Goal: Information Seeking & Learning: Learn about a topic

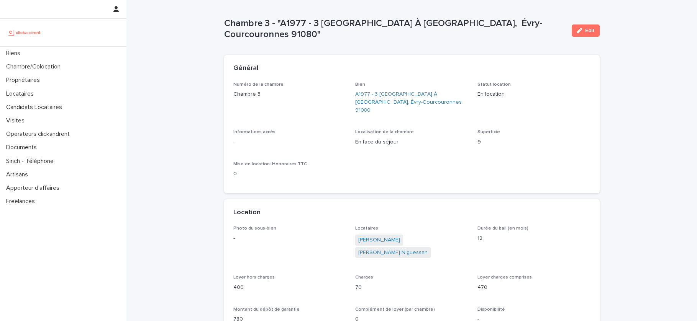
click at [51, 45] on div at bounding box center [63, 33] width 126 height 28
click at [51, 49] on div "Biens" at bounding box center [63, 53] width 126 height 13
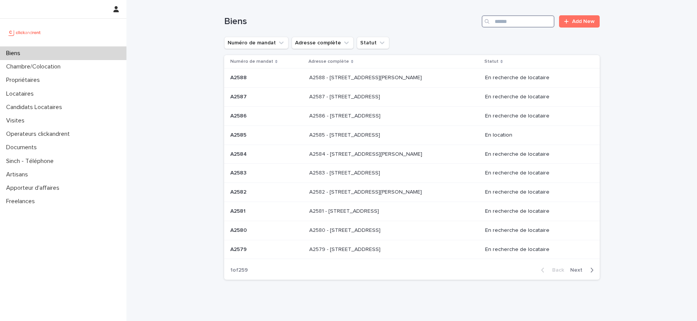
click at [520, 24] on input "Search" at bounding box center [518, 21] width 73 height 12
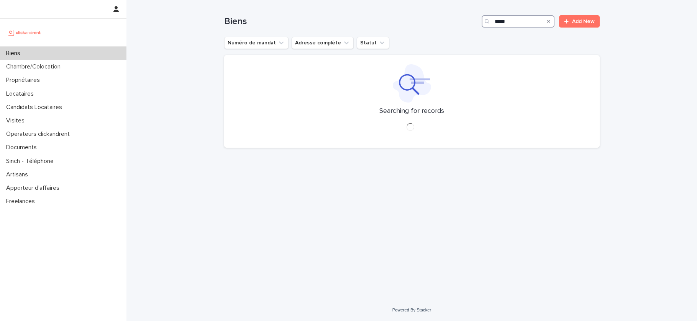
type input "*****"
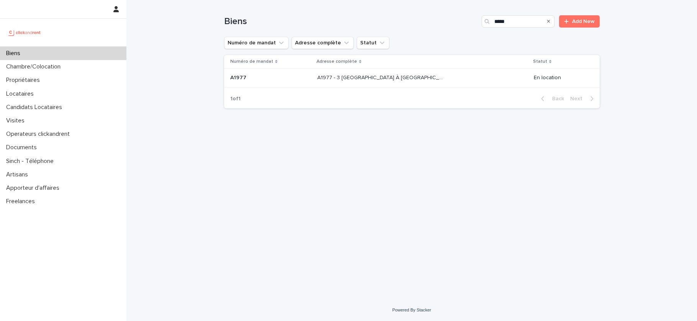
click at [483, 74] on div "A1977 - 3 Square de la Valse À Mille Temps, Évry-Courcouronnes 91080 A1977 - 3 …" at bounding box center [422, 78] width 210 height 13
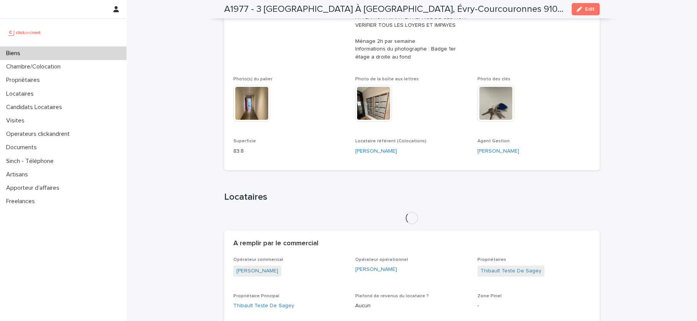
scroll to position [271, 0]
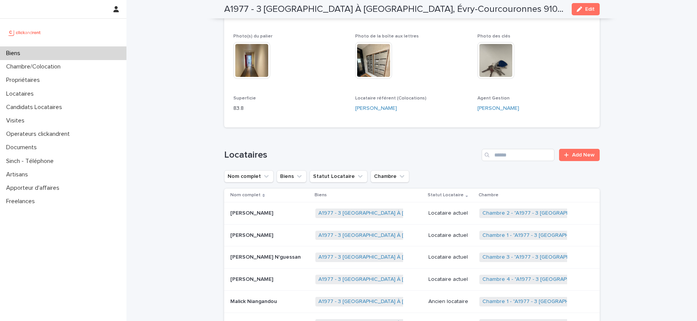
click at [19, 49] on div "Biens" at bounding box center [63, 53] width 126 height 13
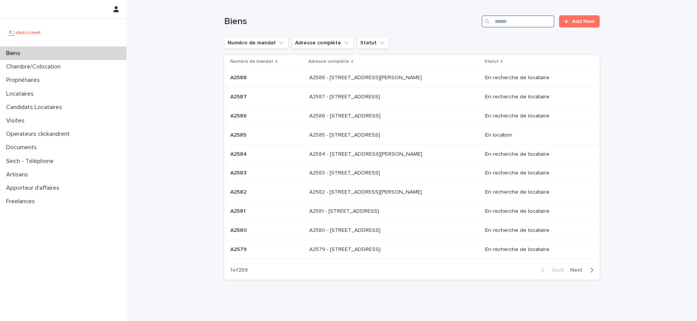
click at [513, 21] on input "Search" at bounding box center [518, 21] width 73 height 12
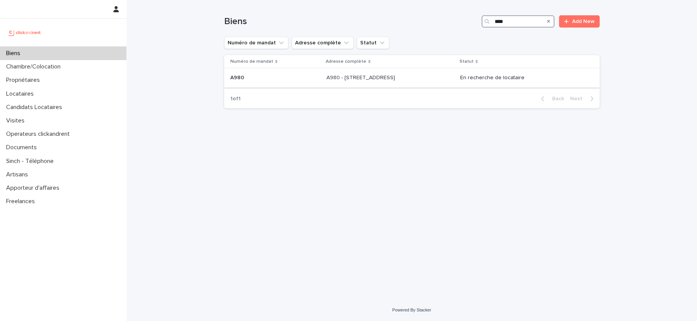
type input "****"
click at [525, 73] on div "En recherche de locataire" at bounding box center [523, 77] width 127 height 8
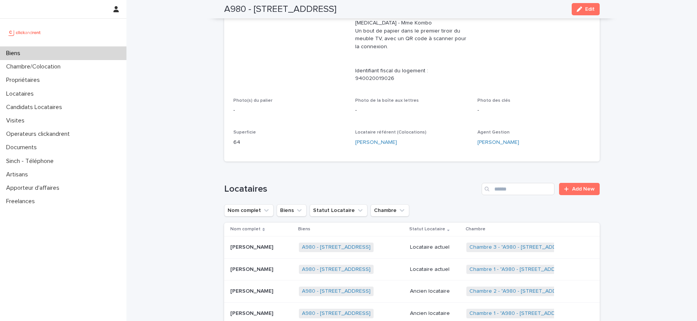
scroll to position [241, 0]
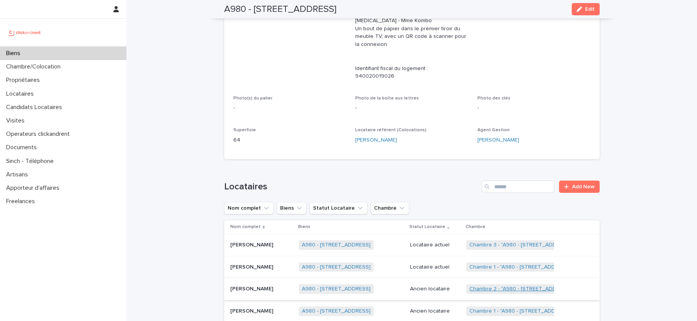
click at [502, 288] on link "Chambre 2 - "A980 - 14 rue des Lilas, Alfortville 94140"" at bounding box center [521, 289] width 104 height 7
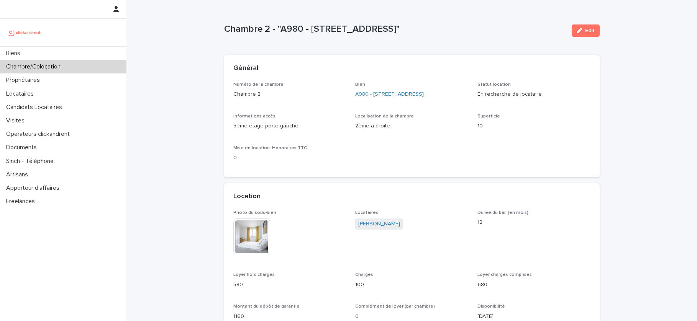
click at [57, 67] on p "Chambre/Colocation" at bounding box center [35, 66] width 64 height 7
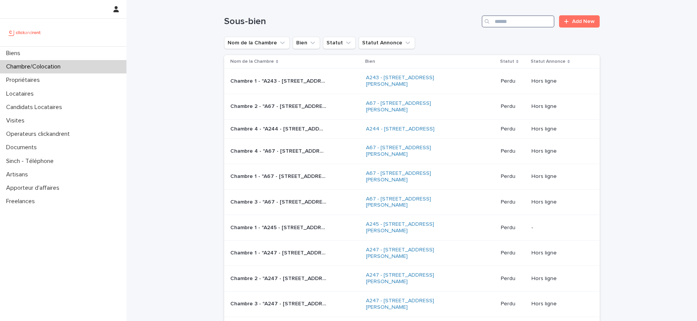
click at [506, 25] on input "Search" at bounding box center [518, 21] width 73 height 12
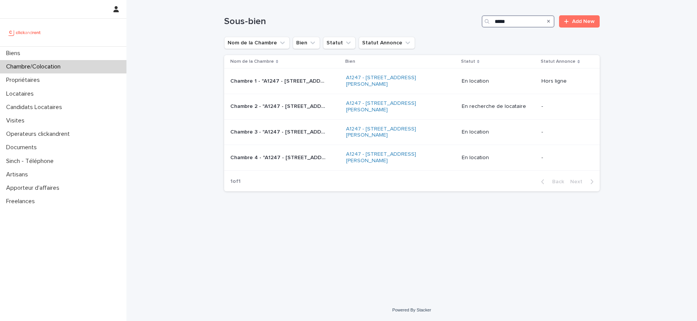
type input "*****"
click at [274, 128] on p "Chambre 3 - "A1247 - 1 rue Charlotte Perriand, Clichy-la-Garenne 92110"" at bounding box center [278, 132] width 97 height 8
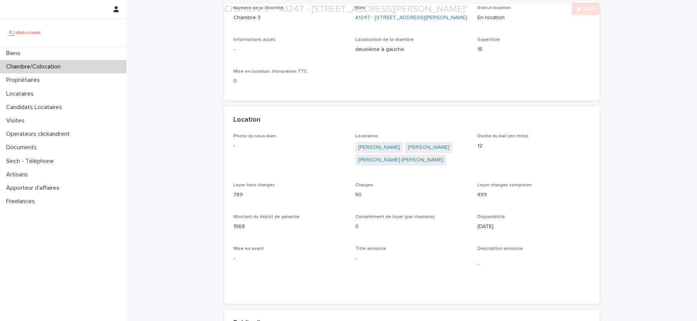
scroll to position [77, 0]
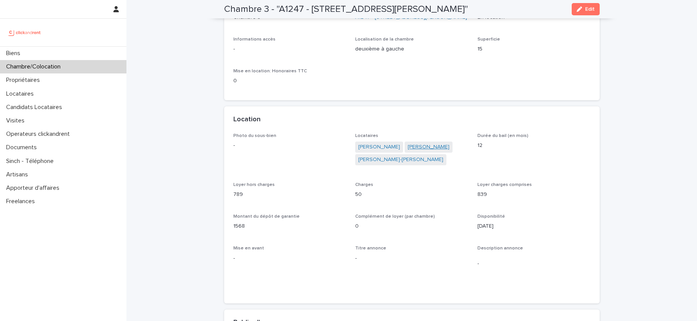
click at [421, 151] on link "Baptiste Paquereau" at bounding box center [429, 147] width 42 height 8
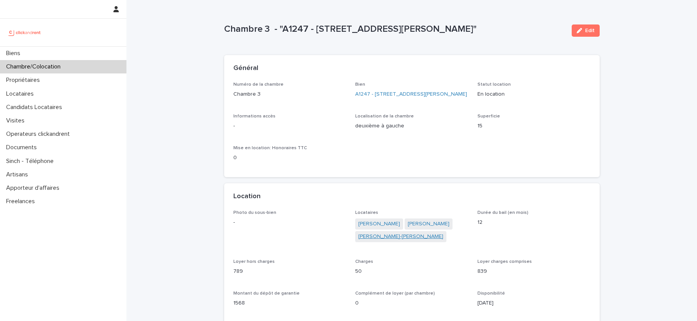
click at [384, 241] on link "Emilien Joel Jean-yves Lauden" at bounding box center [400, 237] width 85 height 8
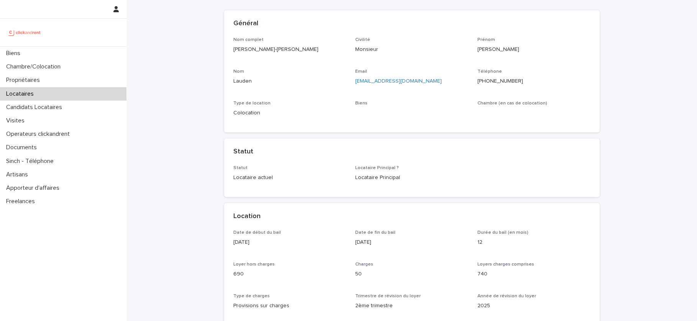
scroll to position [75, 0]
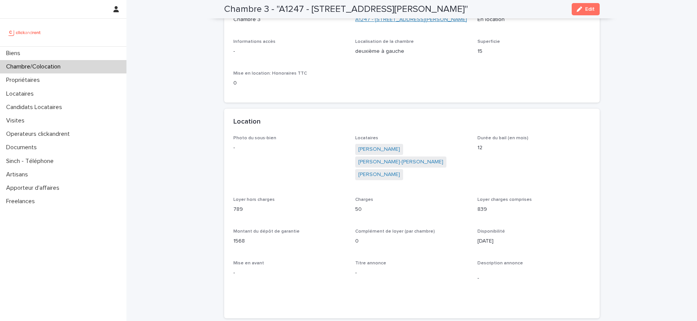
click at [384, 24] on link "A1247 - 1 rue Charlotte Perriand, Clichy-la-Garenne 92110" at bounding box center [411, 20] width 112 height 8
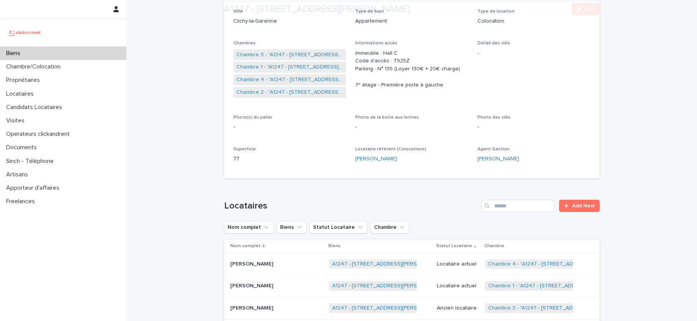
scroll to position [262, 0]
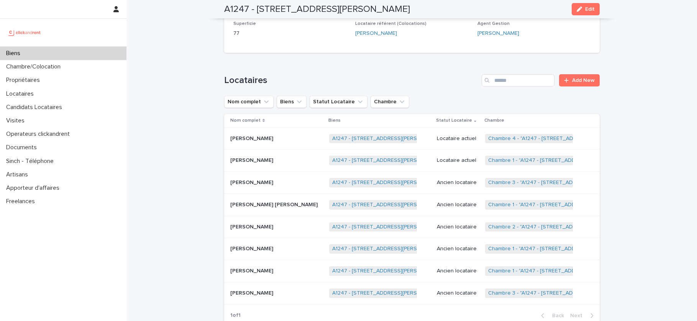
click at [296, 153] on td "Tom-antoine Julien Lavaud Tom-antoine Julien Lavaud" at bounding box center [275, 161] width 102 height 22
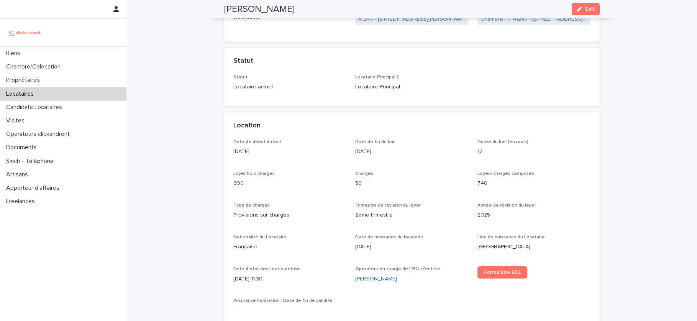
scroll to position [141, 0]
click at [58, 54] on div "Biens" at bounding box center [63, 53] width 126 height 13
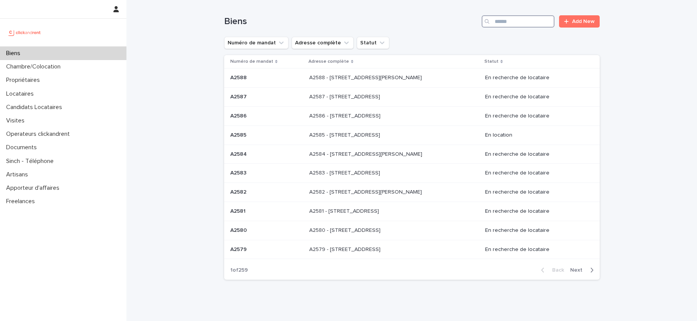
click at [535, 25] on input "Search" at bounding box center [518, 21] width 73 height 12
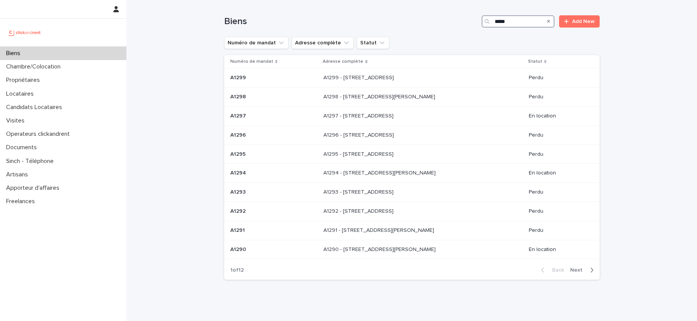
type input "*****"
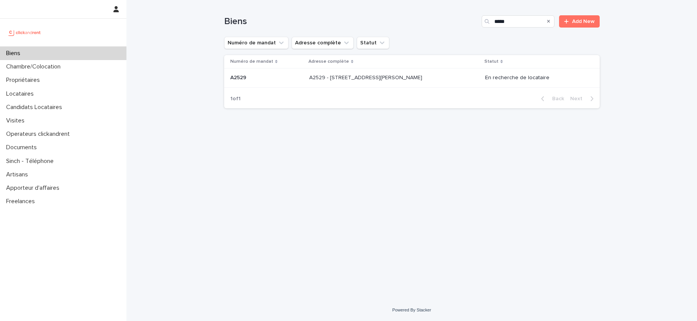
click at [423, 80] on p "A2529 - 14 rue Honoré de Balzac, Garges-lès-Gonesse 95140" at bounding box center [366, 77] width 115 height 8
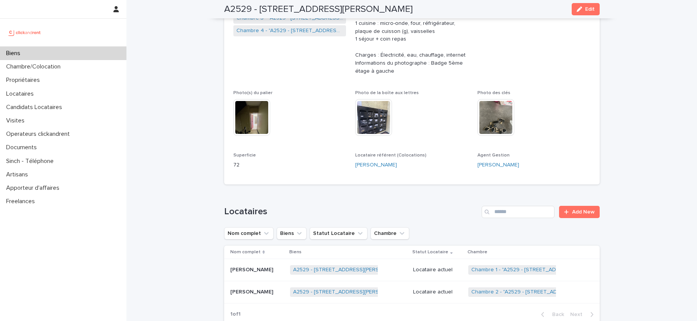
scroll to position [203, 0]
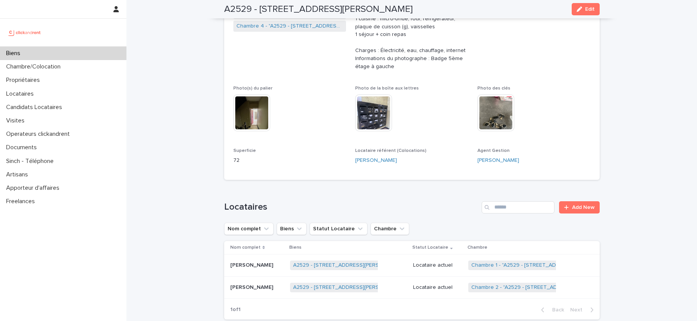
click at [403, 286] on div "A2529 - 14 rue Honoré de Balzac, Garges-lès-Gonesse 95140 + 0" at bounding box center [348, 288] width 117 height 16
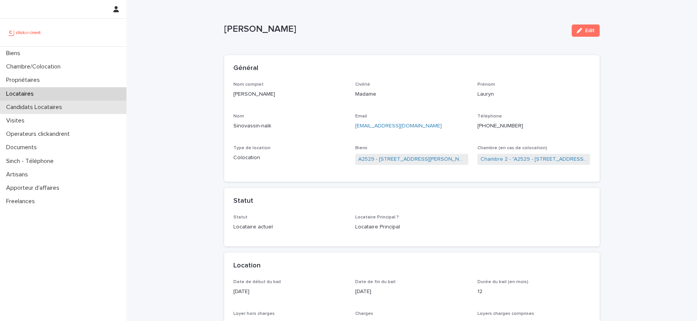
click at [44, 101] on div "Candidats Locataires" at bounding box center [63, 107] width 126 height 13
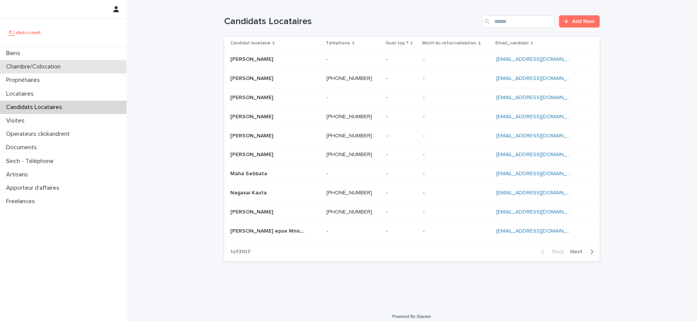
click at [43, 65] on p "Chambre/Colocation" at bounding box center [35, 66] width 64 height 7
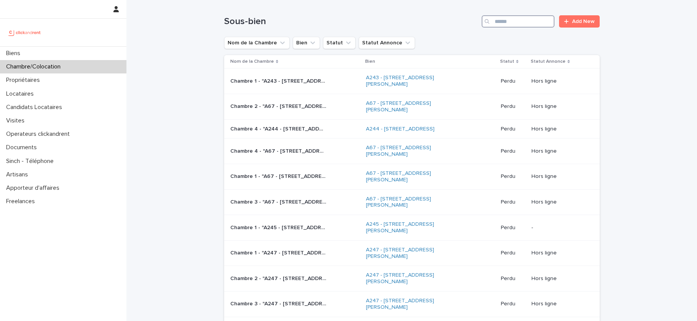
click at [520, 23] on input "Search" at bounding box center [518, 21] width 73 height 12
paste input "**********"
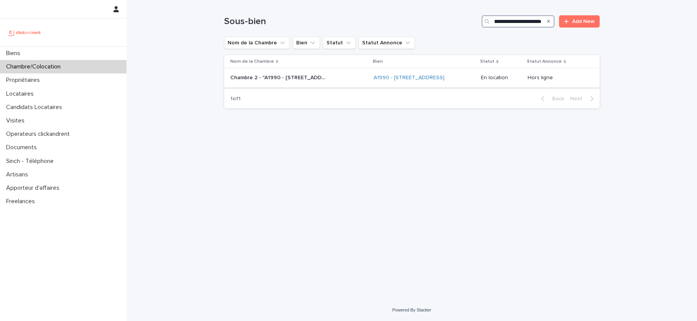
type input "**********"
click at [310, 81] on p "Chambre 2 - "A1990 - 21 Avenue Nationale, Massy 91300"" at bounding box center [278, 77] width 97 height 8
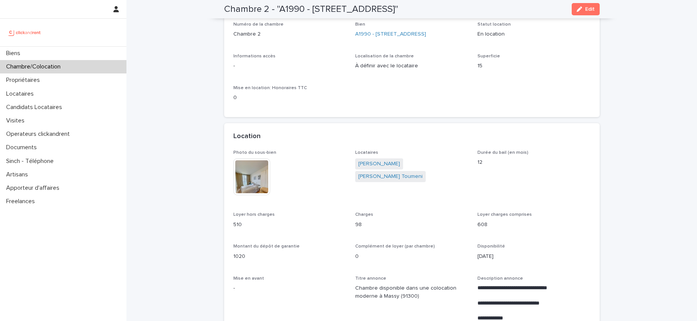
scroll to position [61, 0]
click at [375, 164] on link "Mohamed Mosbahi" at bounding box center [379, 164] width 42 height 8
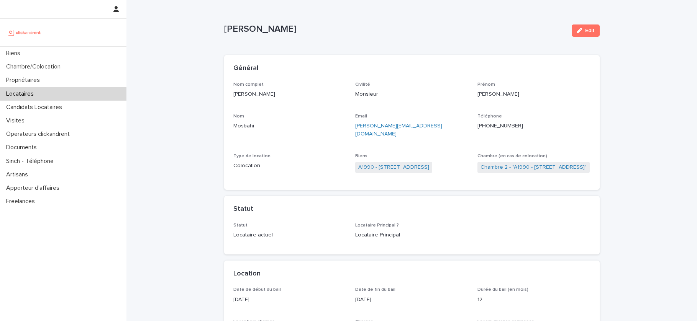
drag, startPoint x: 263, startPoint y: 293, endPoint x: 235, endPoint y: 292, distance: 28.4
click at [235, 296] on p "16/10/2025" at bounding box center [289, 300] width 113 height 8
drag, startPoint x: 235, startPoint y: 292, endPoint x: 260, endPoint y: 292, distance: 24.9
click at [260, 296] on p "16/10/2025" at bounding box center [289, 300] width 113 height 8
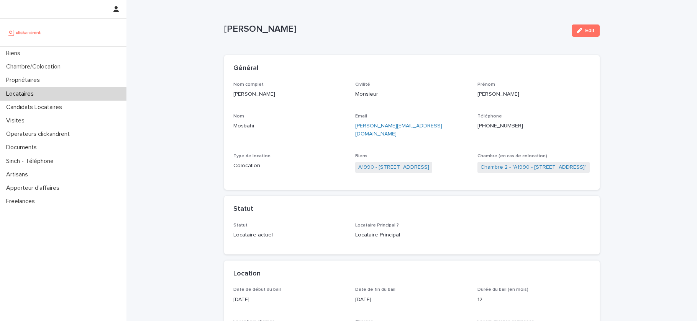
click at [379, 165] on div "A1990 - [STREET_ADDRESS]" at bounding box center [411, 168] width 113 height 13
click at [382, 164] on link "A1990 - [STREET_ADDRESS]" at bounding box center [393, 168] width 71 height 8
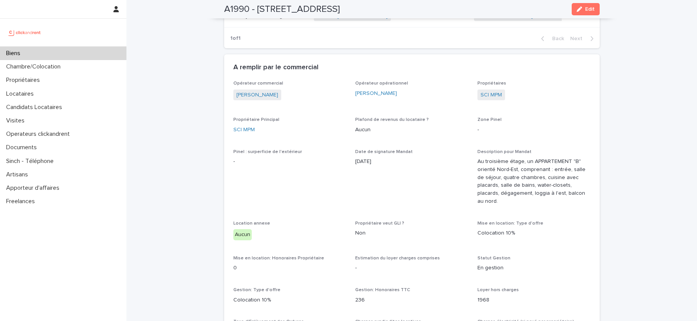
scroll to position [508, 0]
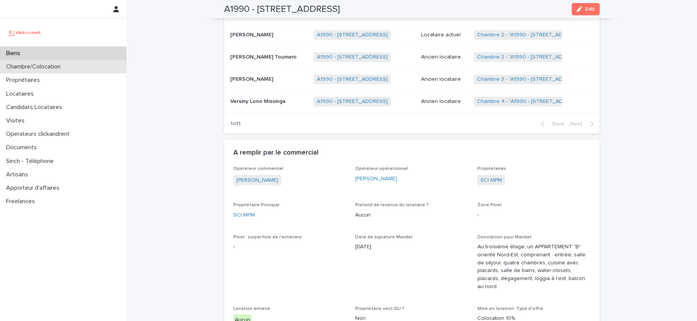
click at [45, 64] on p "Chambre/Colocation" at bounding box center [35, 66] width 64 height 7
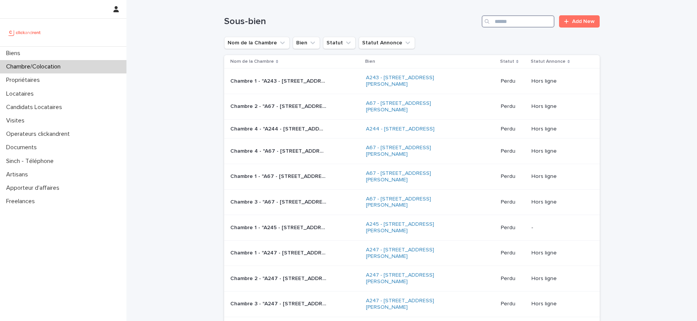
click at [535, 21] on input "Search" at bounding box center [518, 21] width 73 height 12
paste input "**********"
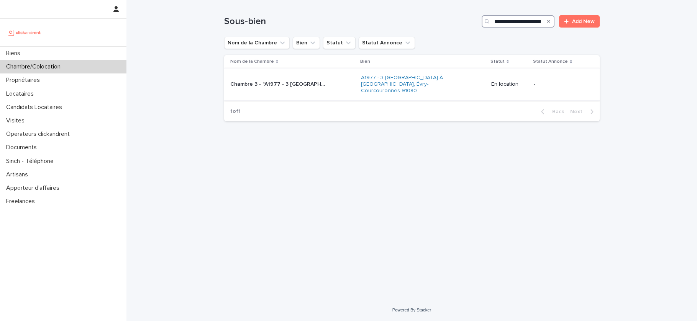
type input "**********"
click at [313, 92] on td "Chambre 3 - "A1977 - 3 Square de la Valse À Mille Temps, Évry-Courcouronnes 910…" at bounding box center [291, 85] width 134 height 32
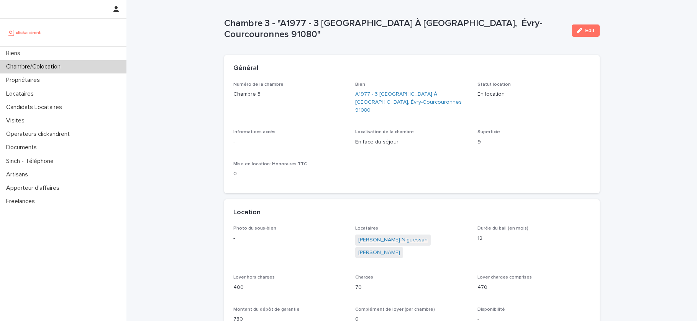
click at [388, 236] on link "Badri Guy Joram N'guessan" at bounding box center [392, 240] width 69 height 8
click at [44, 52] on div "Biens" at bounding box center [63, 53] width 126 height 13
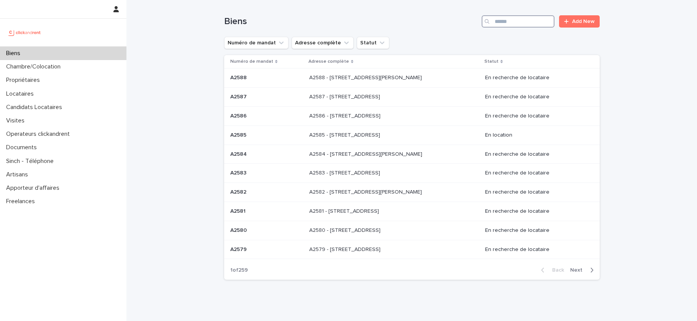
click at [511, 26] on input "Search" at bounding box center [518, 21] width 73 height 12
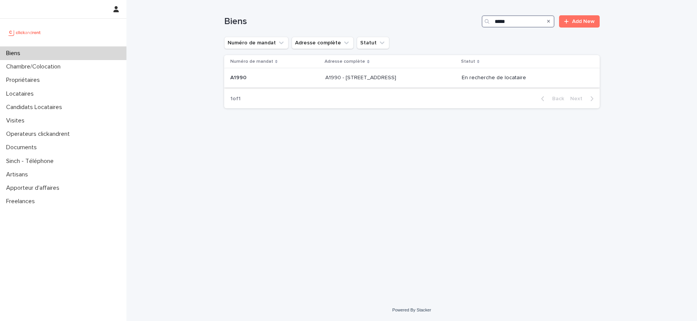
type input "*****"
click at [398, 79] on p "A1990 - [STREET_ADDRESS]" at bounding box center [361, 77] width 72 height 8
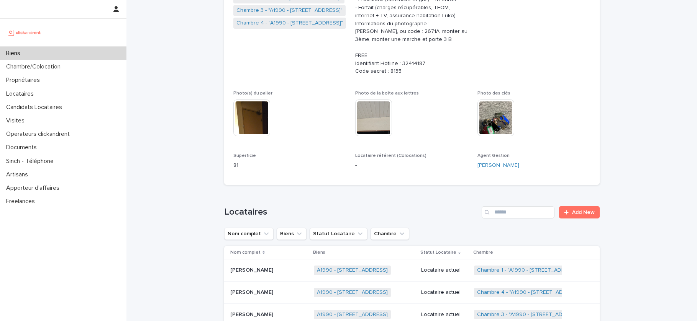
scroll to position [300, 0]
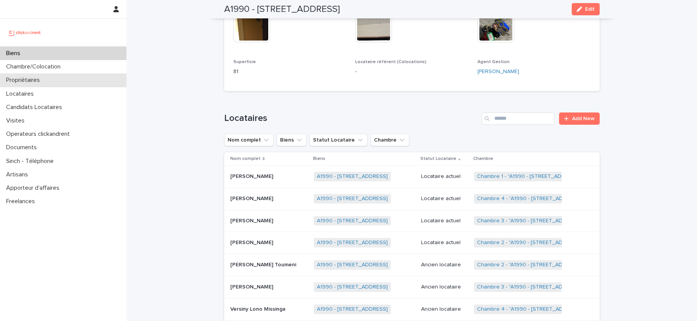
click at [30, 82] on p "Propriétaires" at bounding box center [24, 80] width 43 height 7
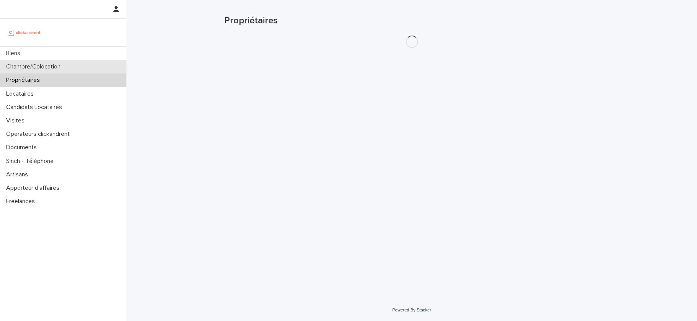
click at [39, 69] on p "Chambre/Colocation" at bounding box center [35, 66] width 64 height 7
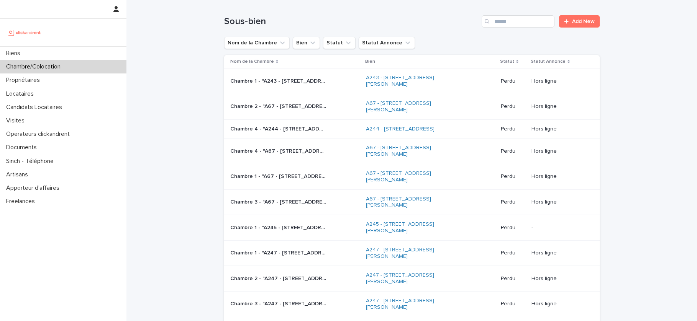
click at [525, 8] on div "Sous-bien Add New" at bounding box center [411, 18] width 375 height 37
click at [517, 22] on input "Search" at bounding box center [518, 21] width 73 height 12
paste input "**********"
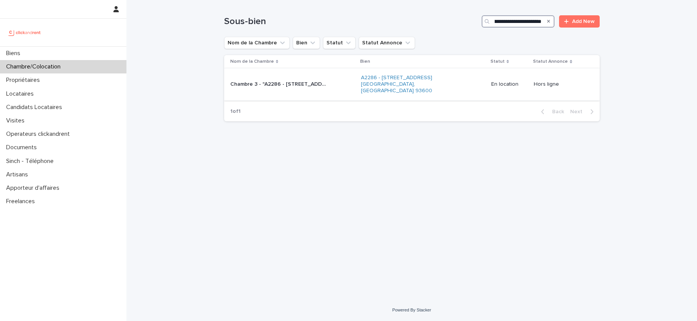
type input "**********"
click at [338, 78] on div "Chambre 3 - "A2286 - 5 allée du Dr. Schalow, Aulnay-sous-Bois 93600" Chambre 3 …" at bounding box center [292, 84] width 125 height 13
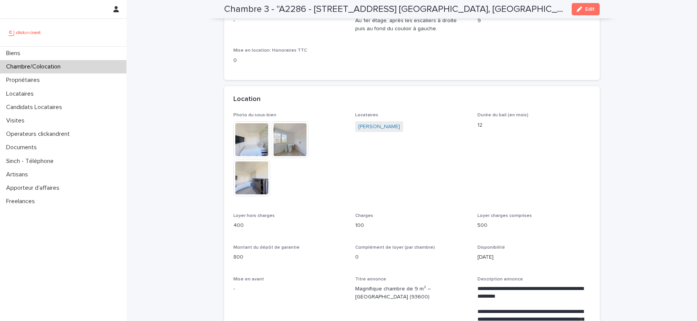
scroll to position [127, 0]
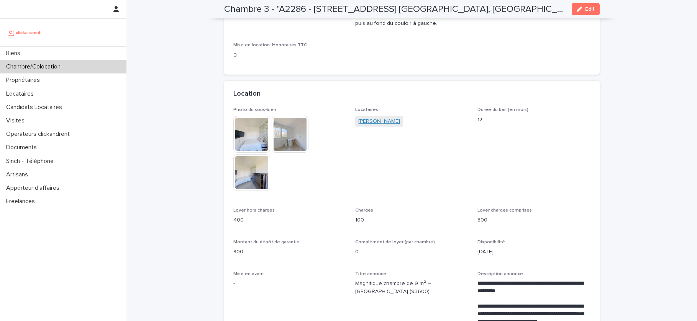
click at [392, 118] on link "Belinda Bouariche" at bounding box center [379, 122] width 42 height 8
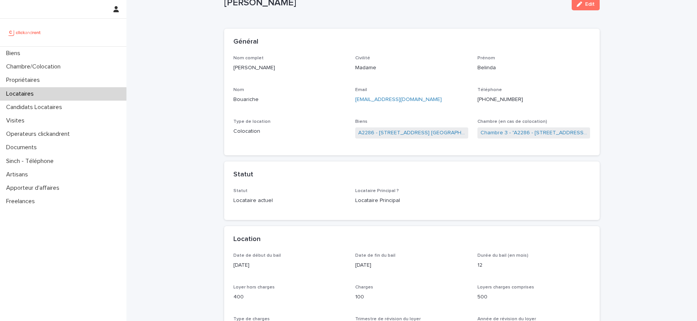
scroll to position [27, 0]
drag, startPoint x: 233, startPoint y: 266, endPoint x: 264, endPoint y: 264, distance: 31.9
click at [264, 264] on p "16/10/2025" at bounding box center [289, 265] width 113 height 8
copy p "16/10/2025"
click at [386, 129] on link "A2286 - 5 allée du Dr. Schalow, Aulnay-sous-Bois 93600" at bounding box center [411, 133] width 107 height 8
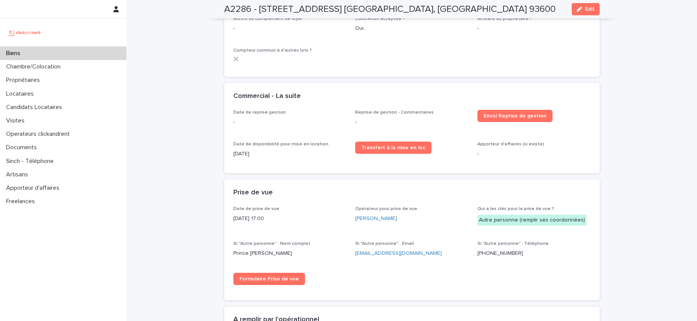
scroll to position [1530, 0]
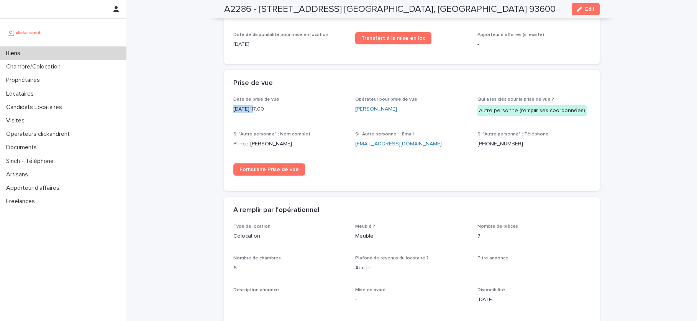
drag, startPoint x: 255, startPoint y: 103, endPoint x: 234, endPoint y: 102, distance: 21.1
click at [234, 105] on p "8/4/2025 17:00" at bounding box center [289, 109] width 113 height 8
copy p "8/4/2025"
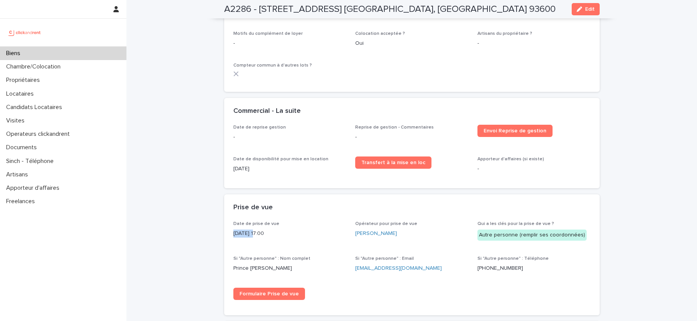
scroll to position [1406, 0]
copy p "8/4/2025"
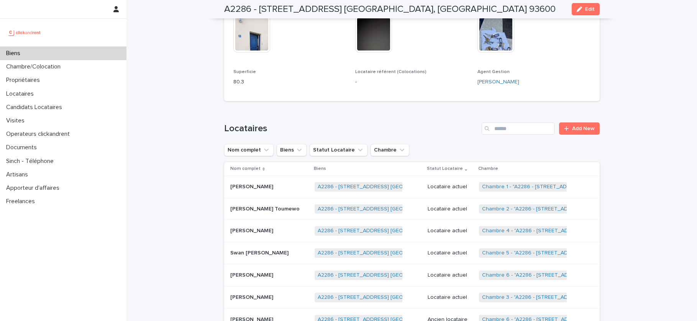
scroll to position [524, 0]
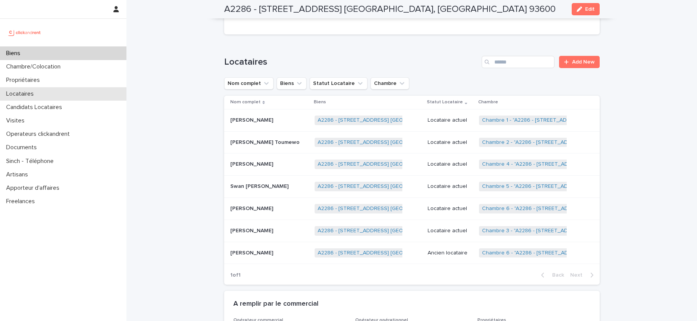
click at [38, 90] on p "Locataires" at bounding box center [21, 93] width 37 height 7
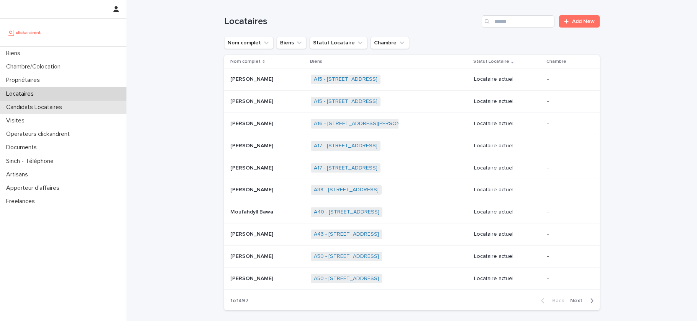
click at [63, 110] on p "Candidats Locataires" at bounding box center [35, 107] width 65 height 7
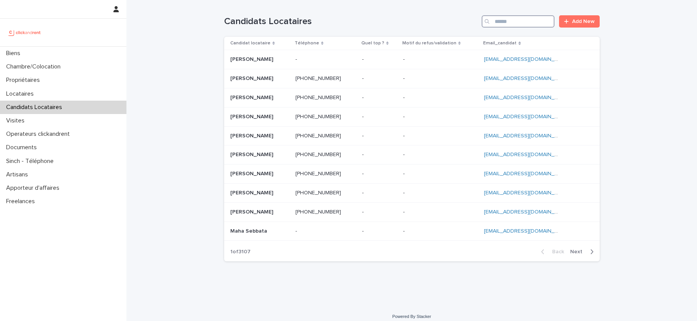
click at [514, 21] on input "Search" at bounding box center [518, 21] width 73 height 12
paste input "**********"
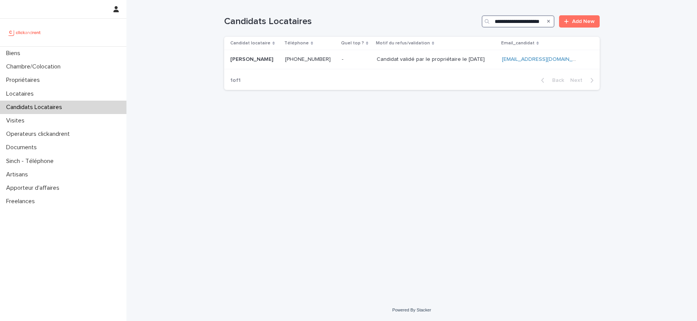
type input "**********"
click at [325, 60] on ringoverc2c-number-84e06f14122c "+33759401082" at bounding box center [308, 59] width 46 height 5
click at [126, 0] on div "**********" at bounding box center [411, 160] width 571 height 321
click at [321, 60] on ringoverc2c-number-84e06f14122c "+33759401082" at bounding box center [308, 59] width 46 height 5
click at [45, 83] on p "Propriétaires" at bounding box center [24, 80] width 43 height 7
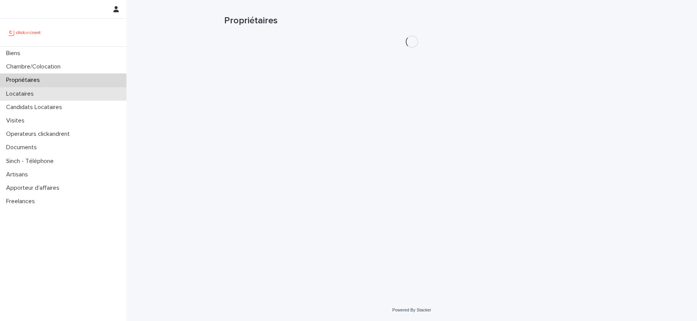
click at [42, 93] on div "Locataires" at bounding box center [63, 93] width 126 height 13
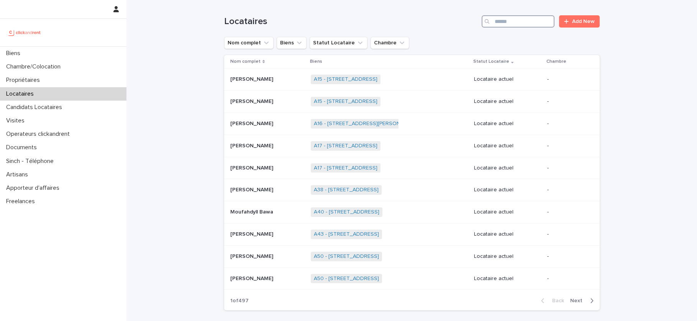
click at [505, 21] on input "Search" at bounding box center [518, 21] width 73 height 12
paste input "**********"
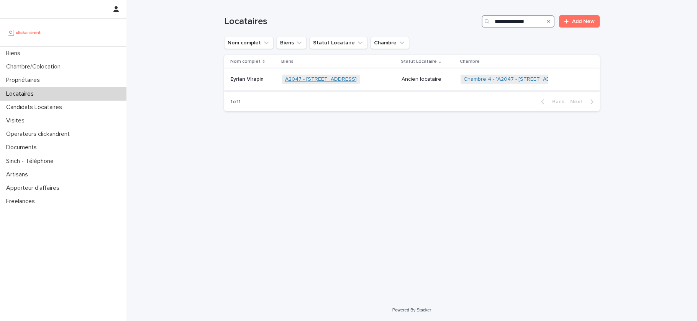
type input "**********"
click at [318, 80] on link "A2047 - 296 Rue Riolan, Amiens 80000" at bounding box center [321, 79] width 72 height 7
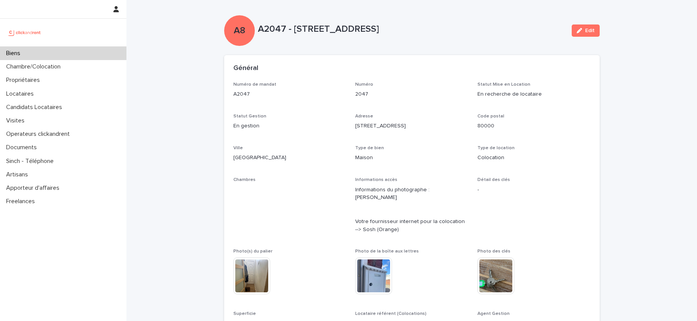
scroll to position [5, 0]
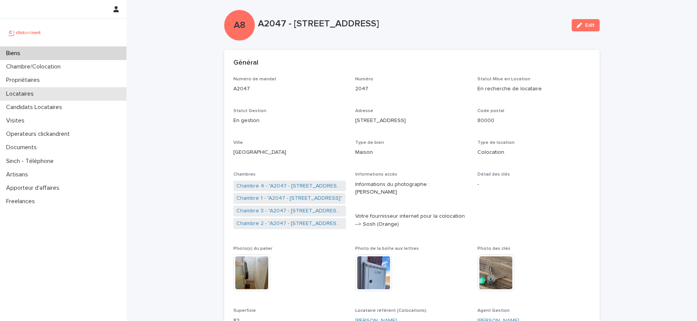
click at [23, 94] on p "Locataires" at bounding box center [21, 93] width 37 height 7
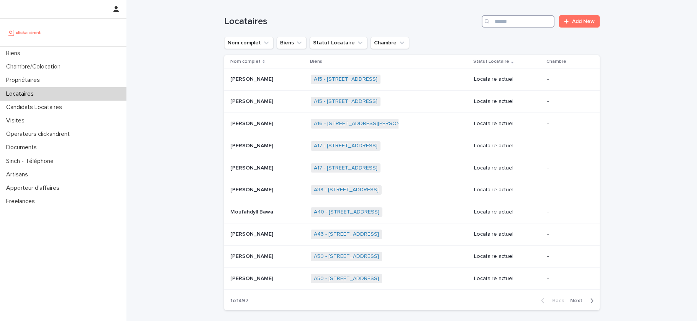
click at [538, 21] on input "Search" at bounding box center [518, 21] width 73 height 12
paste input "**********"
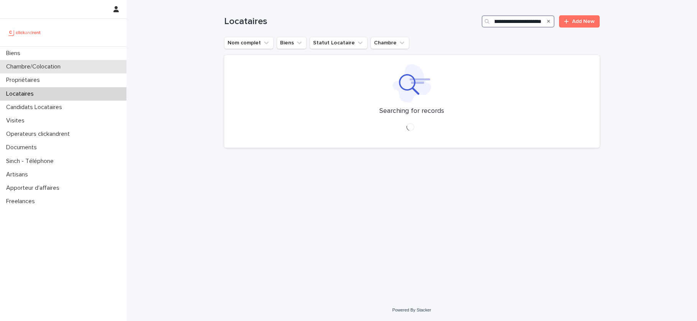
type input "**********"
click at [75, 63] on div "Chambre/Colocation" at bounding box center [63, 66] width 126 height 13
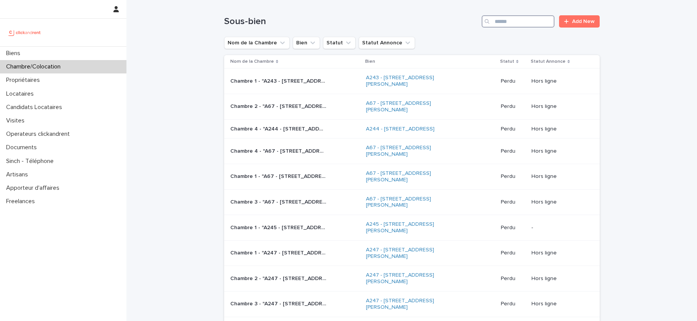
click at [520, 23] on input "Search" at bounding box center [518, 21] width 73 height 12
paste input "**********"
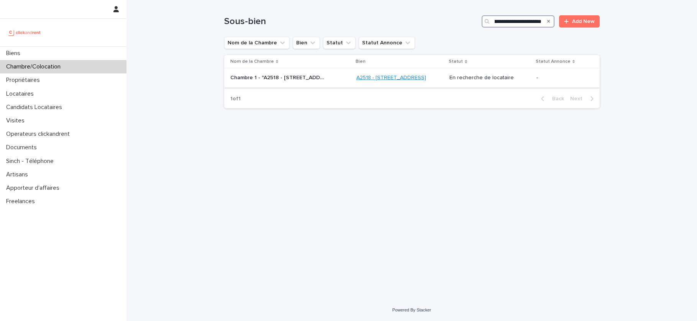
type input "**********"
click at [360, 77] on link "A2518 - 32 Rue de la Baïsse, Villeurbanne 69100" at bounding box center [391, 78] width 70 height 7
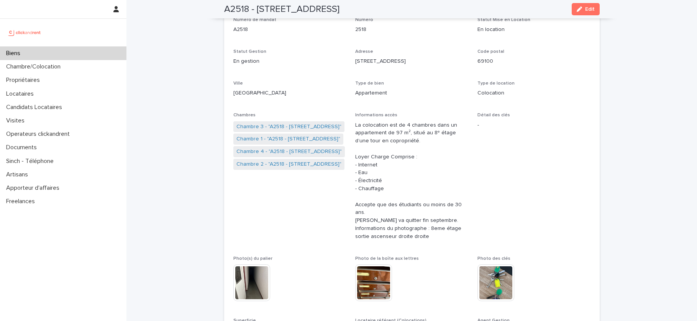
scroll to position [30, 0]
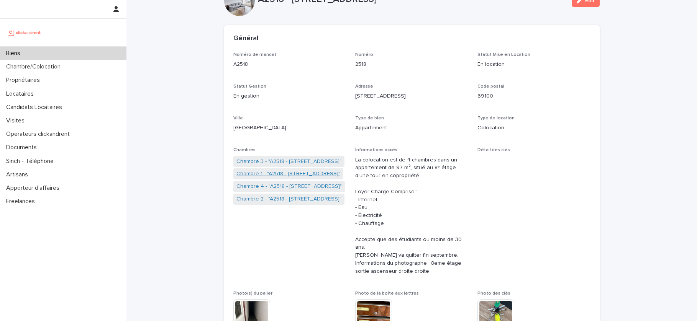
click at [271, 174] on link "Chambre 1 - "A2518 - 32 Rue de la Baïsse, Villeurbanne 69100"" at bounding box center [288, 174] width 104 height 8
click at [268, 199] on link "Chambre 2 - "A2518 - 32 Rue de la Baïsse, Villeurbanne 69100"" at bounding box center [288, 199] width 105 height 8
click at [303, 173] on link "Chambre 3 - "A2518 - 32 Rue de la Baïsse, Villeurbanne 69100"" at bounding box center [288, 174] width 105 height 8
click at [299, 198] on link "Chambre 4 - "A2518 - 32 Rue de la Baïsse, Villeurbanne 69100"" at bounding box center [288, 199] width 105 height 8
click at [31, 87] on div "Locataires" at bounding box center [63, 93] width 126 height 13
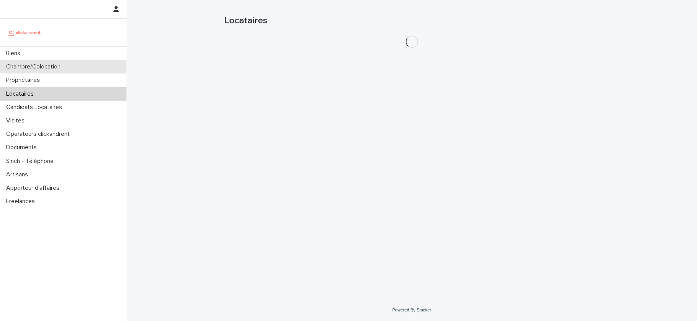
click at [47, 63] on p "Chambre/Colocation" at bounding box center [35, 66] width 64 height 7
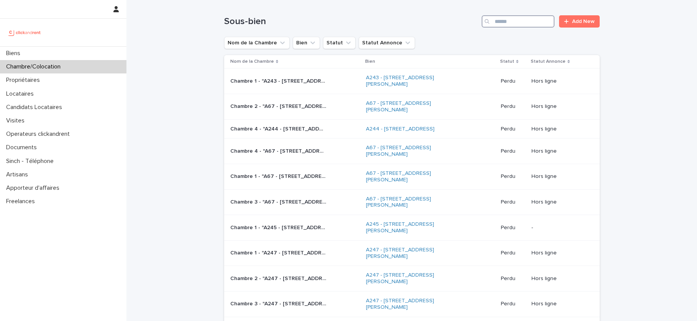
click at [508, 27] on input "Search" at bounding box center [518, 21] width 73 height 12
paste input "**********"
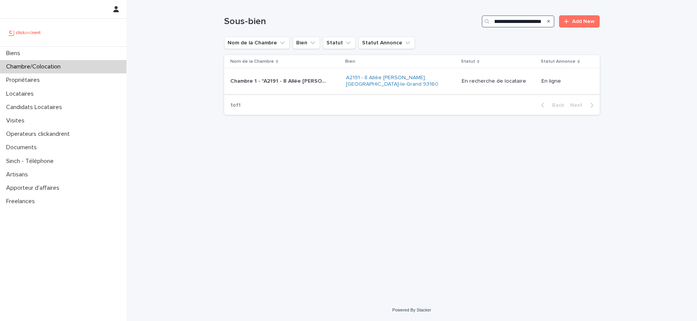
type input "**********"
click at [312, 81] on p "Chambre 1 - "A2191 - 8 Allée Maurice Frémineur, Noisy-le-Grand 93160"" at bounding box center [278, 81] width 97 height 8
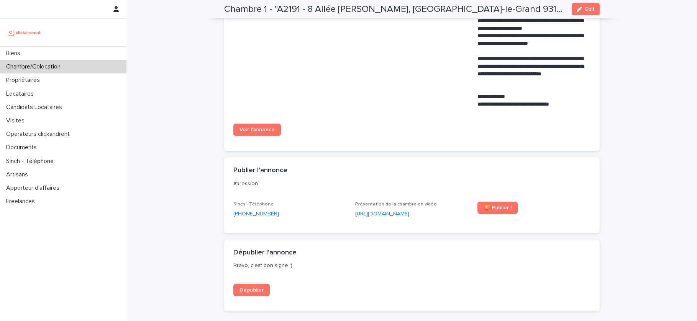
scroll to position [171, 0]
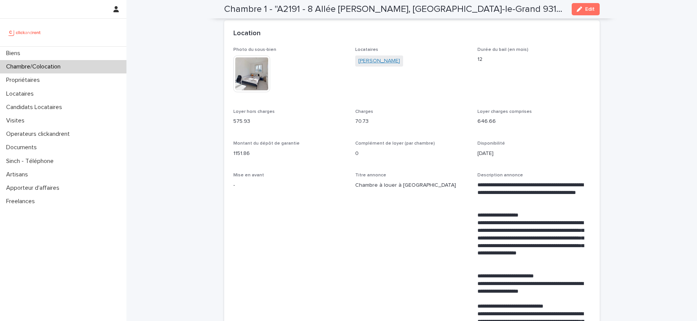
click at [377, 62] on link "Sarra Chouchane" at bounding box center [379, 61] width 42 height 8
click at [39, 102] on div "Candidats Locataires" at bounding box center [63, 107] width 126 height 13
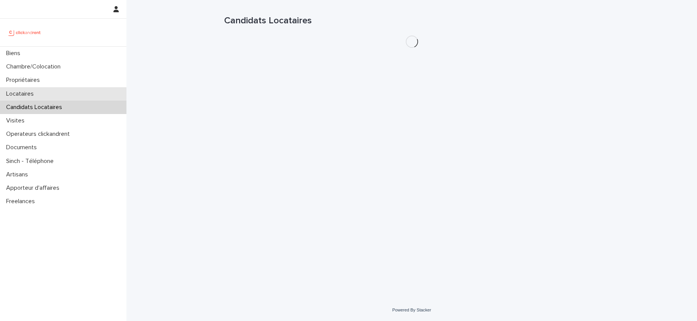
click at [39, 98] on div "Locataires" at bounding box center [63, 93] width 126 height 13
click at [38, 105] on p "Candidats Locataires" at bounding box center [35, 107] width 65 height 7
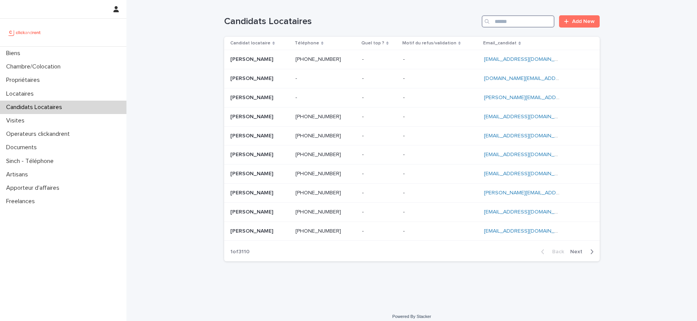
click at [522, 21] on input "Search" at bounding box center [518, 21] width 73 height 12
paste input "**********"
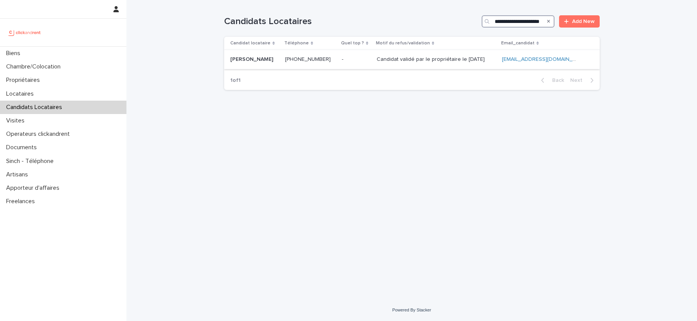
type input "**********"
click at [315, 58] on ringoverc2c-number-84e06f14122c "+33759401082" at bounding box center [308, 59] width 46 height 5
click at [33, 56] on div "Biens" at bounding box center [63, 53] width 126 height 13
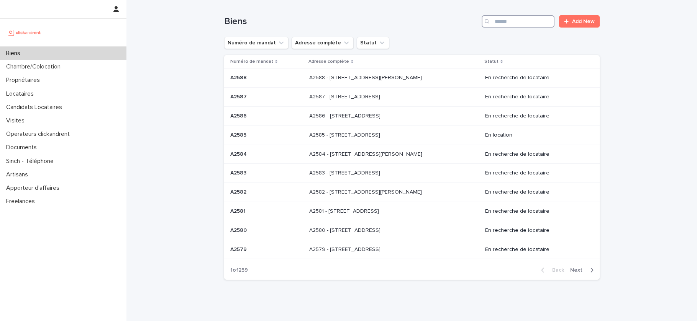
click at [518, 21] on input "Search" at bounding box center [518, 21] width 73 height 12
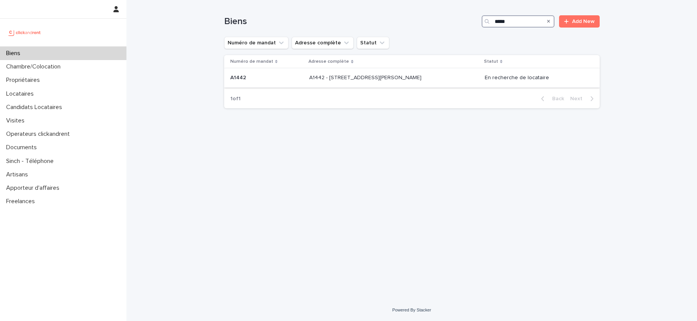
type input "*****"
click at [379, 79] on p "A1442 - 43 Rue Maurice Flandin, Lyon 69003" at bounding box center [366, 77] width 114 height 8
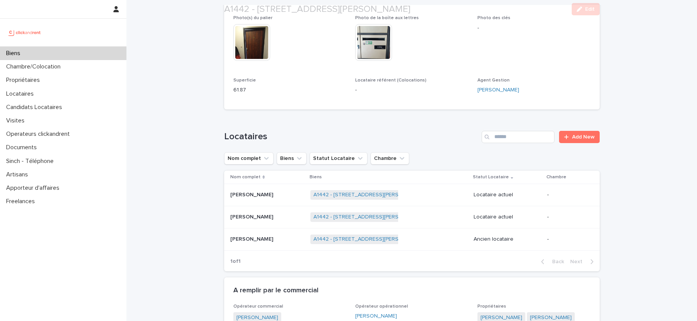
scroll to position [323, 0]
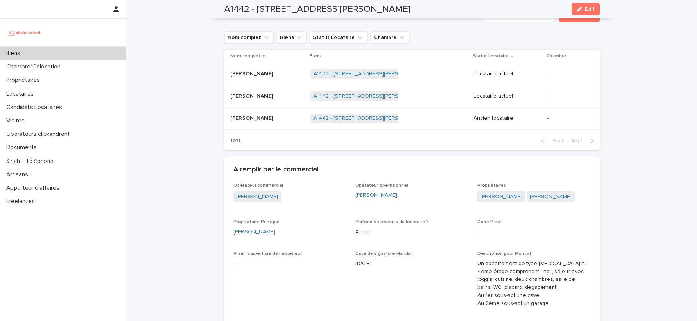
click at [267, 77] on p "Mathieu Bonche" at bounding box center [252, 73] width 44 height 8
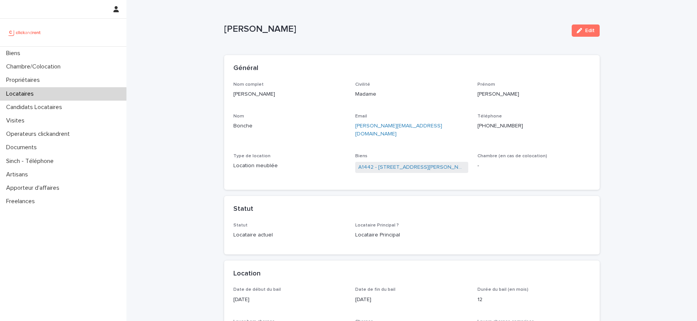
click at [58, 94] on div "Locataires" at bounding box center [63, 93] width 126 height 13
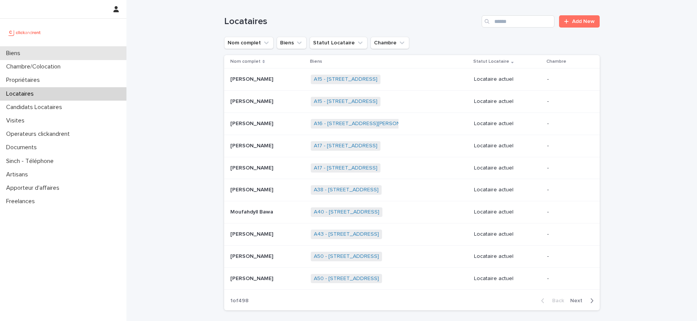
click at [56, 50] on div "Biens" at bounding box center [63, 53] width 126 height 13
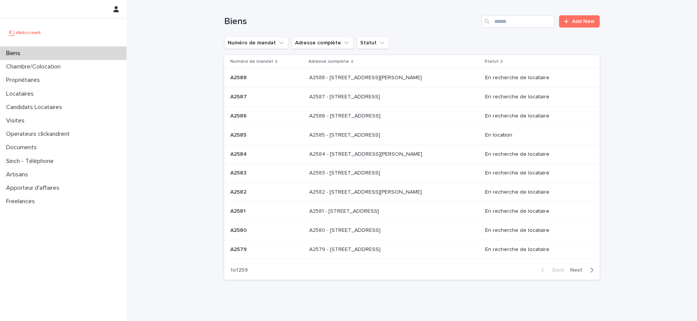
click at [521, 28] on div "Biens Add New" at bounding box center [411, 18] width 375 height 37
click at [526, 12] on div "Biens Add New" at bounding box center [411, 18] width 375 height 37
click at [526, 28] on div "Biens Add New" at bounding box center [411, 18] width 375 height 37
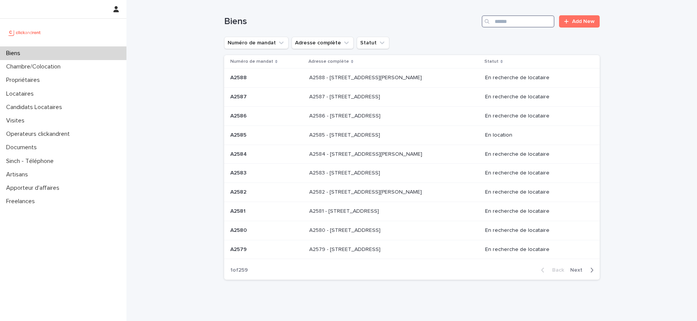
click at [526, 25] on input "Search" at bounding box center [518, 21] width 73 height 12
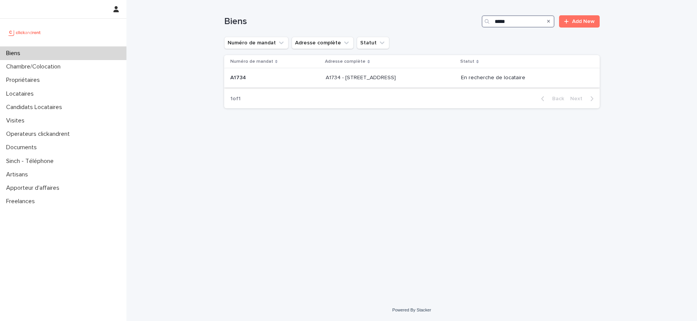
type input "*****"
click at [397, 74] on p "A1734 - 18 rue du Faubourg Madeleine, Orléans 45000" at bounding box center [362, 77] width 72 height 8
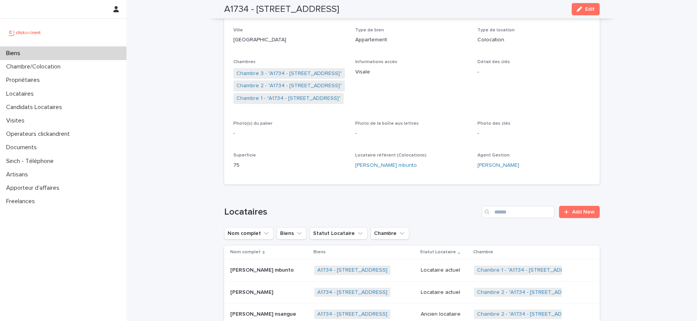
scroll to position [114, 0]
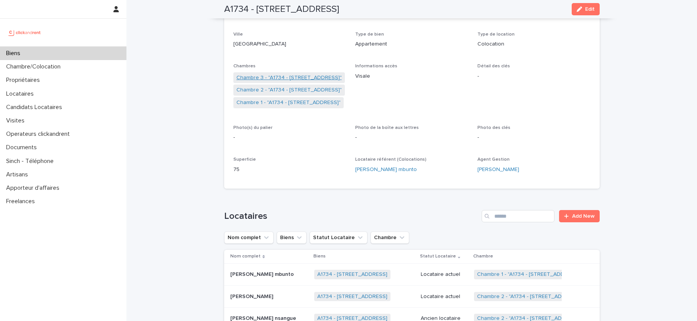
click at [310, 78] on link "Chambre 3 - "A1734 - 18 rue du Faubourg Madeleine, Orléans 45000"" at bounding box center [288, 78] width 105 height 8
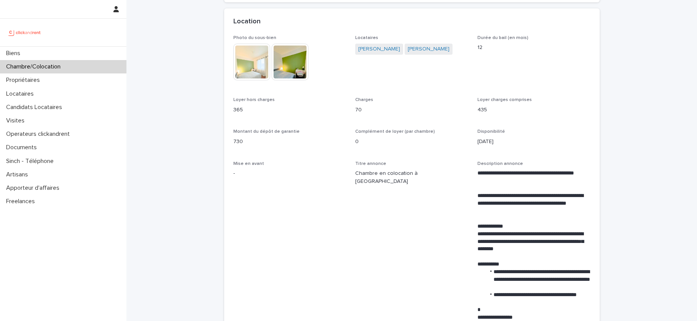
scroll to position [246, 0]
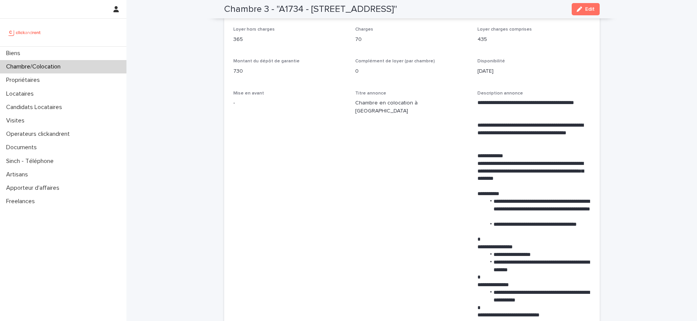
click at [485, 44] on p "435" at bounding box center [533, 40] width 113 height 8
copy p "435"
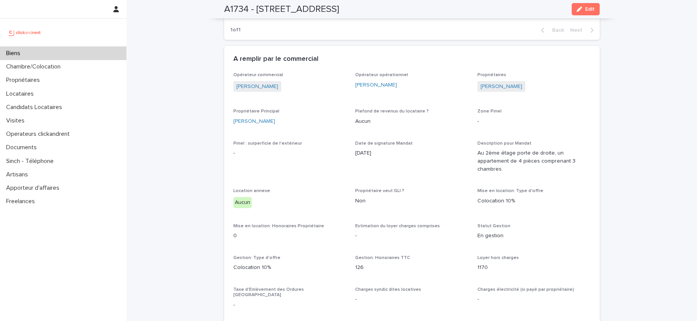
scroll to position [453, 0]
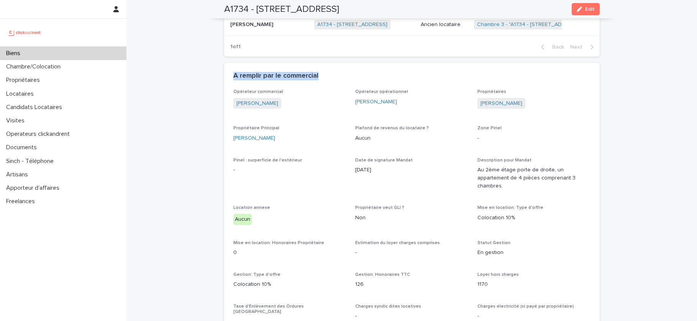
drag, startPoint x: 248, startPoint y: 71, endPoint x: 387, endPoint y: 72, distance: 139.1
click at [387, 72] on div "A remplir par le commercial" at bounding box center [411, 76] width 375 height 27
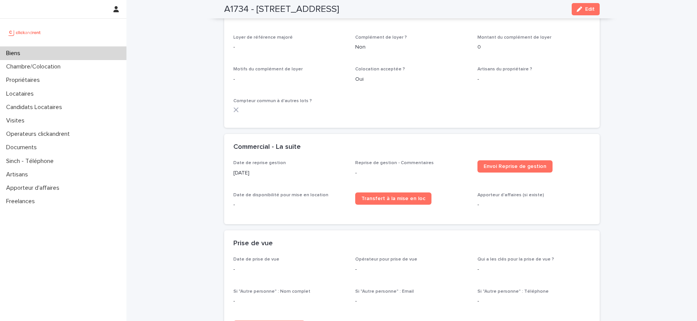
scroll to position [1015, 0]
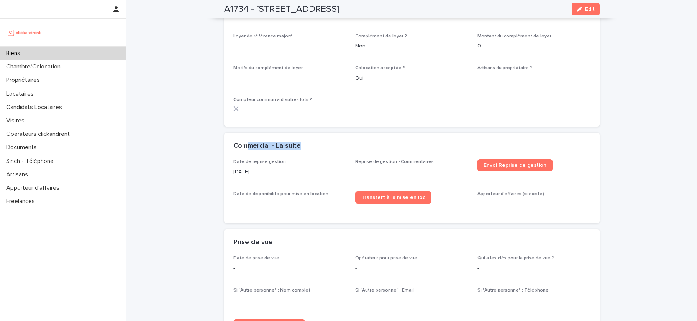
drag, startPoint x: 248, startPoint y: 131, endPoint x: 346, endPoint y: 138, distance: 98.4
click at [346, 138] on div "Commercial - La suite" at bounding box center [411, 146] width 375 height 27
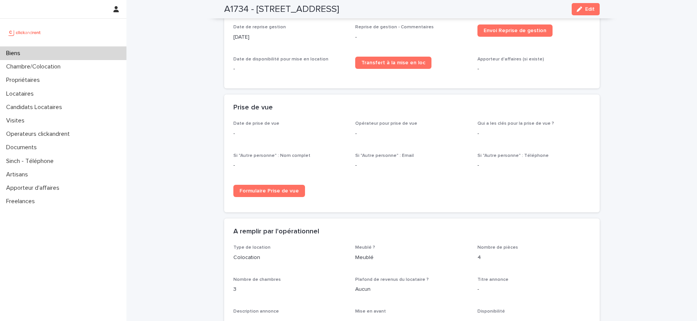
scroll to position [1151, 0]
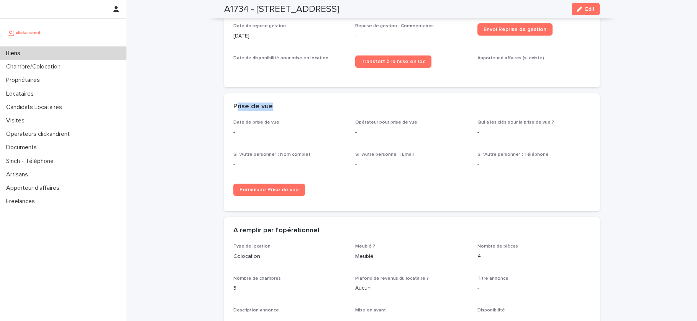
drag, startPoint x: 236, startPoint y: 96, endPoint x: 336, endPoint y: 97, distance: 99.6
click at [336, 97] on div "Prise de vue" at bounding box center [411, 106] width 375 height 27
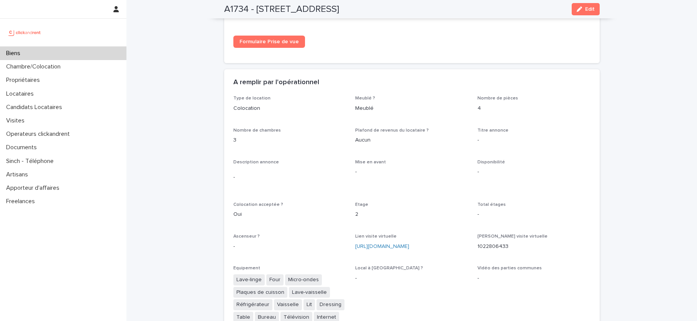
scroll to position [1299, 0]
drag, startPoint x: 251, startPoint y: 69, endPoint x: 336, endPoint y: 67, distance: 84.7
click at [336, 79] on div "A remplir par l'opérationnel" at bounding box center [410, 83] width 354 height 8
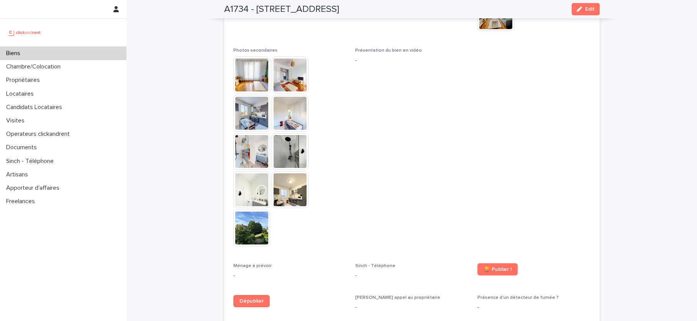
scroll to position [1814, 0]
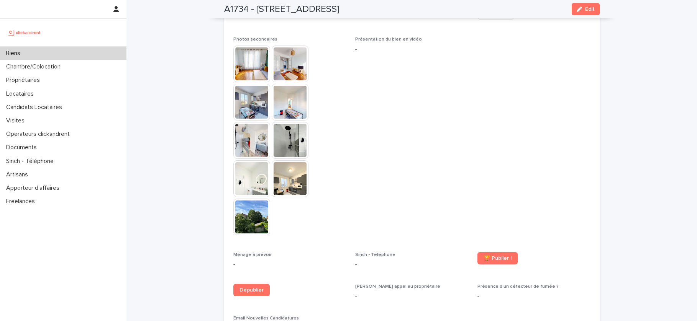
click at [67, 55] on div "Biens" at bounding box center [63, 53] width 126 height 13
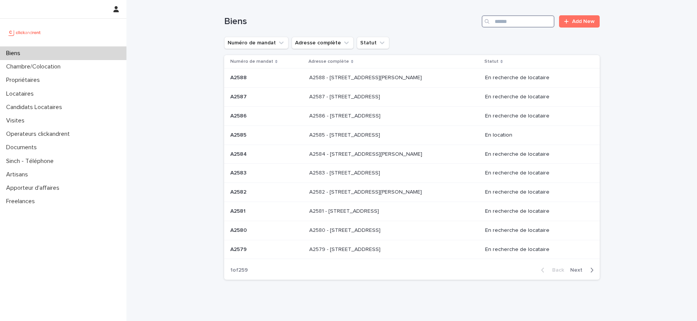
click at [520, 24] on input "Search" at bounding box center [518, 21] width 73 height 12
click at [55, 54] on div "Biens" at bounding box center [63, 53] width 126 height 13
click at [504, 22] on input "Search" at bounding box center [518, 21] width 73 height 12
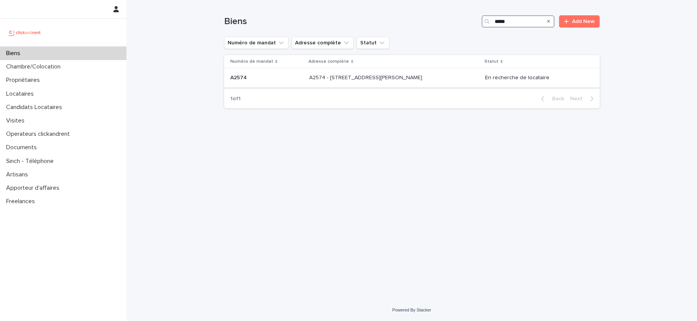
type input "*****"
click at [415, 79] on p "A2574 - 8 rue Henri Bergson, Asnieres-sur-Seine 92600" at bounding box center [366, 77] width 115 height 8
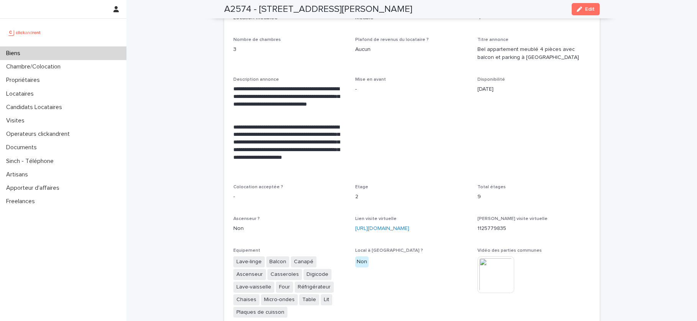
scroll to position [1430, 0]
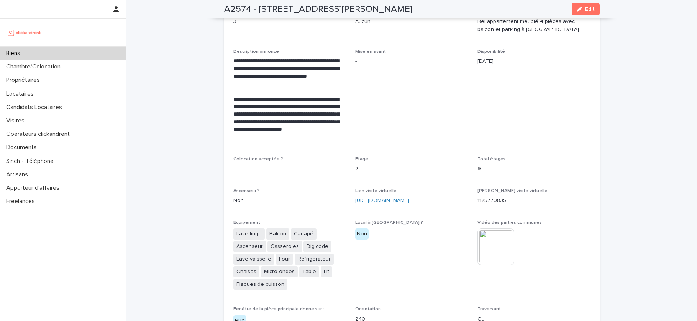
click at [431, 190] on div "Lien visite virtuelle https://my.matterport.com/show/?m=gU4ByJTEUeF" at bounding box center [411, 200] width 113 height 23
click at [409, 198] on link "https://my.matterport.com/show/?m=gU4ByJTEUeF" at bounding box center [382, 200] width 54 height 5
click at [574, 13] on button "Edit" at bounding box center [586, 9] width 28 height 12
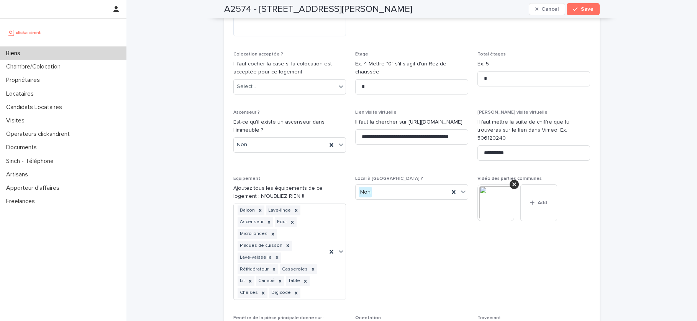
scroll to position [3232, 0]
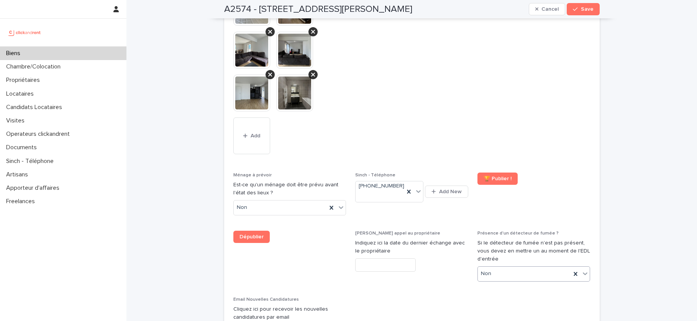
click at [506, 268] on div "Non" at bounding box center [524, 274] width 93 height 13
click at [506, 211] on div "Oui" at bounding box center [534, 215] width 112 height 13
click at [584, 0] on div "A2574 - 8 rue Henri Bergson, Asnieres-sur-Seine 92600 Cancel Save" at bounding box center [411, 9] width 375 height 18
click at [584, 4] on button "Save" at bounding box center [583, 9] width 33 height 12
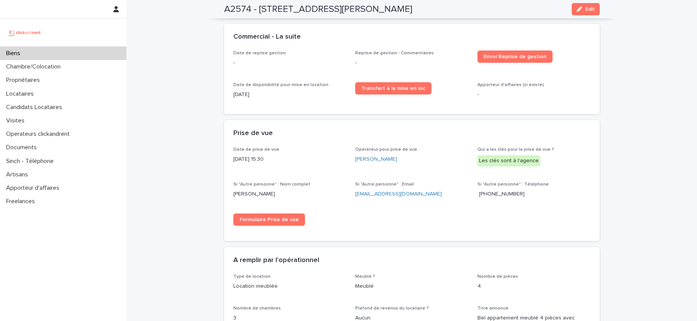
scroll to position [1132, 0]
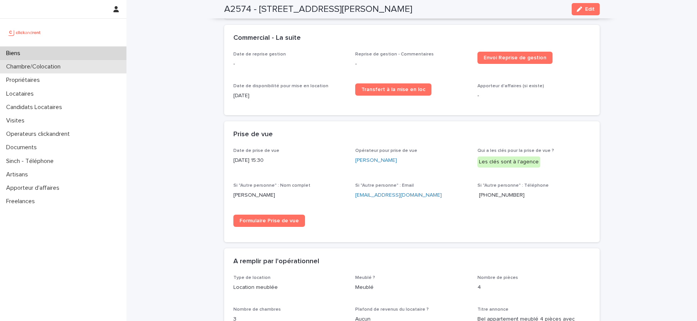
click at [31, 61] on div "Chambre/Colocation" at bounding box center [63, 66] width 126 height 13
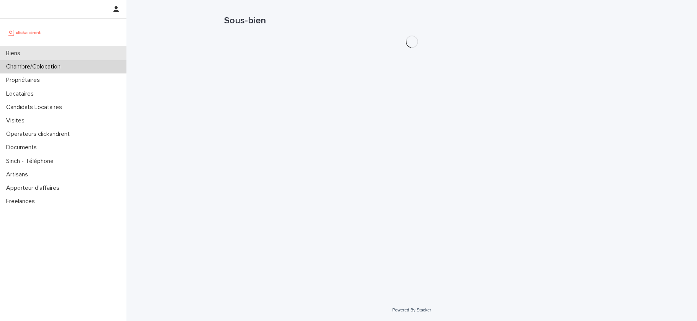
click at [40, 47] on div "Biens" at bounding box center [63, 53] width 126 height 13
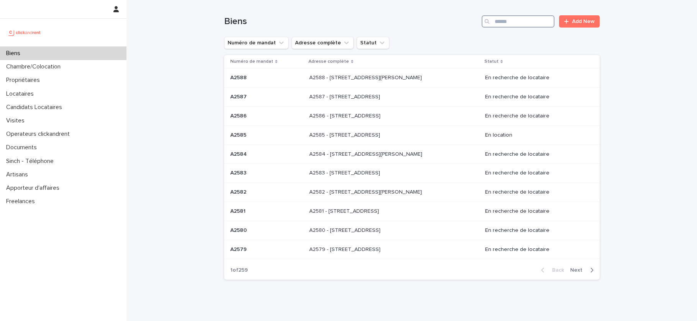
click at [517, 20] on input "Search" at bounding box center [518, 21] width 73 height 12
paste input "*****"
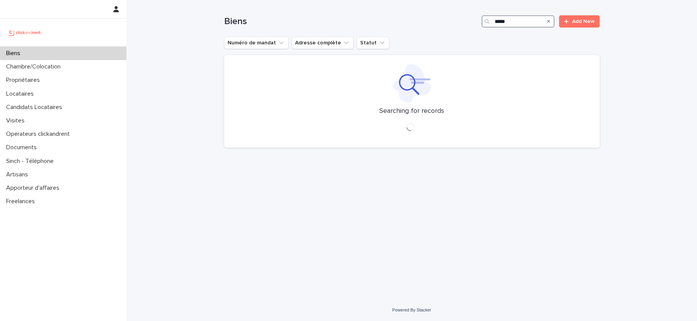
type input "*****"
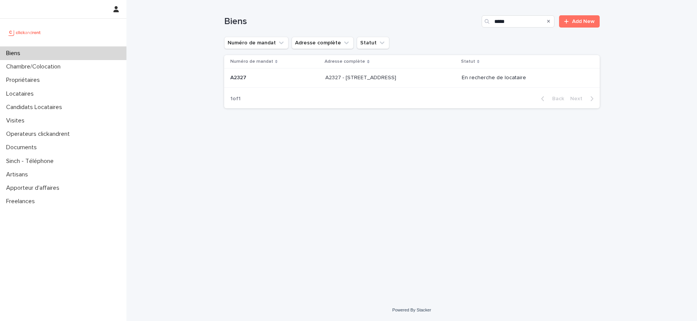
click at [447, 79] on div "A2327 - 5 Rue de la Roche, Rueil-Malmaison 92500 A2327 - 5 Rue de la Roche, Rue…" at bounding box center [390, 78] width 130 height 13
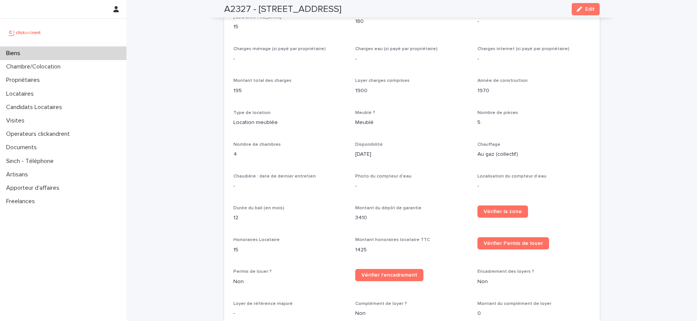
scroll to position [991, 0]
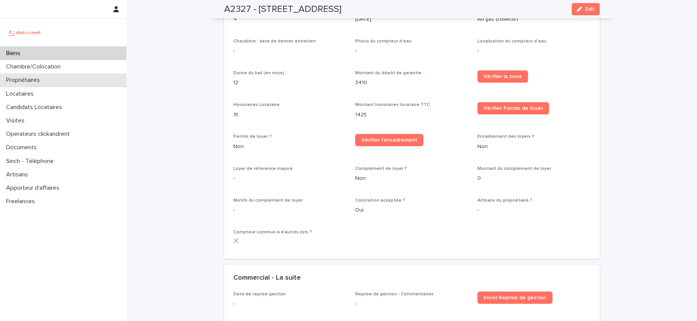
click at [34, 77] on p "Propriétaires" at bounding box center [24, 80] width 43 height 7
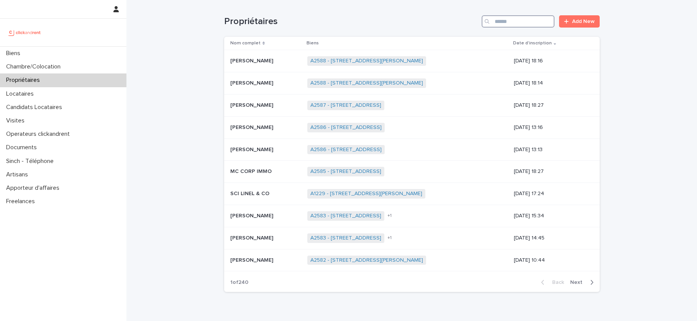
click at [519, 19] on input "Search" at bounding box center [518, 21] width 73 height 12
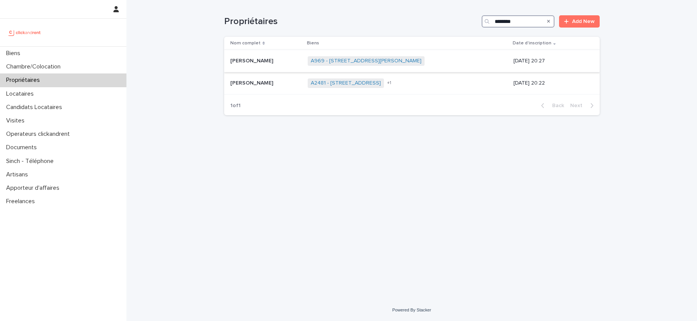
type input "********"
click at [266, 67] on div "Laëtitia Billioud Laëtitia Billioud" at bounding box center [266, 61] width 72 height 13
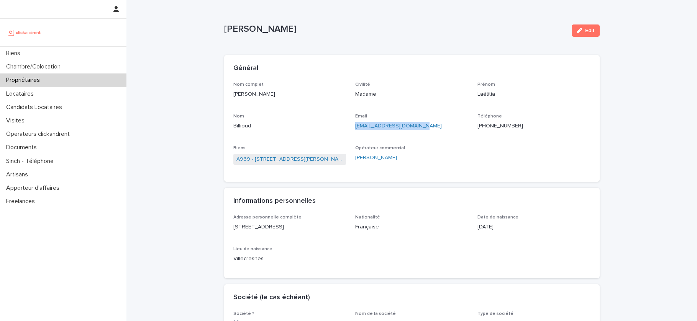
drag, startPoint x: 425, startPoint y: 122, endPoint x: 411, endPoint y: 125, distance: 14.9
click at [410, 126] on p "laetitia.billioud@iadfrance.fr" at bounding box center [411, 126] width 113 height 8
click at [436, 131] on div "Email laetitia.billioud@iadfrance.fr" at bounding box center [411, 125] width 113 height 23
drag, startPoint x: 423, startPoint y: 125, endPoint x: 354, endPoint y: 126, distance: 69.4
click at [354, 126] on div "Nom complet Laëtitia Billioud Civilité Madame Prénom Laëtitia Nom Billioud Emai…" at bounding box center [411, 127] width 357 height 91
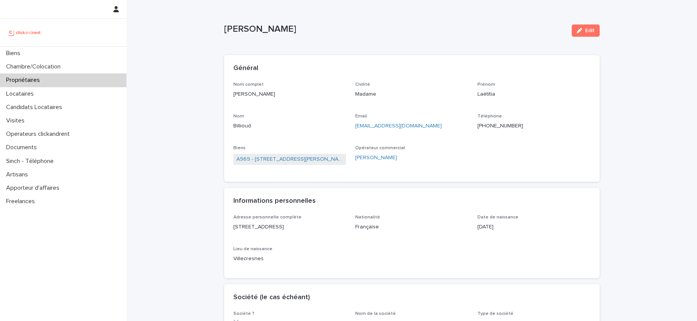
copy link "laetitia.billioud@iadfrance.fr"
click at [30, 92] on p "Locataires" at bounding box center [21, 93] width 37 height 7
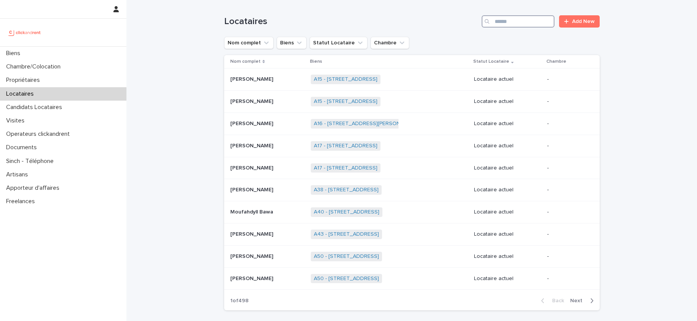
click at [523, 21] on input "Search" at bounding box center [518, 21] width 73 height 12
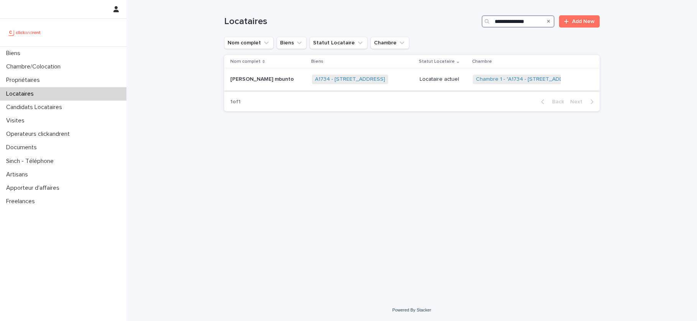
type input "**********"
click at [290, 75] on p "Esther laurence Andong mbunto" at bounding box center [262, 79] width 65 height 8
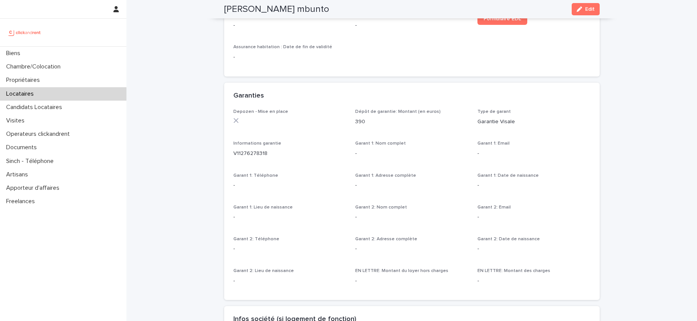
scroll to position [393, 0]
drag, startPoint x: 267, startPoint y: 153, endPoint x: 233, endPoint y: 154, distance: 34.1
click at [233, 154] on div "Depozen - Mise en place Dépôt de garantie: Montant (en euros) 390 Type de garan…" at bounding box center [411, 205] width 375 height 191
copy p "V11276278318"
click at [74, 45] on div at bounding box center [63, 33] width 126 height 28
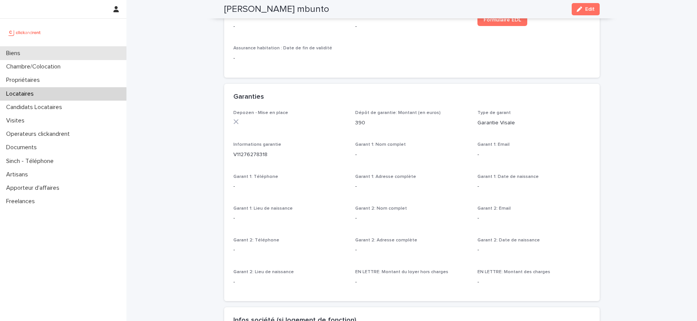
click at [71, 56] on div "Biens" at bounding box center [63, 53] width 126 height 13
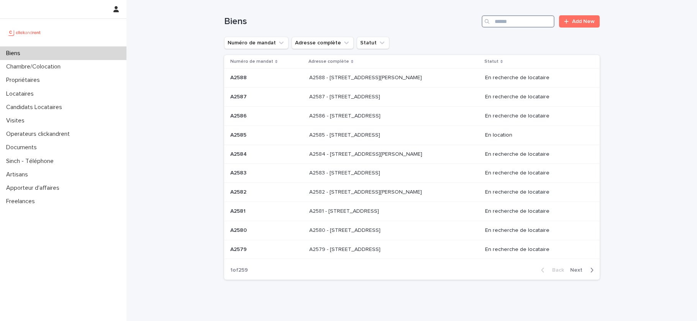
click at [498, 25] on input "Search" at bounding box center [518, 21] width 73 height 12
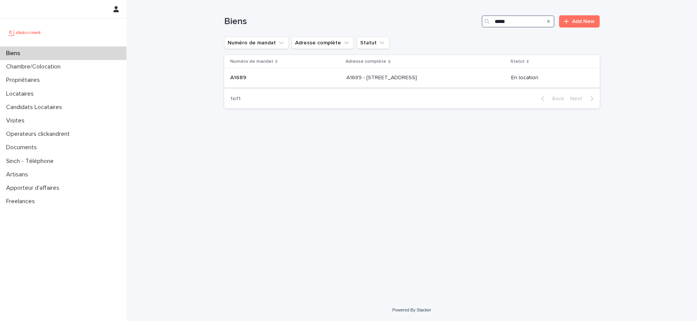
type input "*****"
click at [418, 76] on p "A1689 - 6 esplanade de l'Europe, Argenteuil 95100" at bounding box center [382, 77] width 72 height 8
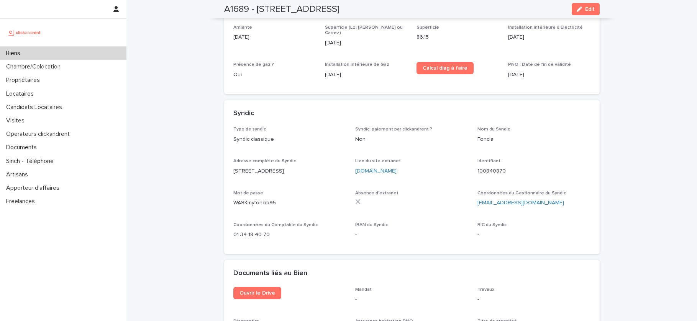
scroll to position [2954, 0]
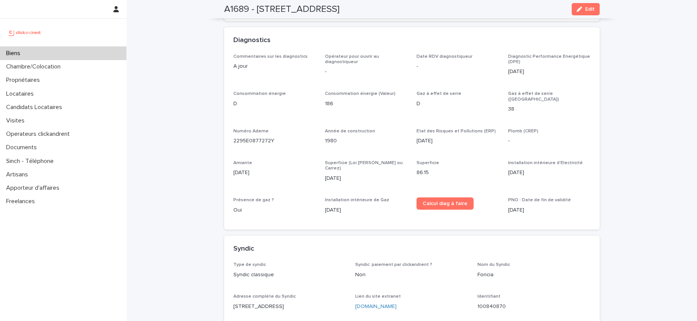
drag, startPoint x: 547, startPoint y: 294, endPoint x: 473, endPoint y: 293, distance: 73.6
click at [473, 293] on div "Type de syndic Syndic classique Syndic: paiement par clickandrent ? Non Nom du …" at bounding box center [411, 321] width 357 height 118
copy p "marcelle.tagro@foncia.fr"
click at [43, 108] on p "Candidats Locataires" at bounding box center [35, 107] width 65 height 7
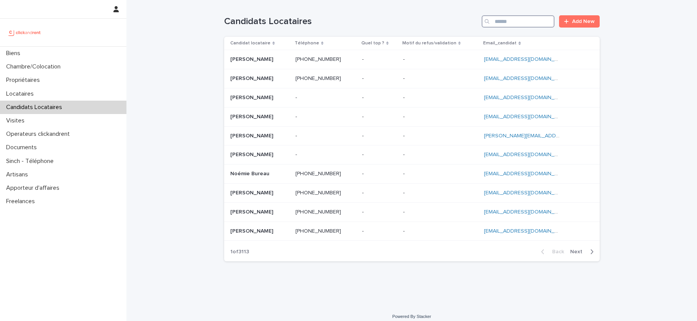
click at [526, 23] on input "Search" at bounding box center [518, 21] width 73 height 12
paste input "**********"
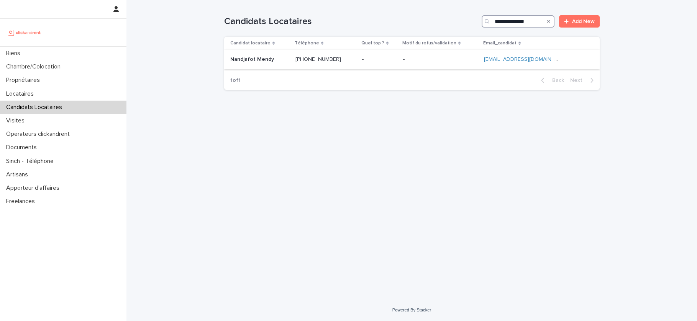
type input "**********"
click at [388, 61] on p at bounding box center [379, 59] width 35 height 7
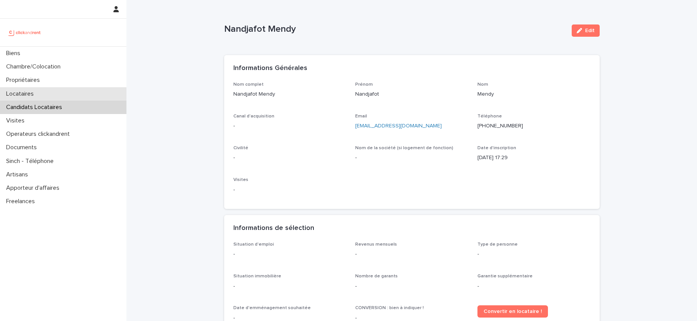
click at [30, 98] on div "Locataires" at bounding box center [63, 93] width 126 height 13
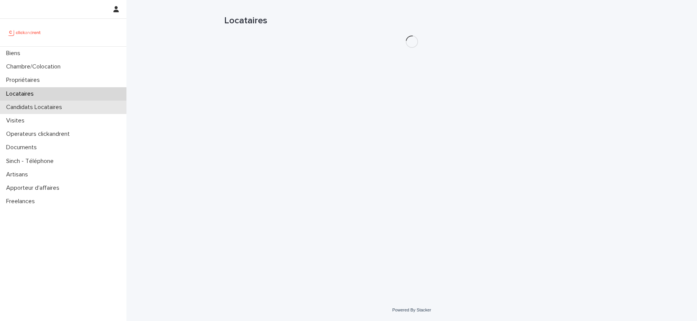
click at [29, 106] on p "Candidats Locataires" at bounding box center [35, 107] width 65 height 7
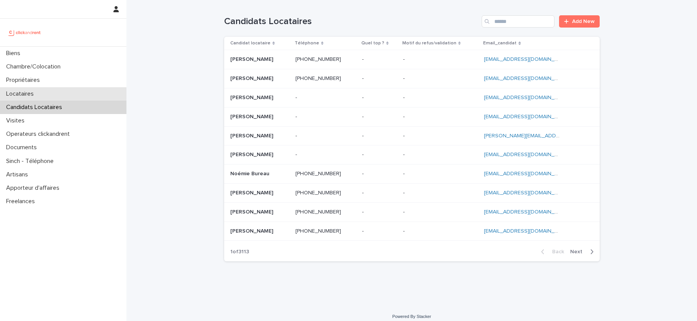
click at [33, 100] on div "Biens Chambre/Colocation Propriétaires Locataires Candidats Locataires Visites …" at bounding box center [63, 128] width 126 height 162
click at [33, 98] on div "Locataires" at bounding box center [63, 93] width 126 height 13
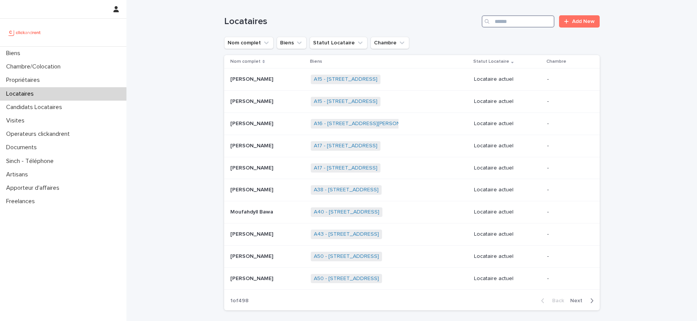
click at [515, 23] on input "Search" at bounding box center [518, 21] width 73 height 12
paste input "**********"
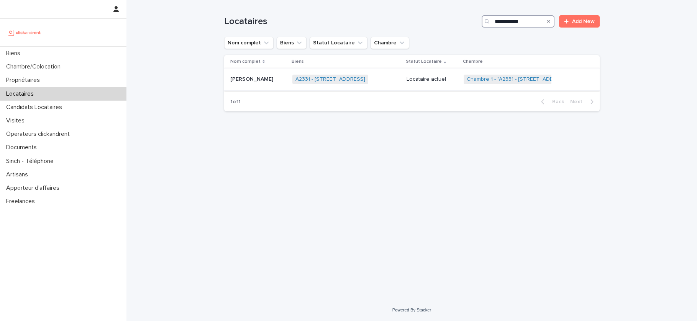
type input "**********"
click at [253, 78] on p "Laura Blaise" at bounding box center [252, 79] width 44 height 8
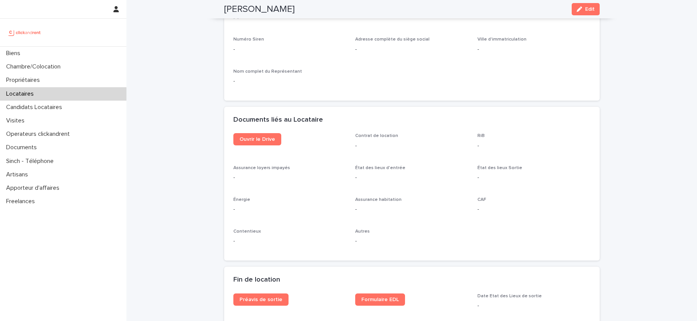
scroll to position [759, 0]
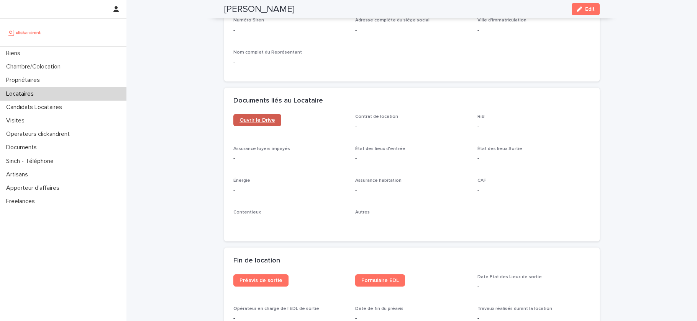
click at [260, 118] on span "Ouvrir le Drive" at bounding box center [257, 120] width 36 height 5
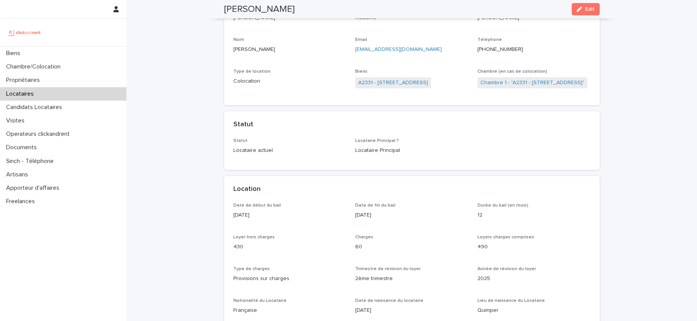
scroll to position [0, 0]
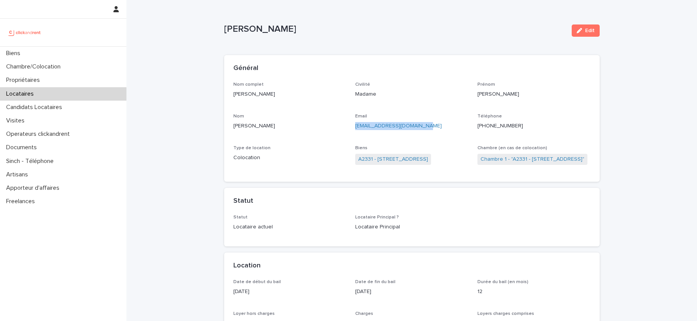
drag, startPoint x: 430, startPoint y: 126, endPoint x: 355, endPoint y: 128, distance: 74.4
click at [355, 128] on p "blaiselaurz2007@gmail.com" at bounding box center [411, 126] width 113 height 8
copy link "blaiselaurz2007@gmail.com"
click at [48, 105] on p "Candidats Locataires" at bounding box center [35, 107] width 65 height 7
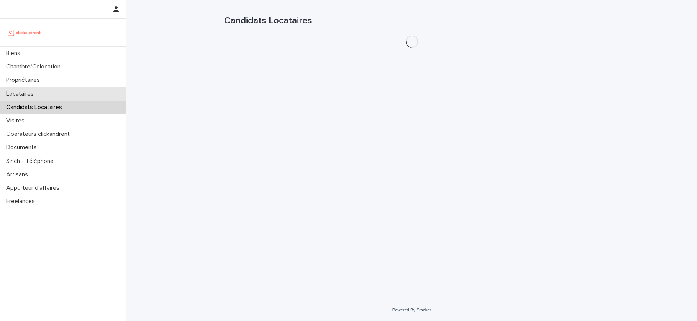
click at [53, 92] on div "Locataires" at bounding box center [63, 93] width 126 height 13
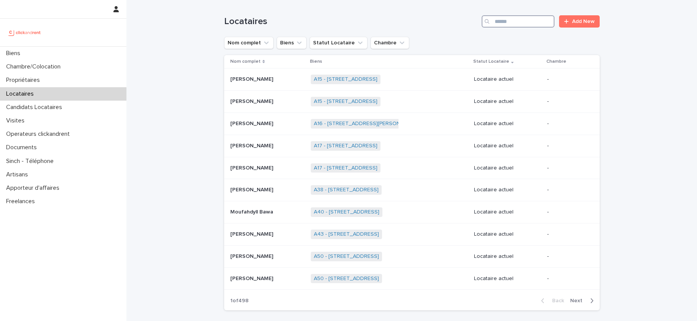
click at [538, 21] on input "Search" at bounding box center [518, 21] width 73 height 12
paste input "**********"
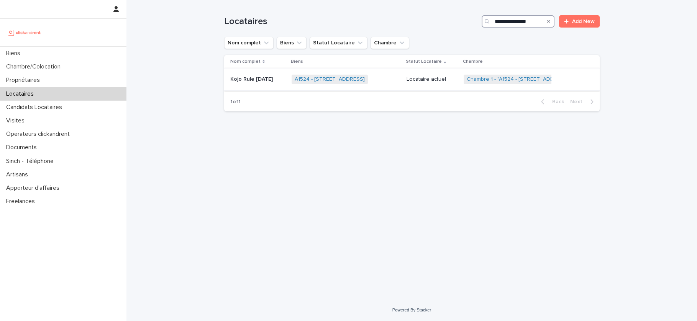
type input "**********"
click at [242, 75] on p "Kojo Rule Sunday" at bounding box center [252, 79] width 44 height 8
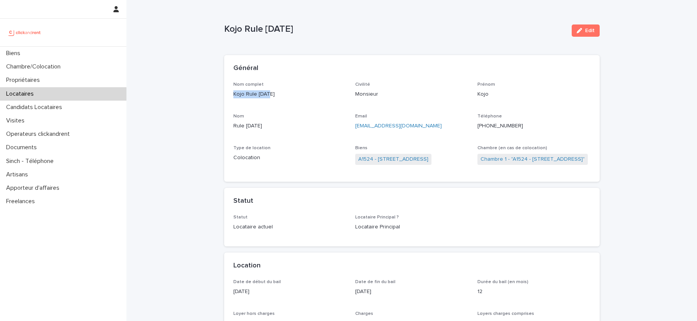
drag, startPoint x: 270, startPoint y: 93, endPoint x: 223, endPoint y: 94, distance: 47.5
click at [234, 92] on p "Kojo Rule Sunday" at bounding box center [289, 94] width 113 height 8
drag, startPoint x: 234, startPoint y: 92, endPoint x: 269, endPoint y: 92, distance: 34.9
click at [269, 92] on p "Kojo Rule Sunday" at bounding box center [289, 94] width 113 height 8
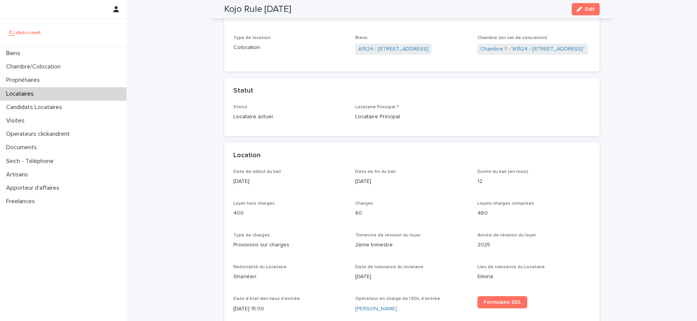
scroll to position [59, 0]
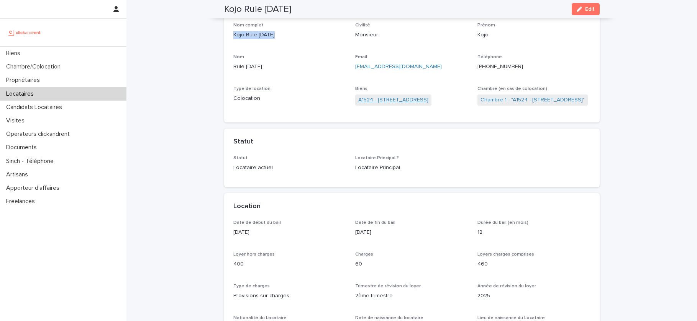
click at [398, 98] on link "A1524 - 12 rue de Grenoble, Résidence Amouroux 1, Toulouse 31500" at bounding box center [393, 100] width 70 height 8
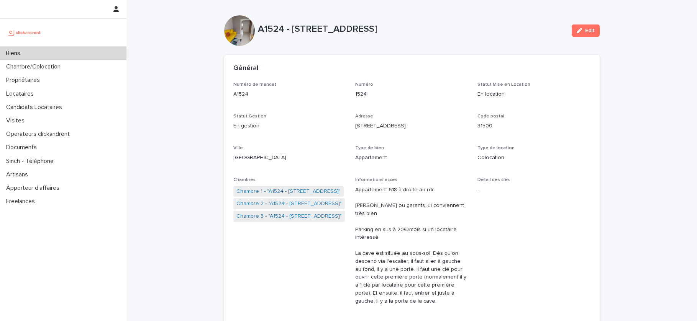
drag, startPoint x: 542, startPoint y: 27, endPoint x: 293, endPoint y: 30, distance: 249.4
click at [293, 30] on p "A1524 - 12 rue de Grenoble, Résidence Amouroux 1, Toulouse 31500" at bounding box center [412, 29] width 308 height 11
copy p "12 rue de Grenoble, Résidence Amouroux 1, Toulouse 31500"
click at [471, 65] on div "Général" at bounding box center [410, 68] width 354 height 8
drag, startPoint x: 291, startPoint y: 28, endPoint x: 539, endPoint y: 27, distance: 247.5
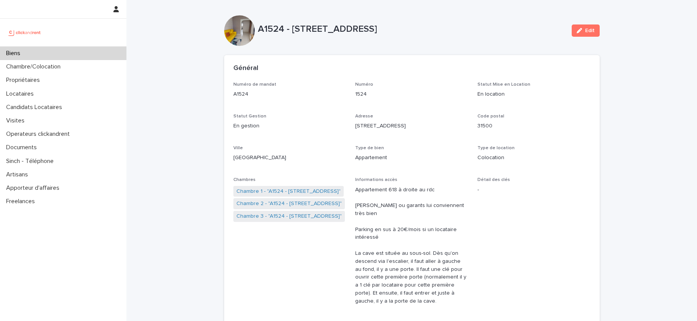
click at [539, 27] on p "A1524 - 12 rue de Grenoble, Résidence Amouroux 1, Toulouse 31500" at bounding box center [412, 29] width 308 height 11
copy p "12 rue de Grenoble, Résidence Amouroux 1, Toulouse 31500"
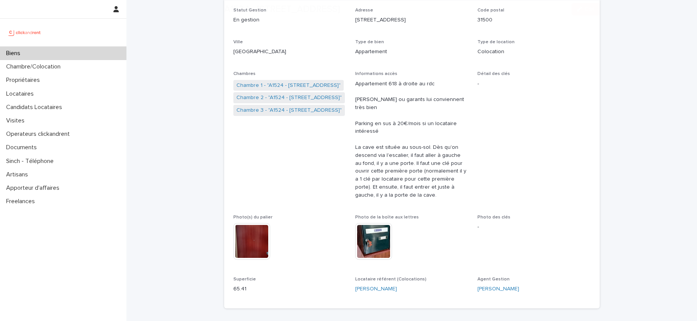
scroll to position [250, 0]
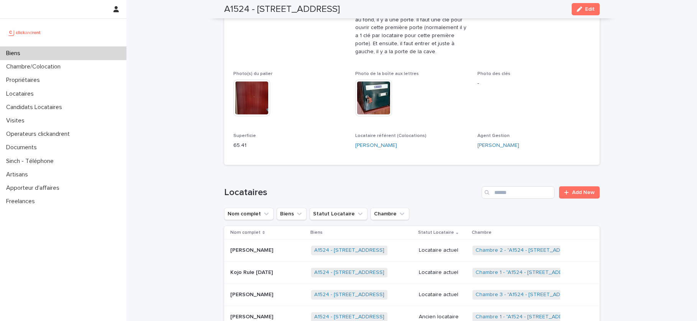
click at [238, 142] on p "65.41" at bounding box center [289, 146] width 113 height 8
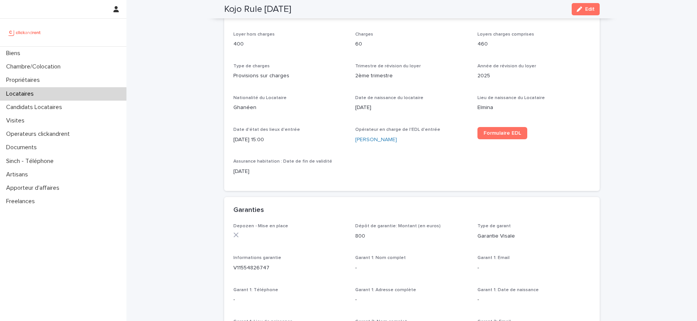
scroll to position [245, 0]
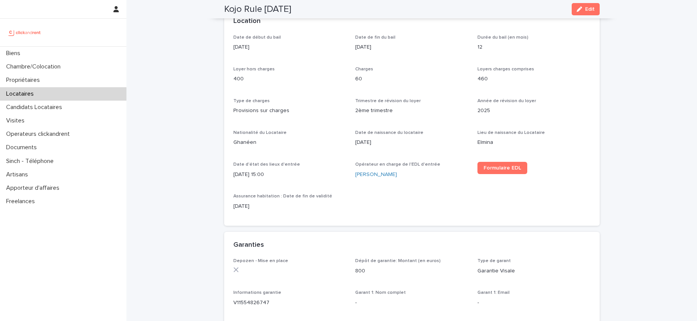
click at [480, 79] on p "460" at bounding box center [533, 79] width 113 height 8
click at [24, 109] on p "Candidats Locataires" at bounding box center [35, 107] width 65 height 7
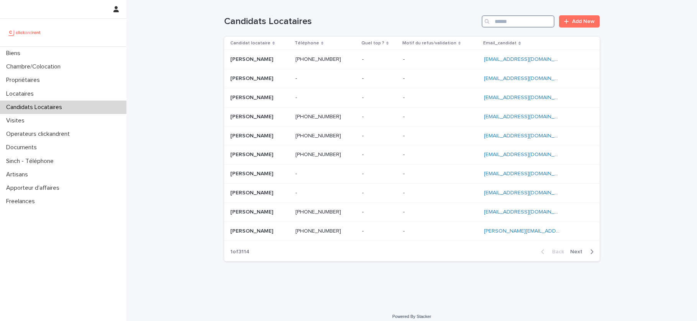
click at [536, 25] on input "Search" at bounding box center [518, 21] width 73 height 12
paste input "**********"
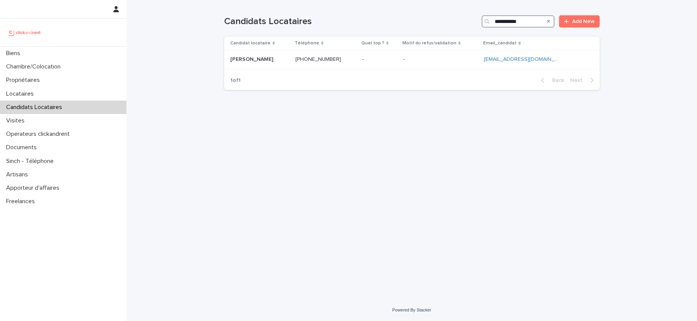
type input "**********"
click at [253, 60] on p "Laury Mivis" at bounding box center [252, 59] width 44 height 8
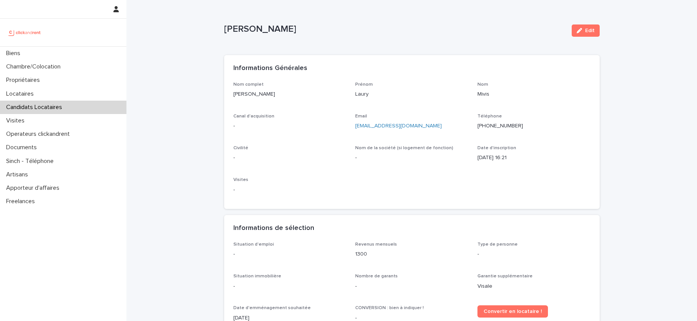
click at [228, 27] on p "Laury Mivis" at bounding box center [394, 29] width 341 height 11
drag, startPoint x: 228, startPoint y: 27, endPoint x: 258, endPoint y: 27, distance: 29.9
click at [258, 27] on p "Laury Mivis" at bounding box center [394, 29] width 341 height 11
click at [585, 33] on span "Edit" at bounding box center [590, 30] width 10 height 5
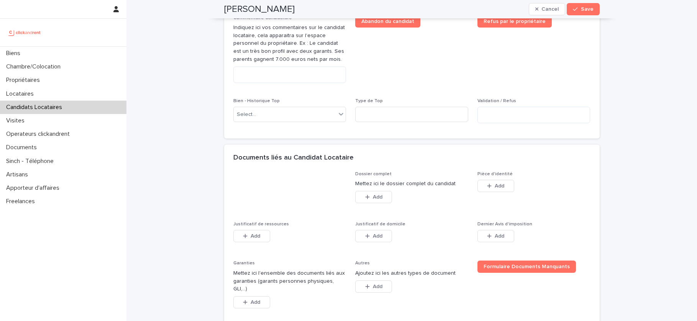
scroll to position [445, 0]
click at [501, 185] on span "Add" at bounding box center [500, 184] width 10 height 5
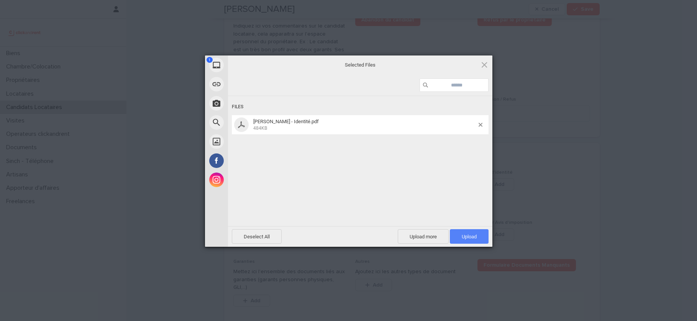
click at [471, 232] on span "Upload 1" at bounding box center [469, 237] width 39 height 15
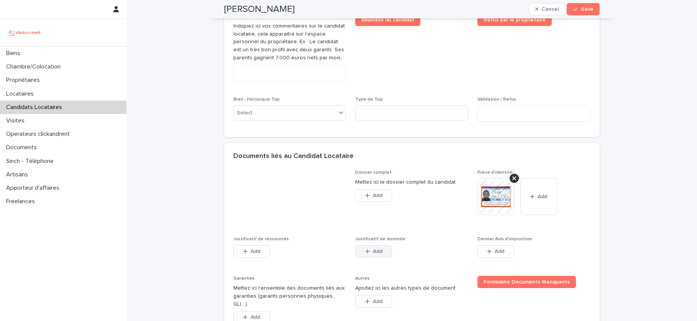
click at [359, 253] on button "Add" at bounding box center [373, 252] width 37 height 12
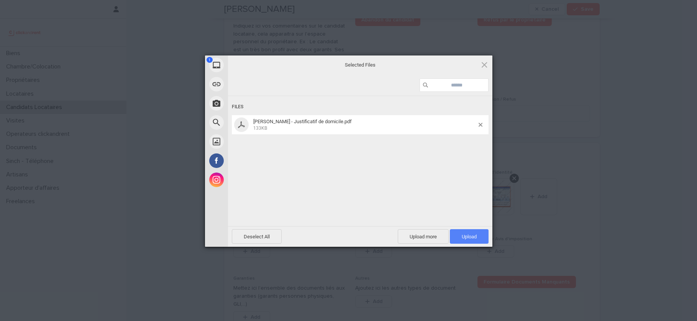
click at [470, 237] on span "Upload 1" at bounding box center [469, 237] width 15 height 6
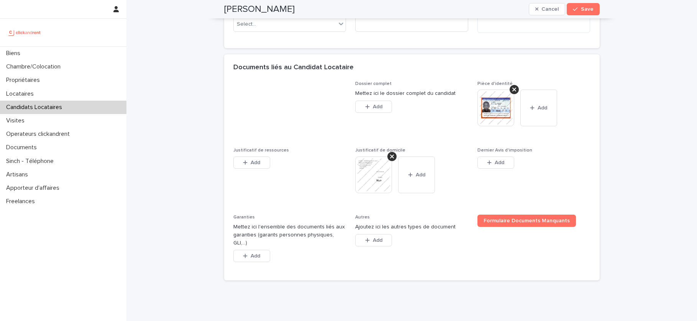
scroll to position [551, 0]
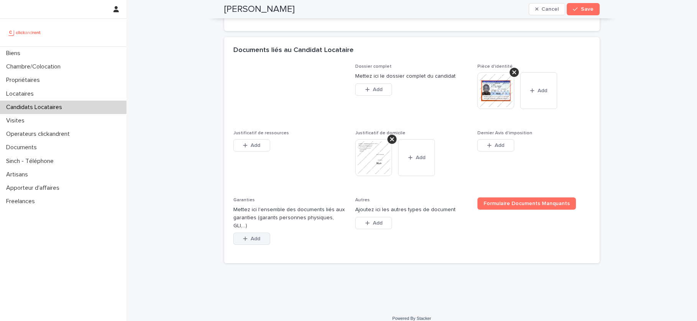
click at [262, 235] on button "Add" at bounding box center [251, 239] width 37 height 12
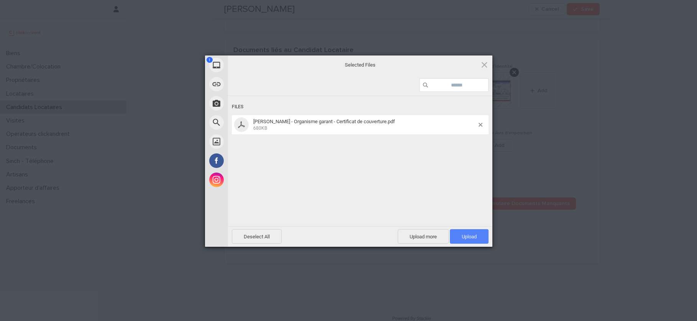
click at [462, 238] on span "Upload 1" at bounding box center [469, 237] width 15 height 6
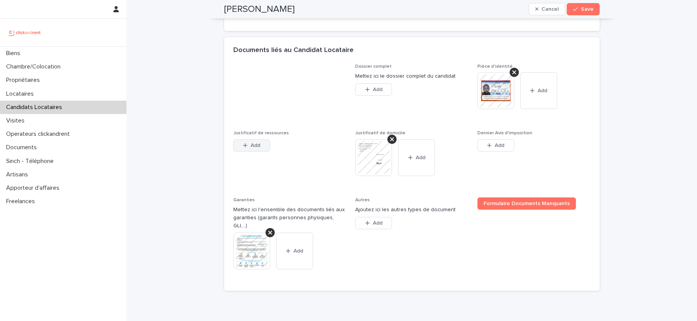
click at [251, 147] on span "Add" at bounding box center [256, 145] width 10 height 5
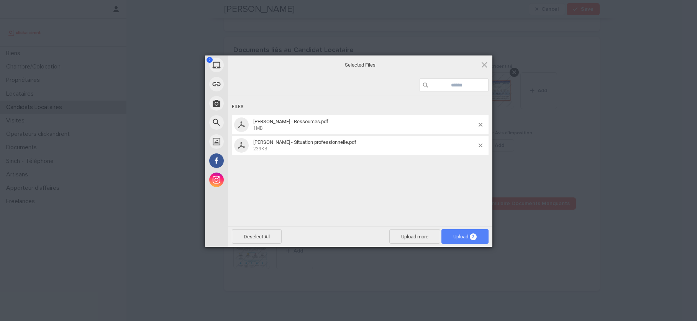
click at [458, 238] on span "Upload 2" at bounding box center [464, 237] width 23 height 6
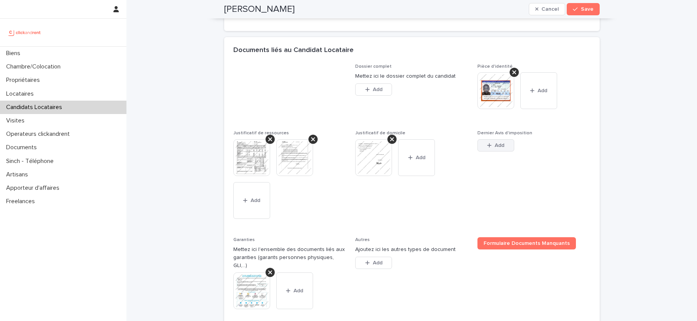
click at [499, 148] on span "Add" at bounding box center [500, 145] width 10 height 5
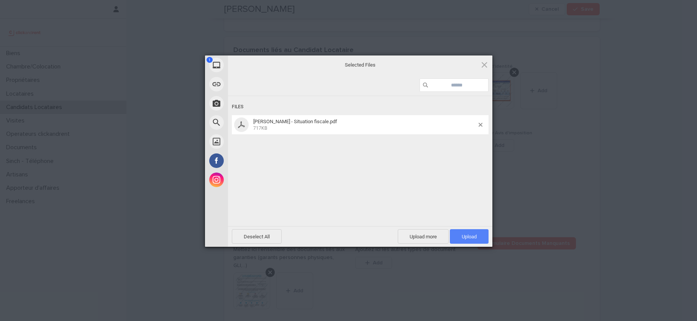
click at [462, 239] on span "Upload 1" at bounding box center [469, 237] width 15 height 6
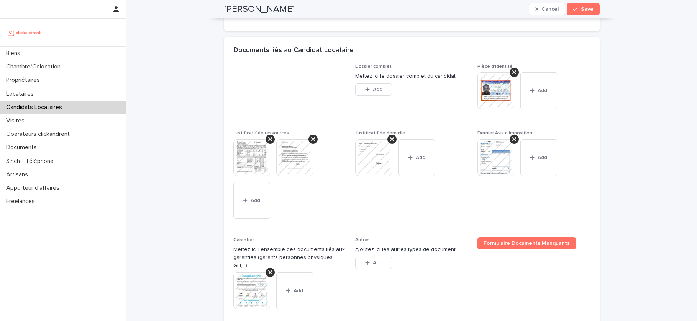
click at [245, 155] on img at bounding box center [251, 157] width 37 height 37
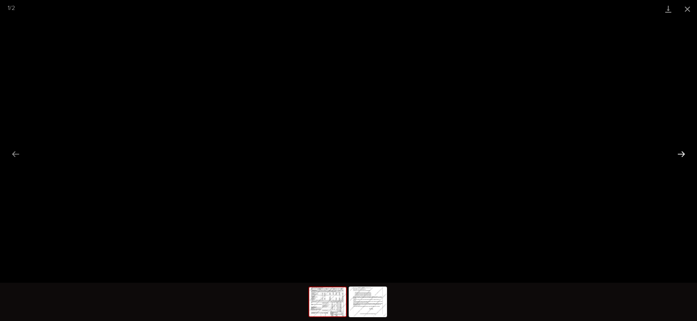
click at [680, 156] on button "Next slide" at bounding box center [681, 154] width 16 height 15
click at [690, 7] on button "Close gallery" at bounding box center [687, 9] width 19 height 18
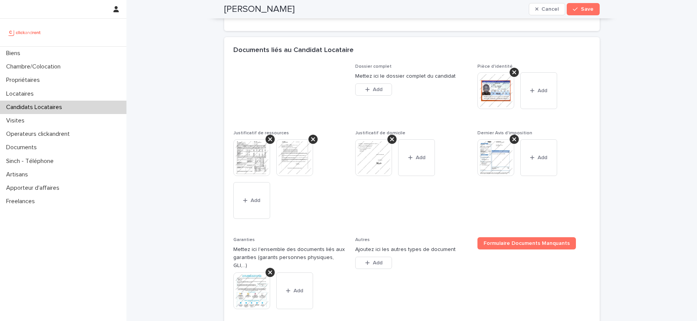
click at [249, 282] on img at bounding box center [251, 291] width 37 height 37
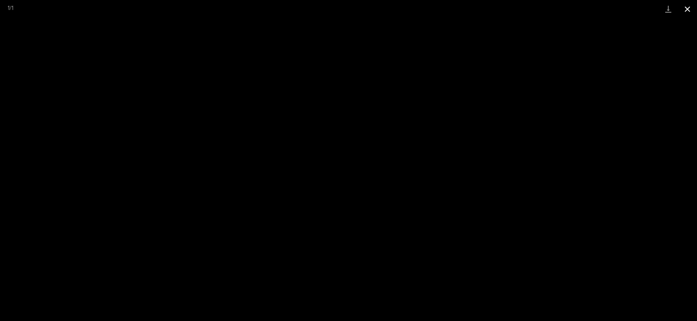
click at [685, 12] on button "Close gallery" at bounding box center [687, 9] width 19 height 18
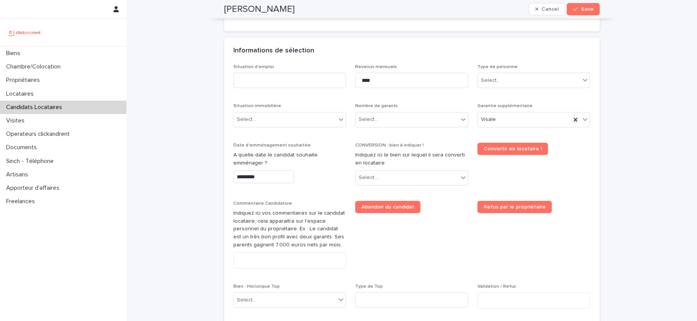
scroll to position [250, 0]
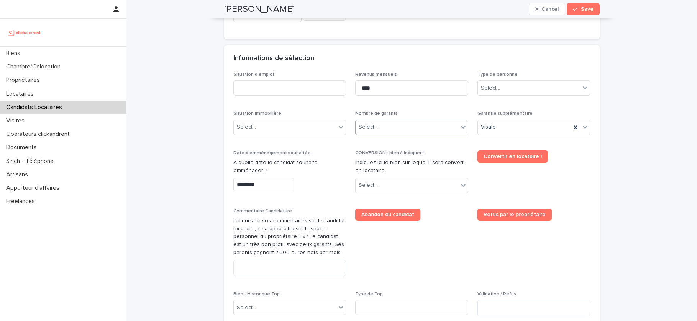
click at [400, 133] on div "Select..." at bounding box center [407, 127] width 103 height 13
click at [398, 148] on div "Pas de garant Personne Physique" at bounding box center [412, 142] width 112 height 13
click at [410, 186] on div "Select..." at bounding box center [407, 185] width 103 height 13
type input "******"
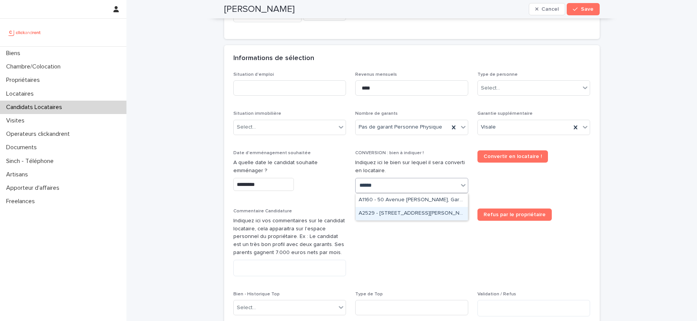
click at [416, 216] on div "A2529 - 14 rue Honoré de Balzac, Garges-lès-Gonesse 95140" at bounding box center [412, 213] width 112 height 13
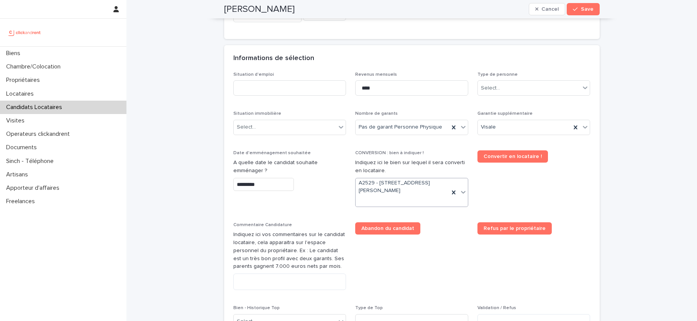
scroll to position [257, 0]
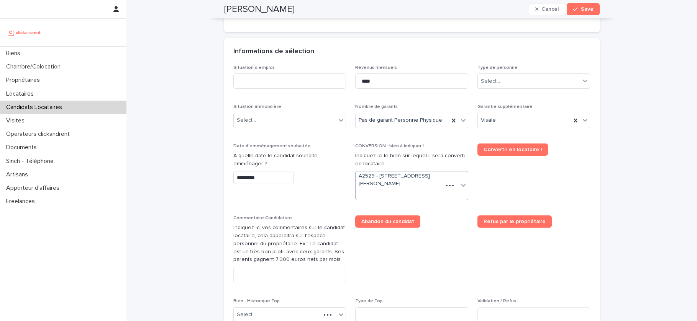
click at [270, 177] on input "*********" at bounding box center [263, 177] width 61 height 13
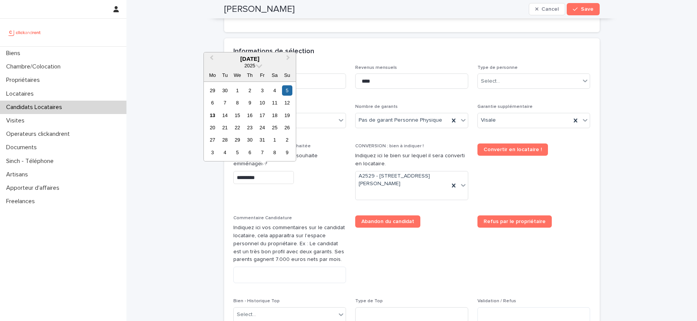
click at [321, 153] on p "A quelle date le candidat souhaite emménager ?" at bounding box center [289, 160] width 113 height 16
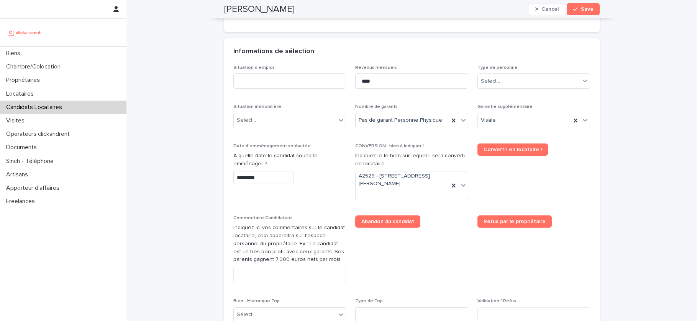
click at [277, 179] on input "*********" at bounding box center [263, 177] width 61 height 13
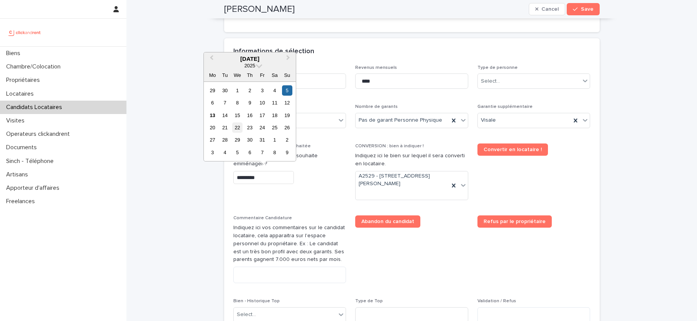
click at [234, 129] on div "22" at bounding box center [237, 128] width 10 height 10
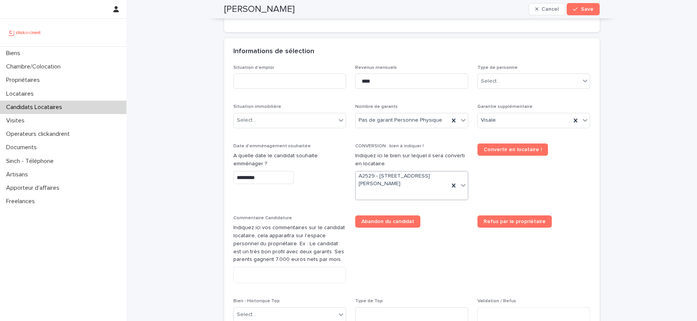
type input "**********"
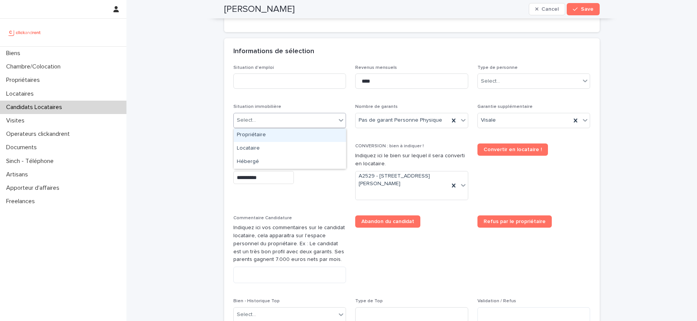
click at [323, 120] on div "Select..." at bounding box center [285, 120] width 103 height 13
click at [270, 166] on div "Hébergé" at bounding box center [290, 162] width 112 height 13
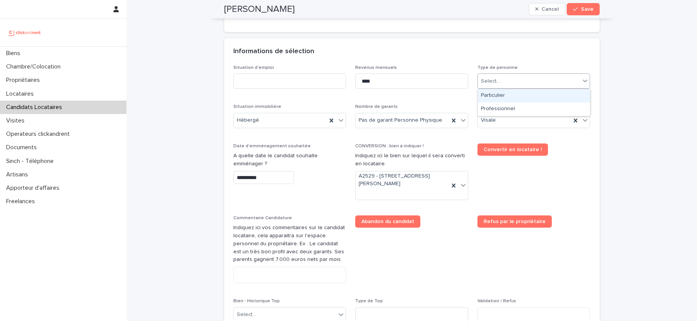
click at [498, 85] on div "Select..." at bounding box center [490, 81] width 19 height 8
click at [489, 100] on div "Particulier" at bounding box center [534, 95] width 112 height 13
click at [293, 75] on input at bounding box center [289, 81] width 113 height 15
click at [243, 78] on input "********" at bounding box center [289, 81] width 113 height 15
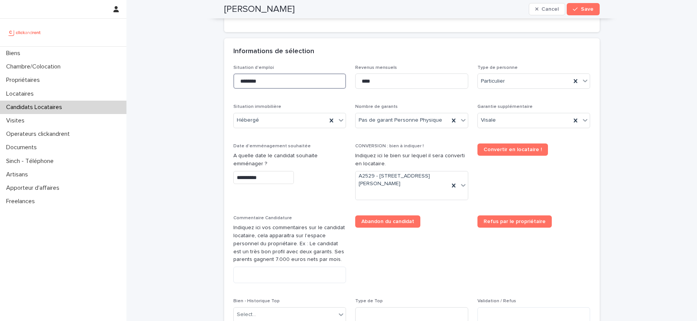
click at [243, 78] on input "********" at bounding box center [289, 81] width 113 height 15
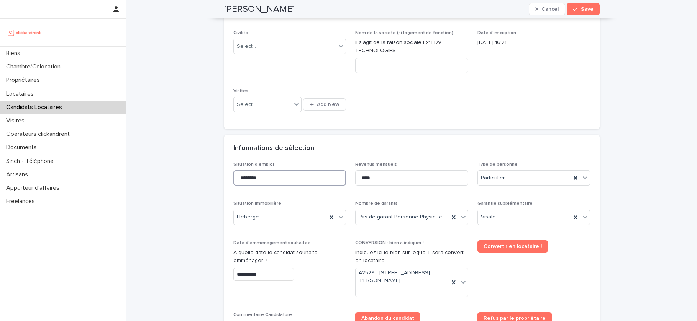
scroll to position [107, 0]
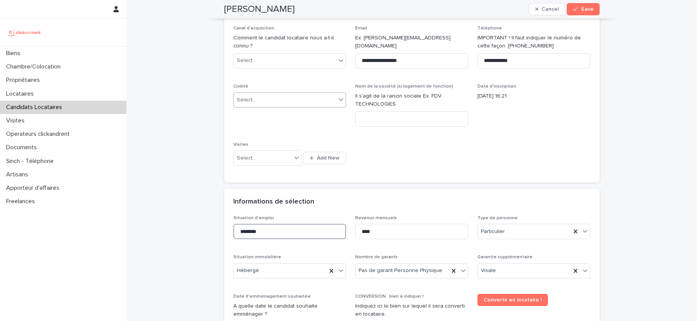
type input "********"
click at [271, 104] on div "Select..." at bounding box center [285, 100] width 103 height 13
click at [274, 112] on div "Madame" at bounding box center [290, 114] width 112 height 13
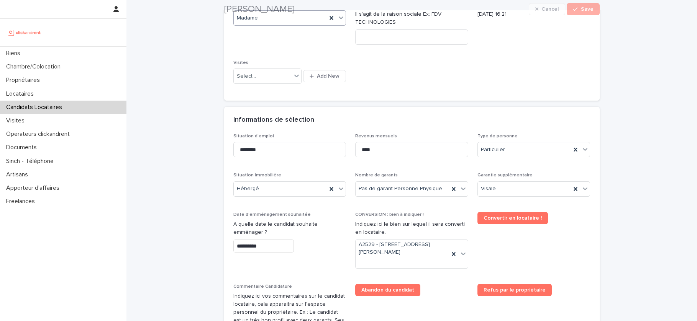
scroll to position [300, 0]
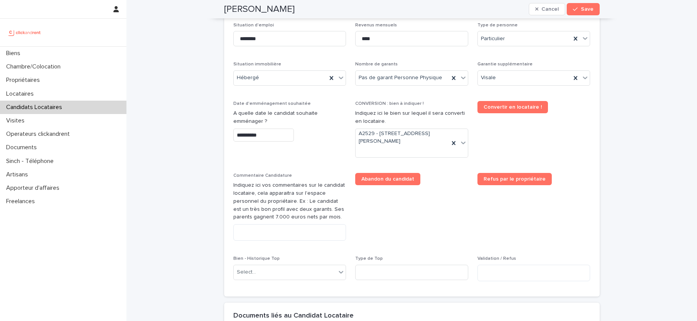
click at [297, 223] on div "Commentaire Candidature Indiquez ici vos commentaires sur le candidat locataire…" at bounding box center [289, 210] width 113 height 74
click at [286, 231] on textarea at bounding box center [289, 233] width 113 height 16
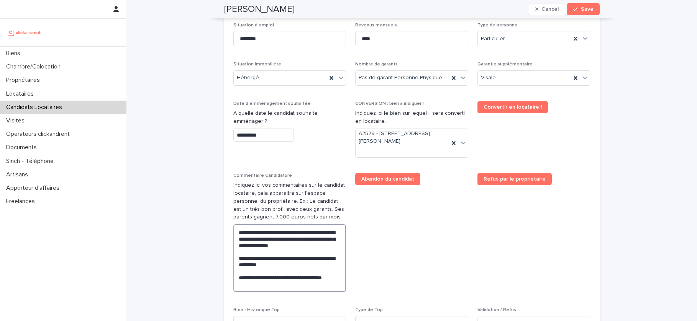
paste textarea "**********"
click at [325, 293] on textarea "**********" at bounding box center [289, 262] width 113 height 74
drag, startPoint x: 325, startPoint y: 293, endPoint x: 295, endPoint y: 292, distance: 29.5
click at [295, 292] on textarea "**********" at bounding box center [289, 262] width 113 height 74
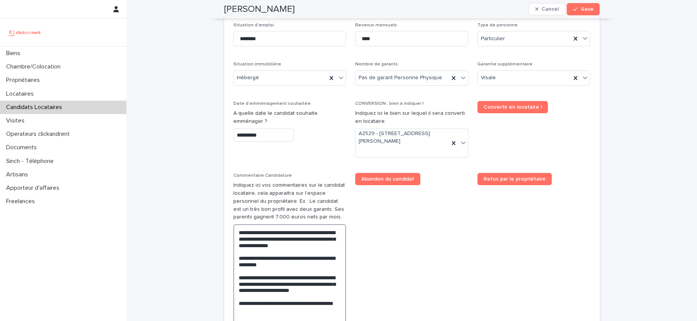
scroll to position [304, 0]
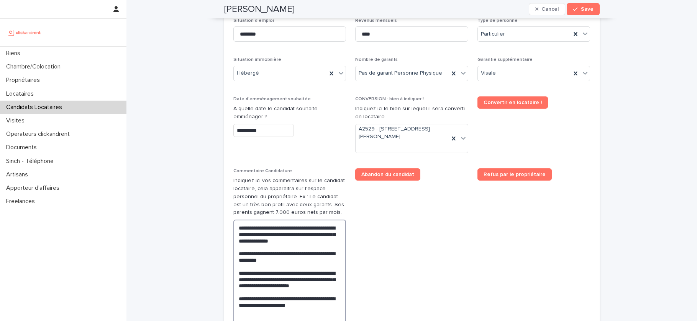
type textarea "**********"
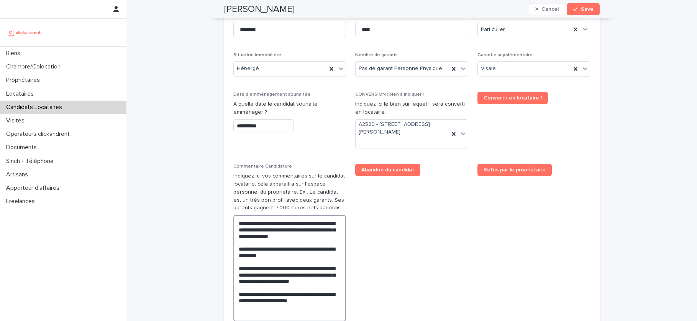
drag, startPoint x: 318, startPoint y: 319, endPoint x: 227, endPoint y: 203, distance: 147.9
click at [227, 205] on div "**********" at bounding box center [411, 195] width 375 height 364
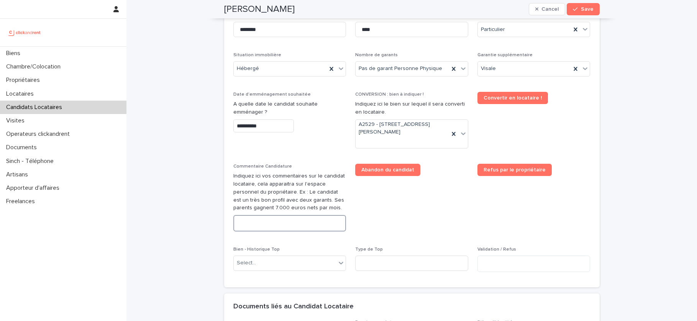
paste textarea "**********"
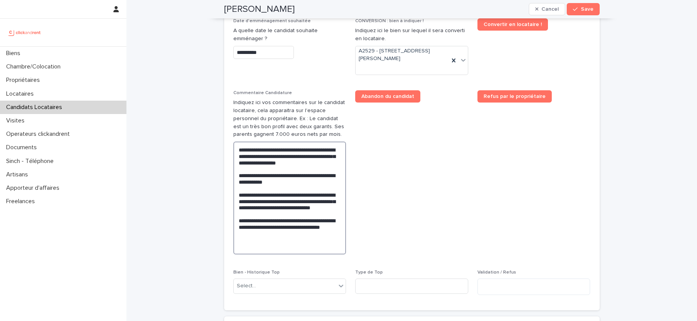
scroll to position [396, 0]
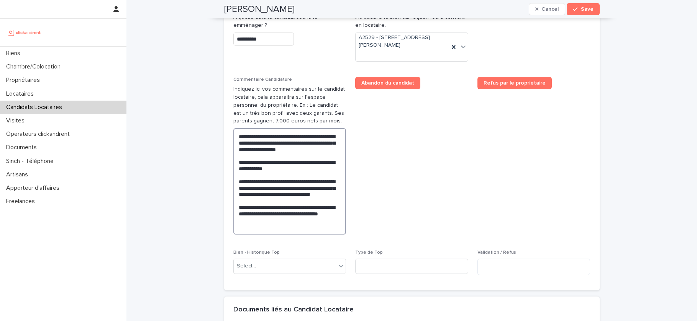
click at [260, 207] on textarea "**********" at bounding box center [289, 181] width 113 height 107
drag, startPoint x: 256, startPoint y: 201, endPoint x: 276, endPoint y: 201, distance: 19.9
click at [264, 195] on textarea "**********" at bounding box center [289, 181] width 113 height 107
drag, startPoint x: 257, startPoint y: 200, endPoint x: 257, endPoint y: 218, distance: 17.2
click at [257, 200] on textarea "**********" at bounding box center [289, 181] width 113 height 107
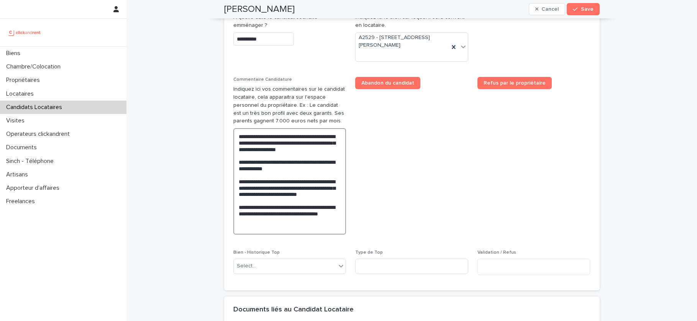
click at [309, 189] on textarea "**********" at bounding box center [289, 181] width 113 height 107
click at [292, 175] on textarea "**********" at bounding box center [289, 181] width 113 height 107
click at [242, 173] on textarea "**********" at bounding box center [289, 181] width 113 height 107
drag, startPoint x: 283, startPoint y: 220, endPoint x: 302, endPoint y: 233, distance: 22.5
click at [283, 220] on textarea "**********" at bounding box center [289, 181] width 113 height 107
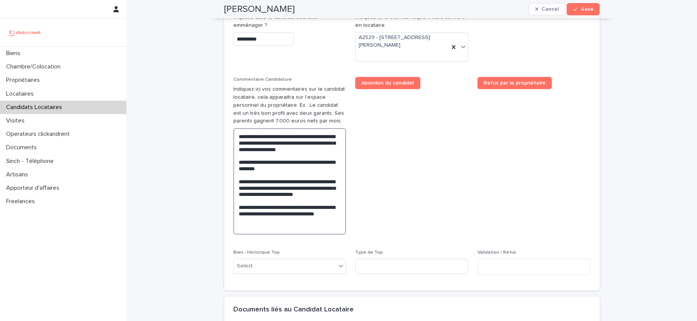
click at [335, 222] on textarea "**********" at bounding box center [289, 181] width 113 height 107
type textarea "**********"
click at [418, 198] on span "Abandon du candidat" at bounding box center [411, 159] width 113 height 164
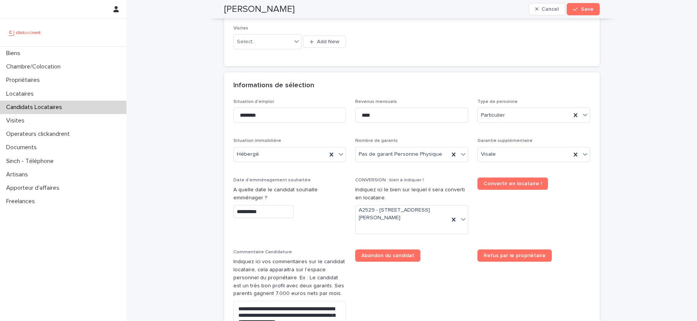
scroll to position [222, 0]
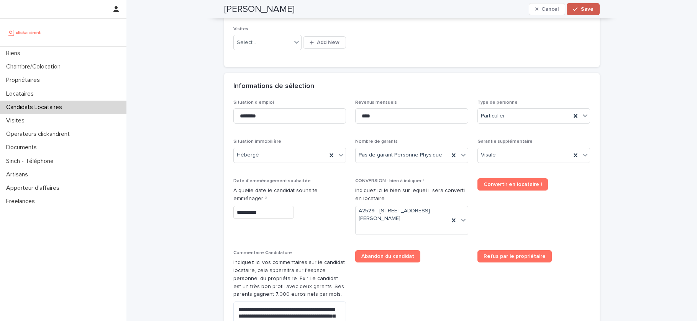
click at [580, 11] on div "button" at bounding box center [577, 9] width 8 height 5
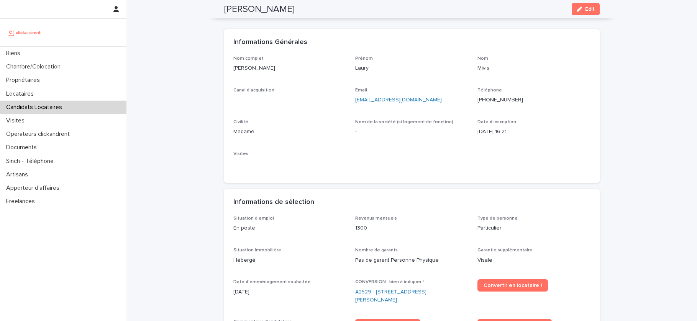
scroll to position [0, 0]
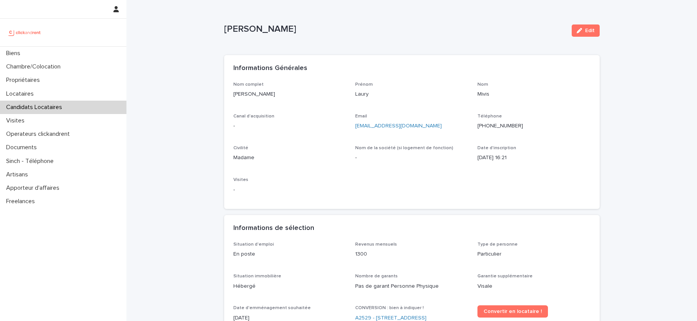
click at [233, 93] on p "Laury Mivis" at bounding box center [289, 94] width 113 height 8
drag, startPoint x: 233, startPoint y: 93, endPoint x: 253, endPoint y: 93, distance: 19.5
click at [253, 93] on p "Laury Mivis" at bounding box center [289, 94] width 113 height 8
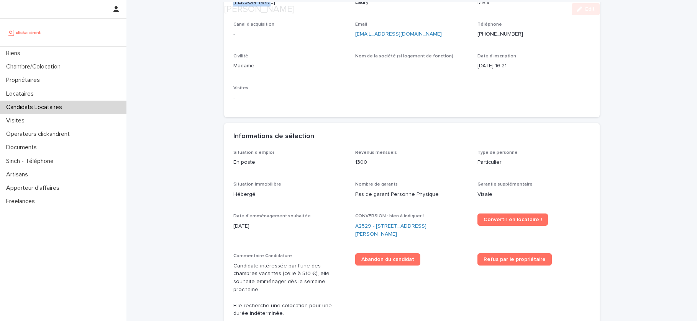
scroll to position [153, 0]
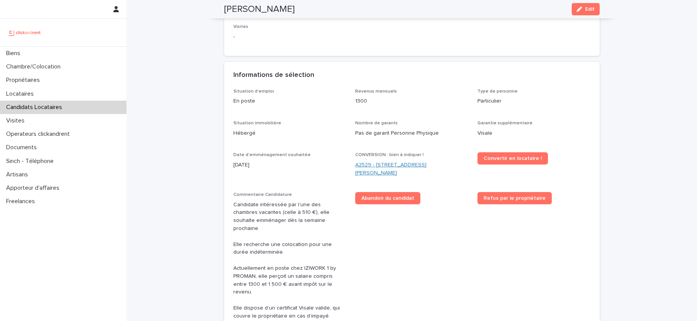
click at [375, 172] on link "A2529 - 14 rue Honoré de Balzac, Garges-lès-Gonesse 95140" at bounding box center [411, 169] width 113 height 16
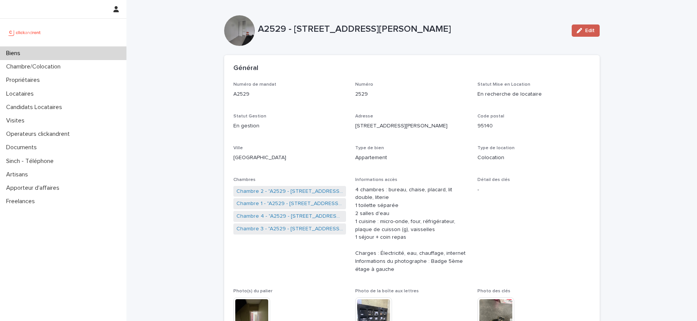
click at [588, 33] on button "Edit" at bounding box center [586, 31] width 28 height 12
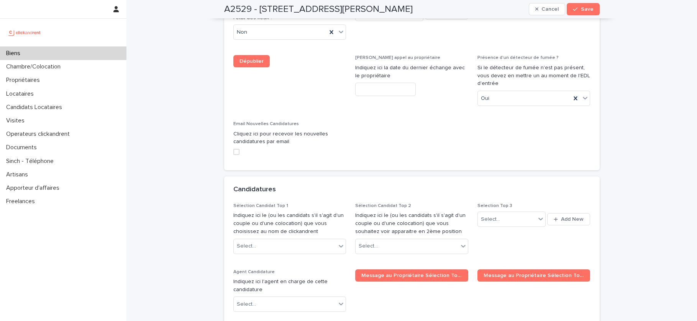
scroll to position [3765, 0]
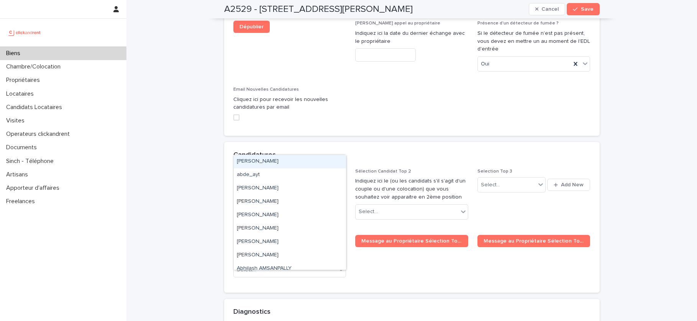
click at [324, 206] on div "Select..." at bounding box center [285, 212] width 103 height 13
paste input "**********"
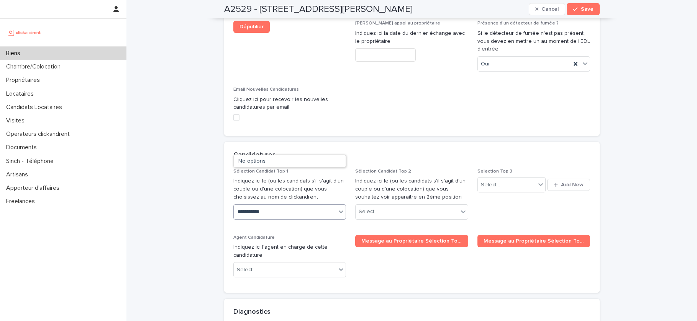
type input "**********"
click at [290, 161] on div "Laury Mivis" at bounding box center [290, 161] width 112 height 13
click at [581, 15] on button "Save" at bounding box center [583, 9] width 33 height 12
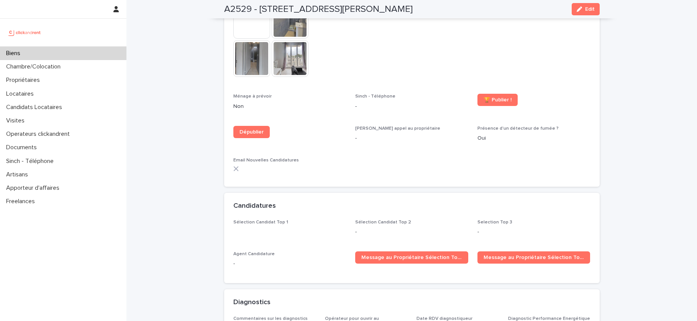
scroll to position [2429, 0]
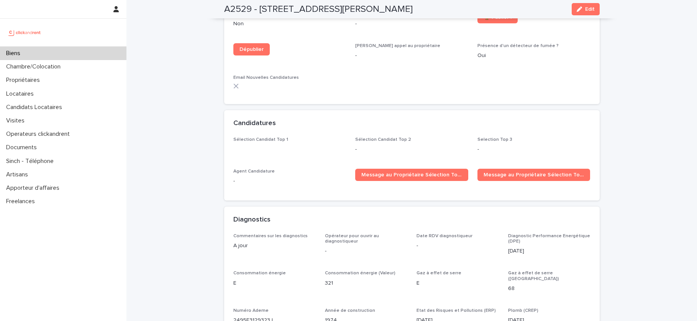
click at [393, 157] on div "Sélection Candidat Top 1 Sélection Candidat Top 2 - Selection Top 3 - Agent Can…" at bounding box center [411, 164] width 357 height 54
click at [391, 172] on div "Message au Propriétaire Sélection Top 1" at bounding box center [411, 178] width 113 height 18
click at [396, 169] on link "Message au Propriétaire Sélection Top 1" at bounding box center [411, 175] width 113 height 12
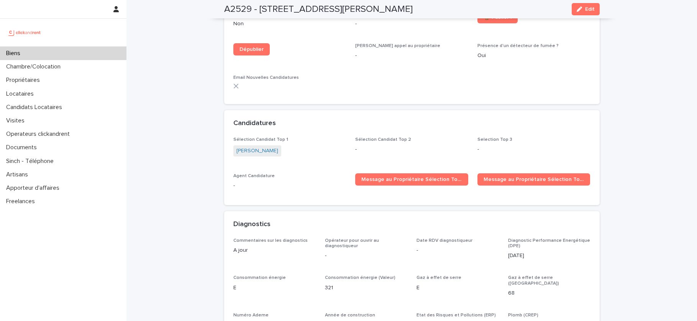
click at [60, 56] on div "Biens" at bounding box center [63, 53] width 126 height 13
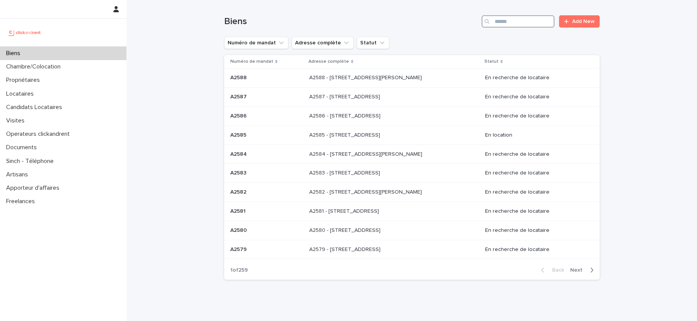
click at [506, 22] on input "Search" at bounding box center [518, 21] width 73 height 12
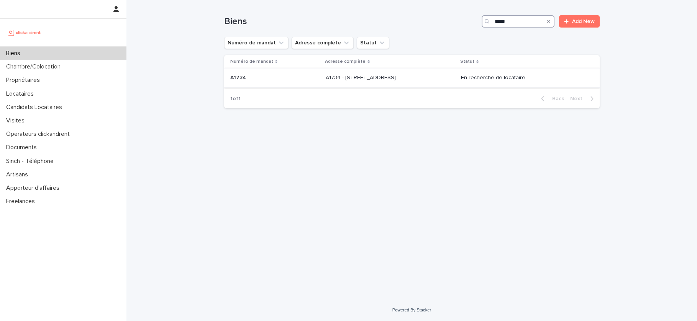
type input "*****"
click at [391, 77] on p "A1734 - 18 rue du Faubourg Madeleine, Orléans 45000" at bounding box center [362, 77] width 72 height 8
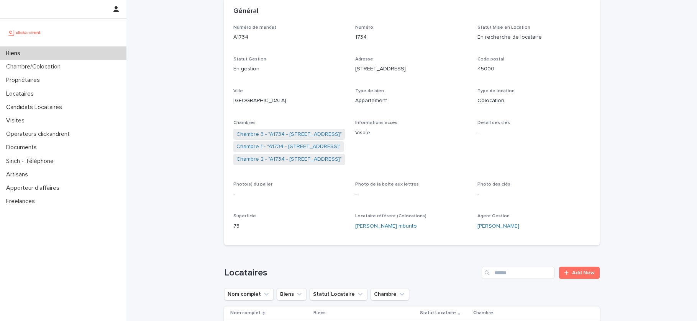
scroll to position [58, 0]
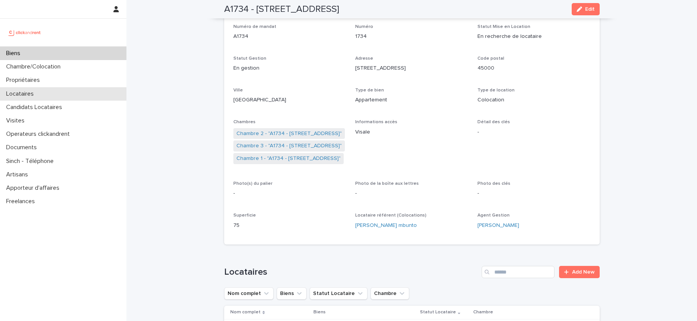
click at [34, 100] on div "Locataires" at bounding box center [63, 93] width 126 height 13
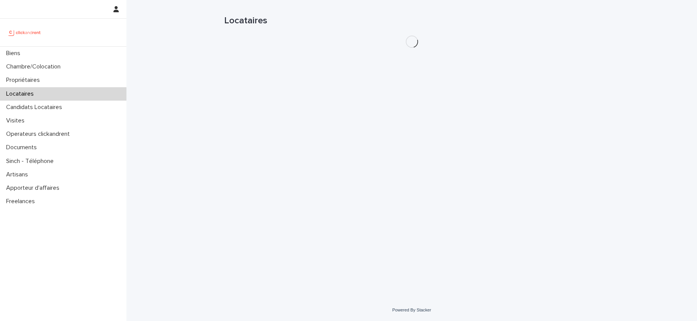
click at [35, 91] on p "Locataires" at bounding box center [21, 93] width 37 height 7
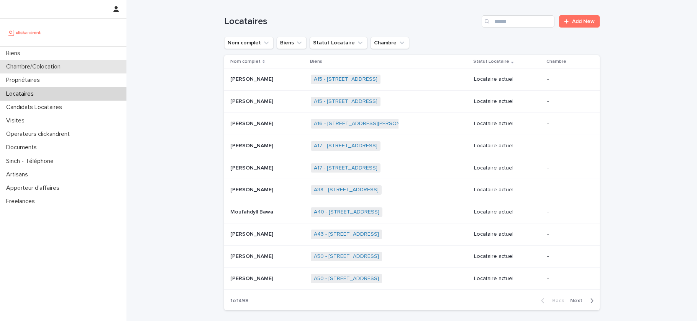
click at [41, 63] on p "Chambre/Colocation" at bounding box center [35, 66] width 64 height 7
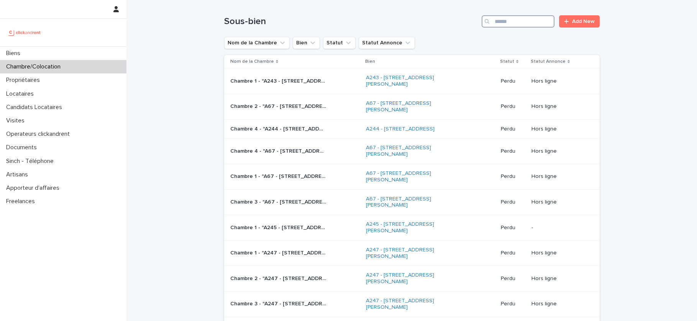
click at [535, 22] on input "Search" at bounding box center [518, 21] width 73 height 12
paste input "**********"
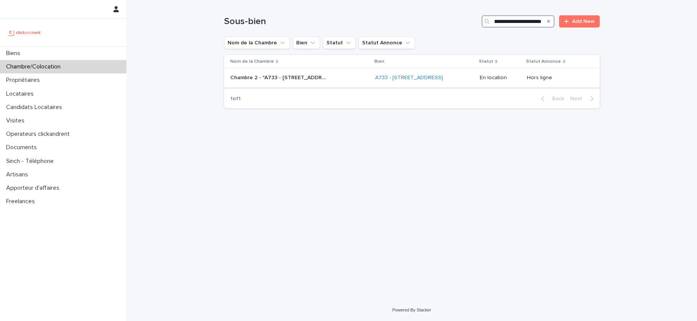
type input "**********"
click at [322, 81] on p "Chambre 2 - "A733 - 1 rue des Linandes Oranges, Cergy 95000"" at bounding box center [278, 77] width 97 height 8
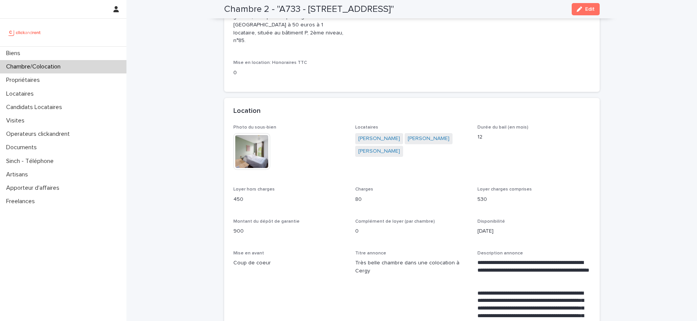
scroll to position [118, 0]
click at [379, 152] on link "Salif Traoré" at bounding box center [379, 151] width 42 height 8
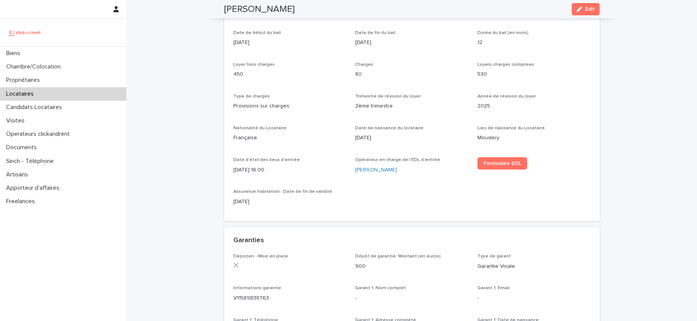
scroll to position [253, 0]
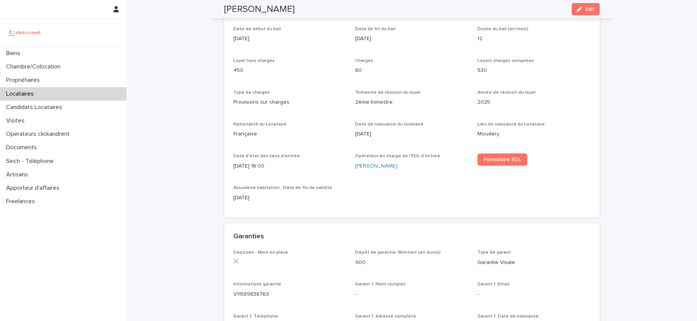
click at [31, 93] on p "Locataires" at bounding box center [21, 93] width 37 height 7
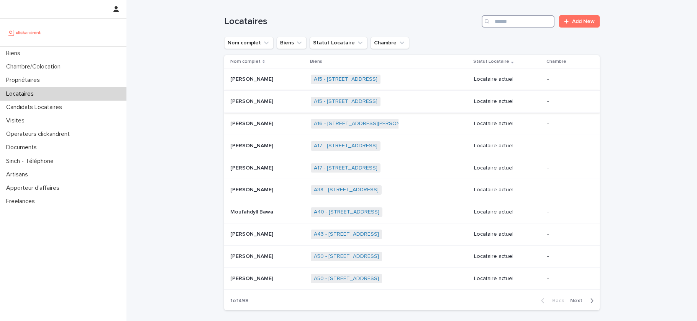
click at [521, 19] on input "Search" at bounding box center [518, 21] width 73 height 12
click at [85, 68] on div "Chambre/Colocation" at bounding box center [63, 66] width 126 height 13
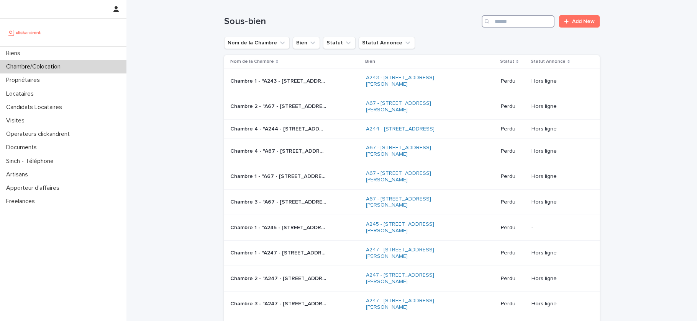
click at [537, 21] on input "Search" at bounding box center [518, 21] width 73 height 12
paste input "**********"
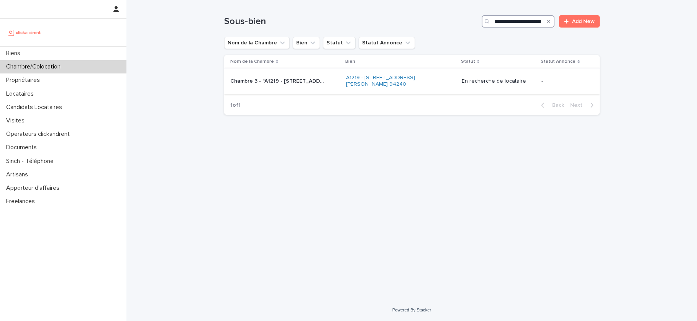
type input "**********"
click at [300, 86] on div "Chambre 3 - "A1219 - 32 avenue Jules Gravereaux, L'Haÿ-les-Roses 94240" Chambre…" at bounding box center [285, 81] width 110 height 13
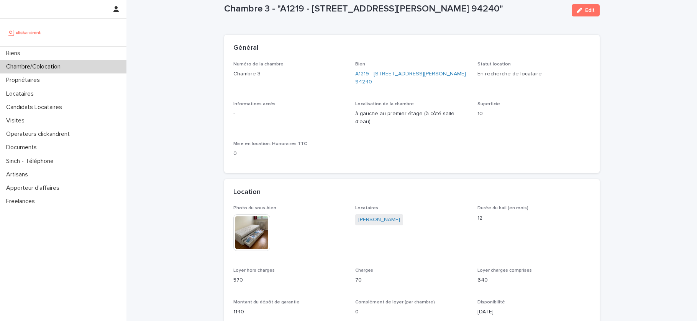
scroll to position [22, 0]
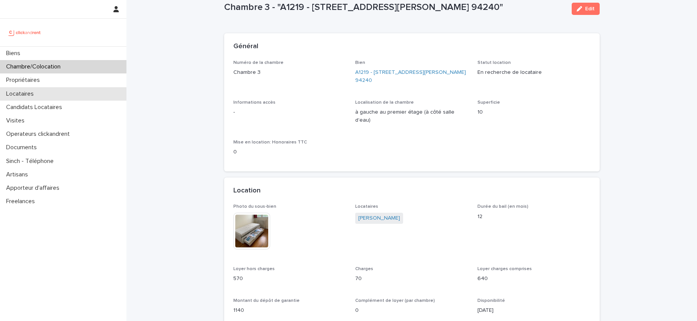
click at [41, 92] on div "Locataires" at bounding box center [63, 93] width 126 height 13
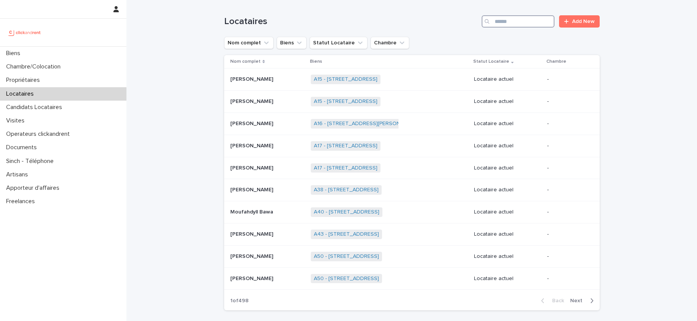
click at [510, 25] on input "Search" at bounding box center [518, 21] width 73 height 12
click at [57, 50] on div "Biens" at bounding box center [63, 53] width 126 height 13
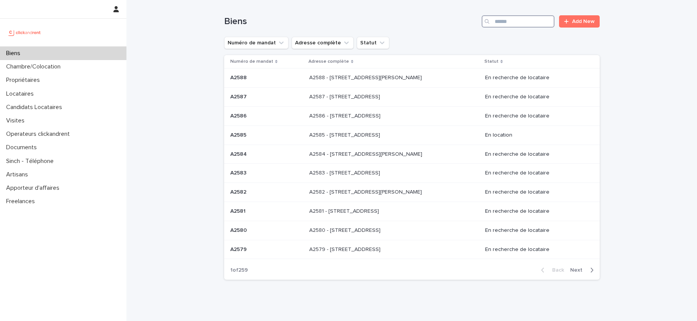
click at [538, 23] on input "Search" at bounding box center [518, 21] width 73 height 12
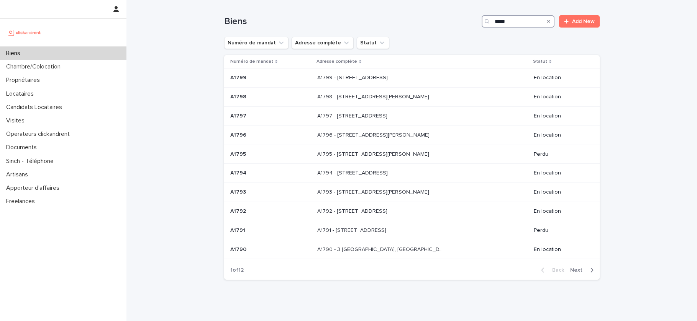
type input "*****"
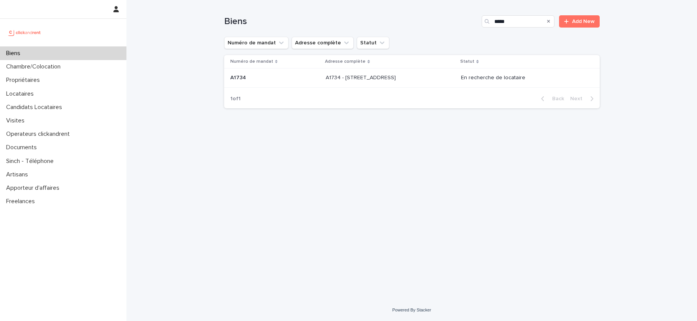
click at [362, 88] on div "Numéro de mandat Adresse complète Statut A1734 A1734 A1734 - 18 rue du Faubourg…" at bounding box center [411, 72] width 375 height 34
click at [367, 87] on td "A1734 - 18 rue du Faubourg Madeleine, Orléans 45000 A1734 - 18 rue du Faubourg …" at bounding box center [390, 78] width 135 height 19
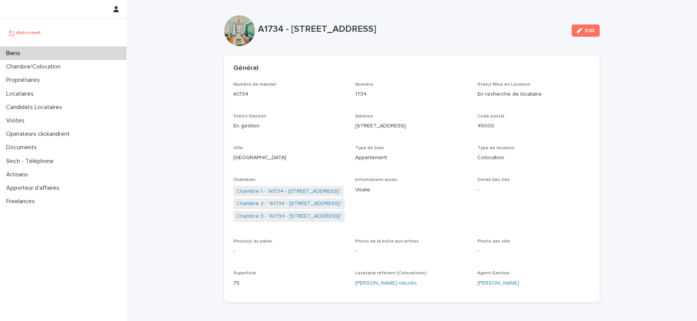
drag, startPoint x: 489, startPoint y: 31, endPoint x: 292, endPoint y: 30, distance: 197.0
click at [292, 30] on p "A1734 - 18 rue du Faubourg Madeleine, Orléans 45000" at bounding box center [412, 29] width 308 height 11
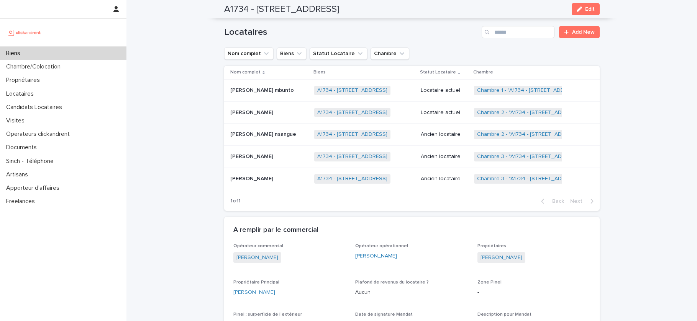
scroll to position [292, 0]
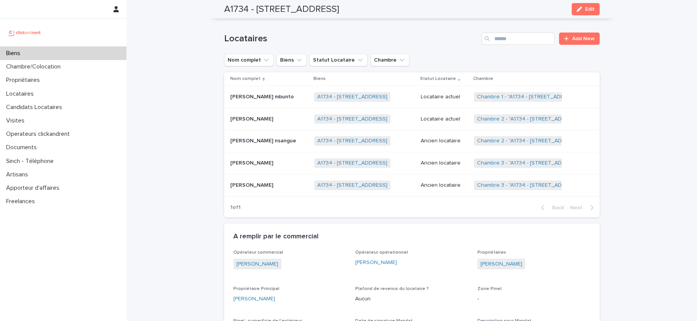
click at [282, 96] on p "Esther laurence Andong mbunto" at bounding box center [262, 96] width 65 height 8
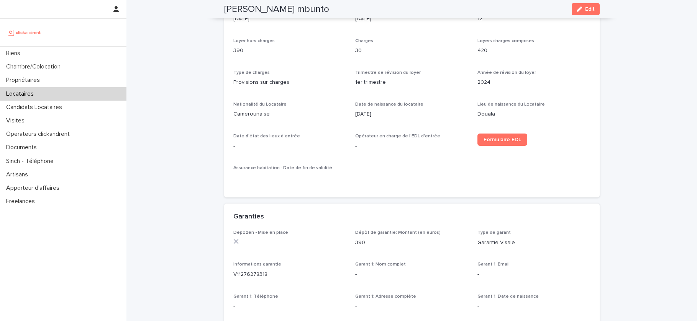
scroll to position [274, 0]
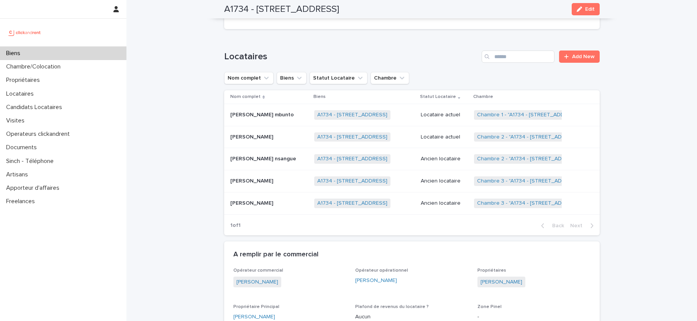
scroll to position [280, 0]
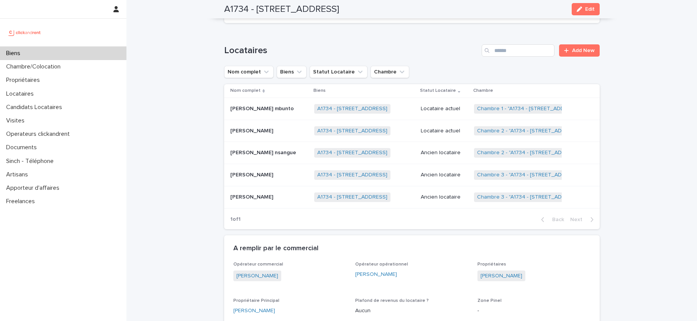
click at [271, 136] on div "Dominga Mujica Dominga Mujica" at bounding box center [269, 131] width 78 height 13
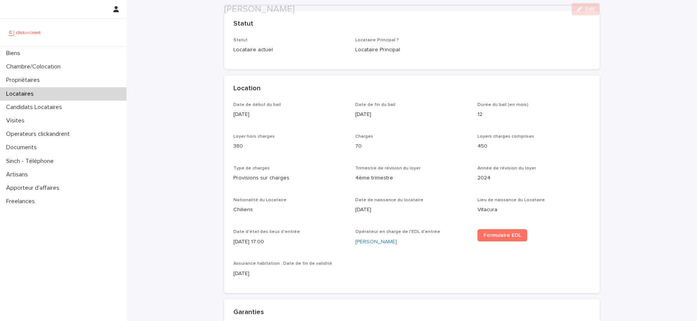
scroll to position [203, 0]
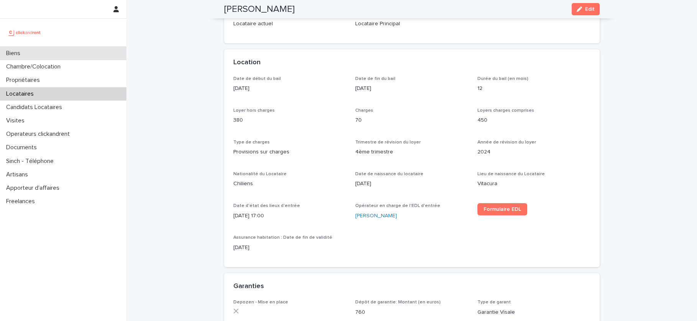
click at [35, 59] on div "Biens" at bounding box center [63, 53] width 126 height 13
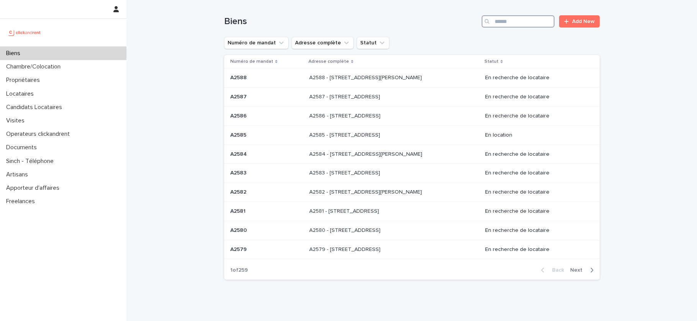
click at [530, 25] on input "Search" at bounding box center [518, 21] width 73 height 12
paste input "*****"
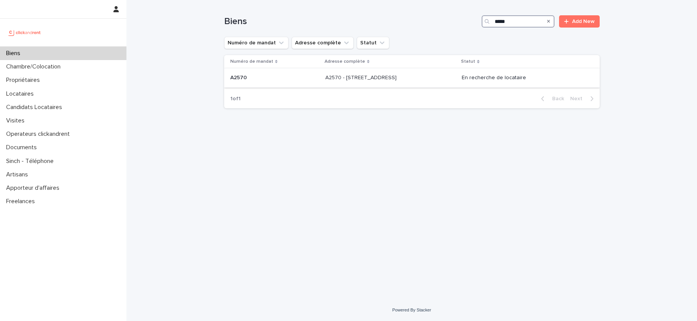
type input "*****"
click at [425, 79] on p at bounding box center [389, 78] width 128 height 7
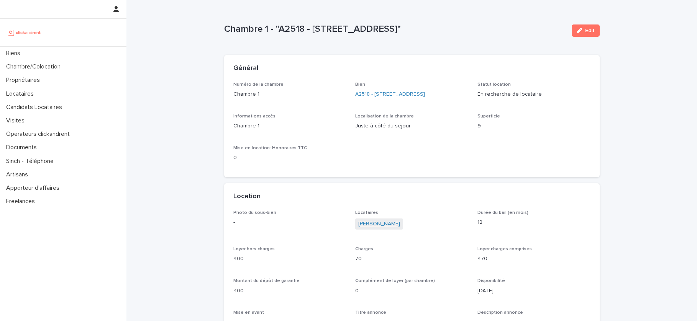
click at [399, 228] on link "[PERSON_NAME]" at bounding box center [379, 224] width 42 height 8
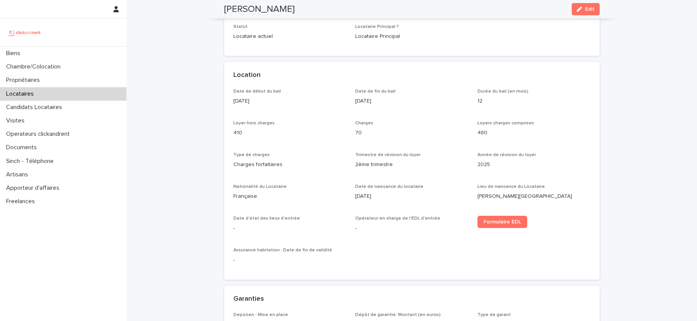
scroll to position [193, 0]
drag, startPoint x: 260, startPoint y: 99, endPoint x: 233, endPoint y: 99, distance: 27.2
click at [233, 99] on p "23/9/2025" at bounding box center [289, 99] width 113 height 8
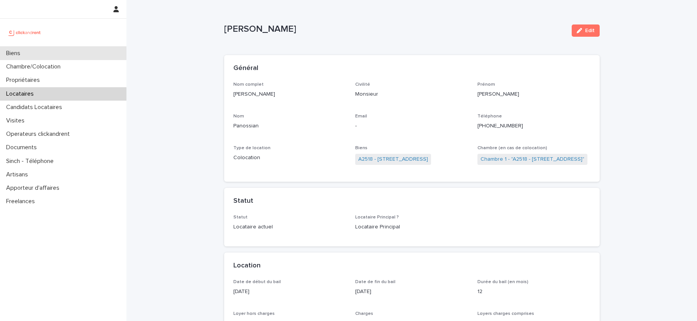
click at [92, 56] on div "Biens" at bounding box center [63, 53] width 126 height 13
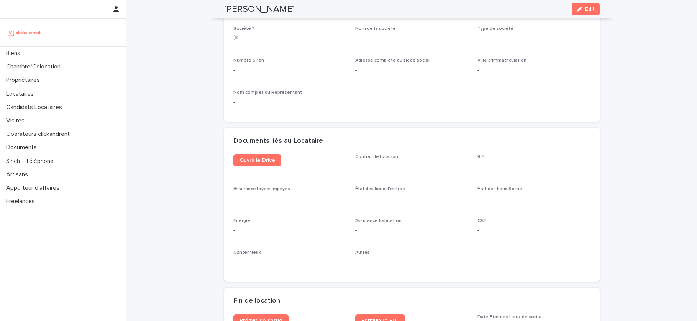
scroll to position [724, 0]
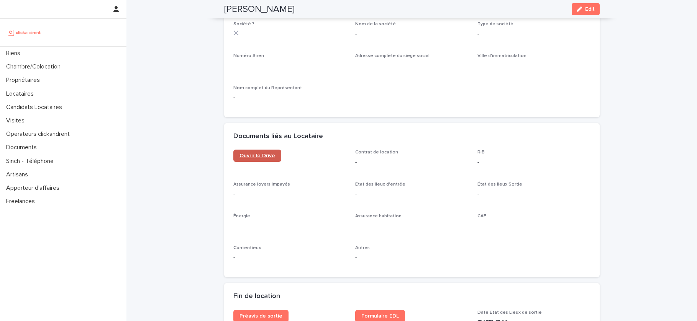
click at [248, 160] on link "Ouvrir le Drive" at bounding box center [257, 156] width 48 height 12
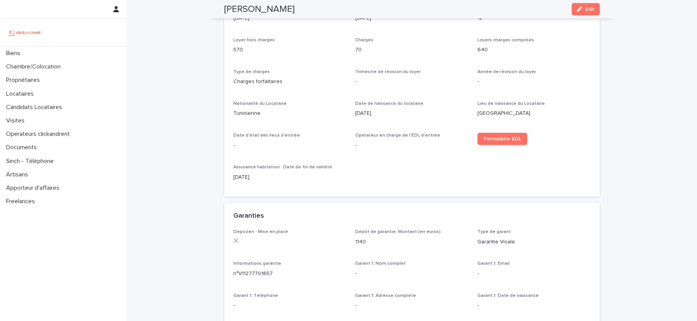
scroll to position [36, 0]
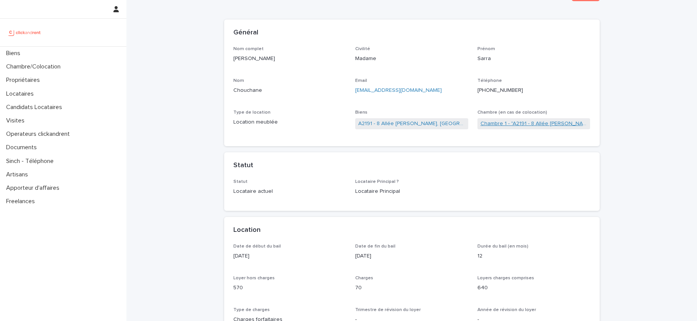
click at [484, 122] on link "Chambre 1 - "A2191 - 8 Allée Maurice Frémineur, Noisy-le-Grand 93160"" at bounding box center [533, 124] width 107 height 8
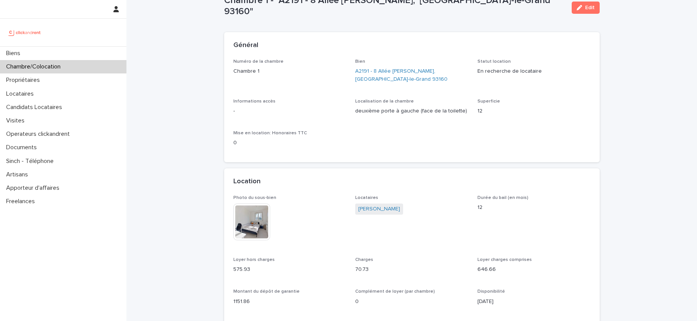
scroll to position [22, 0]
click at [591, 12] on button "Edit" at bounding box center [586, 8] width 28 height 12
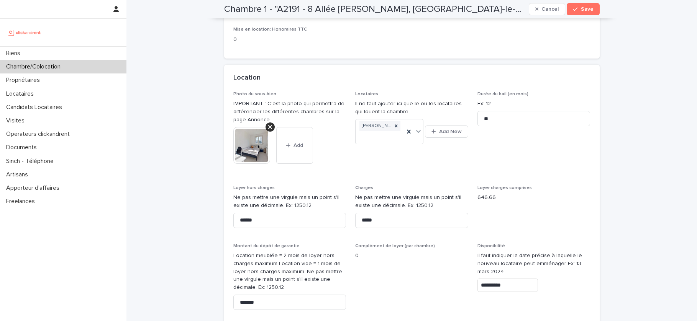
scroll to position [218, 0]
click at [381, 212] on input "*****" at bounding box center [411, 219] width 113 height 15
type input "**"
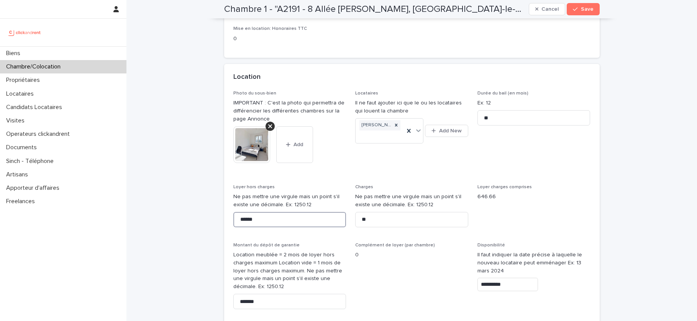
click at [261, 215] on input "******" at bounding box center [289, 219] width 113 height 15
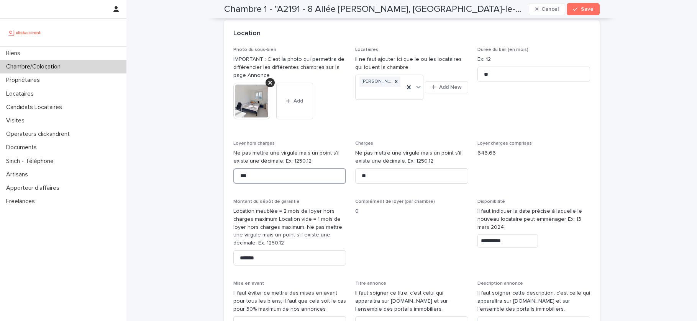
scroll to position [262, 0]
type input "***"
click at [268, 249] on input "*******" at bounding box center [289, 256] width 113 height 15
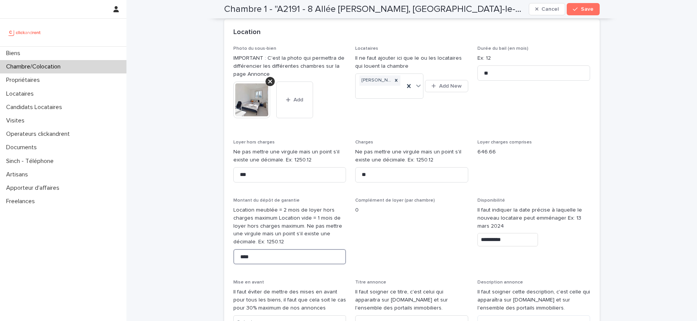
type input "****"
click at [364, 230] on span "Complément de loyer (par chambre) 0" at bounding box center [411, 234] width 113 height 73
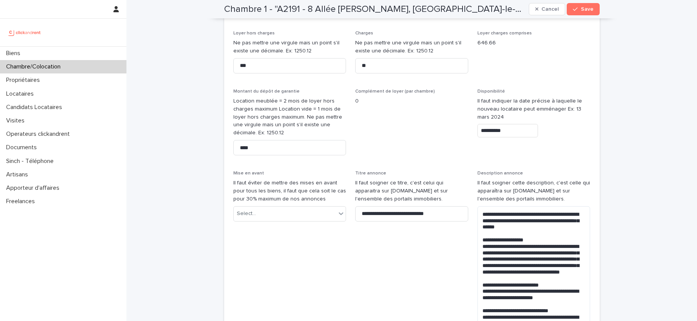
scroll to position [471, 0]
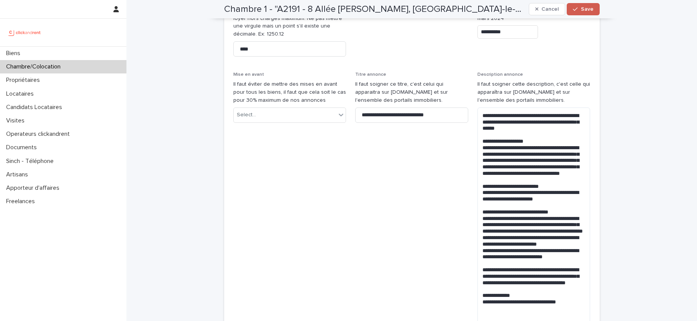
click at [585, 6] on button "Save" at bounding box center [583, 9] width 33 height 12
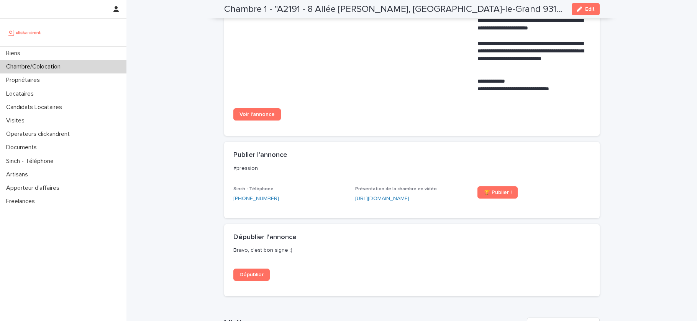
scroll to position [548, 0]
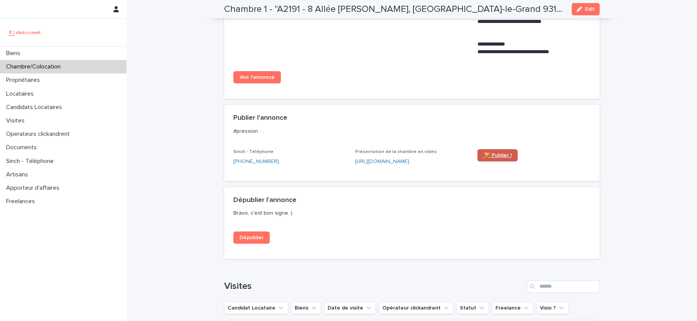
click at [500, 155] on span "🏆 Publier !" at bounding box center [498, 155] width 28 height 5
click at [49, 81] on div "Propriétaires" at bounding box center [63, 80] width 126 height 13
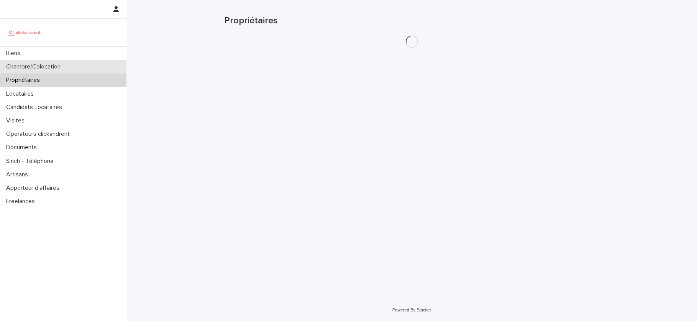
click at [56, 72] on div "Chambre/Colocation" at bounding box center [63, 66] width 126 height 13
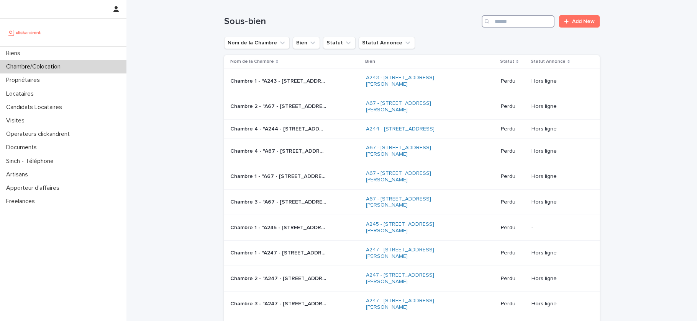
click at [505, 23] on input "Search" at bounding box center [518, 21] width 73 height 12
paste input "**********"
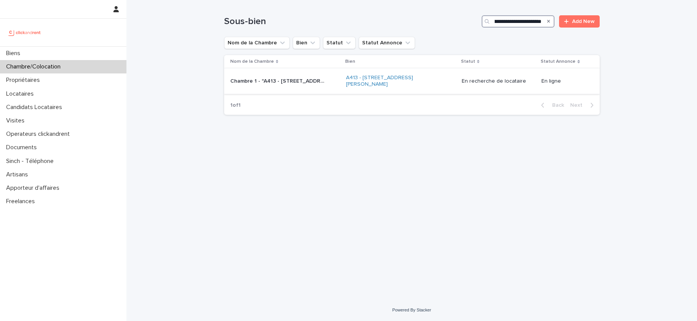
type input "**********"
click at [323, 80] on p "Chambre 1 - "A413 - 42 Rue du Docteur Emile Roux, Sannois 95110"" at bounding box center [278, 81] width 97 height 8
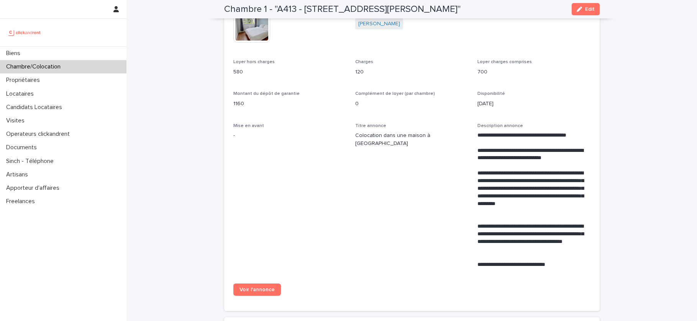
scroll to position [86, 0]
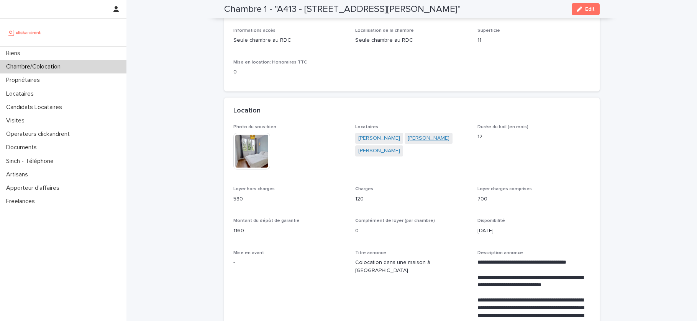
click at [429, 143] on link "Sarah Krief" at bounding box center [429, 138] width 42 height 8
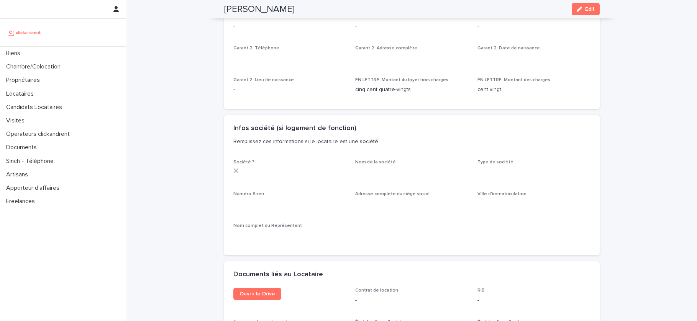
scroll to position [616, 0]
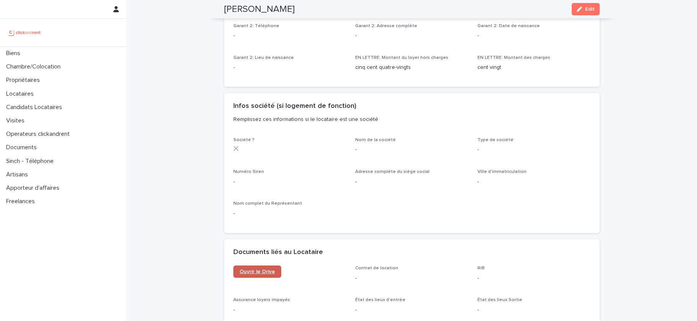
click at [272, 269] on span "Ouvrir le Drive" at bounding box center [257, 271] width 36 height 5
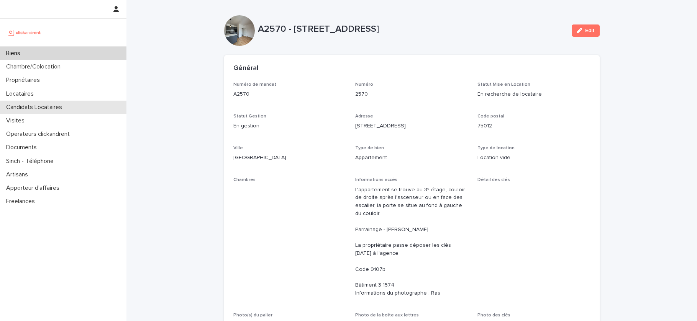
click at [51, 106] on p "Candidats Locataires" at bounding box center [35, 107] width 65 height 7
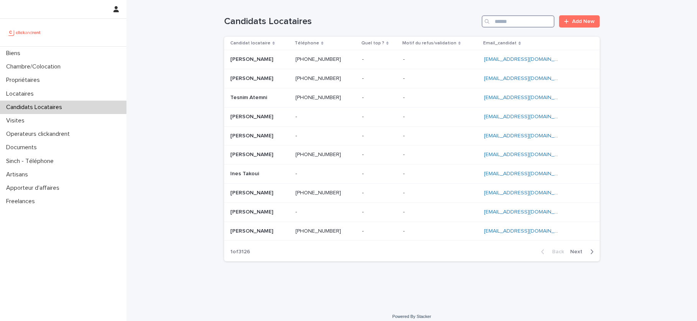
click at [533, 21] on input "Search" at bounding box center [518, 21] width 73 height 12
paste input "**********"
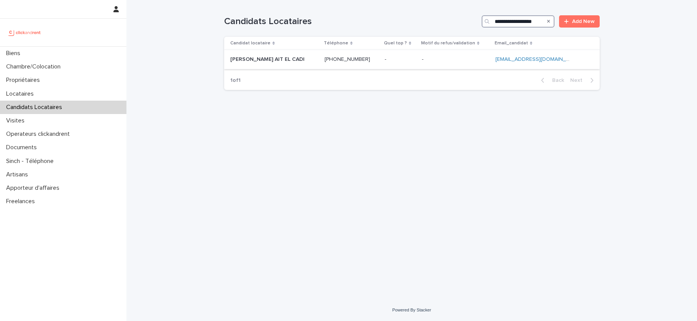
type input "**********"
click at [418, 68] on td "- -" at bounding box center [400, 59] width 37 height 19
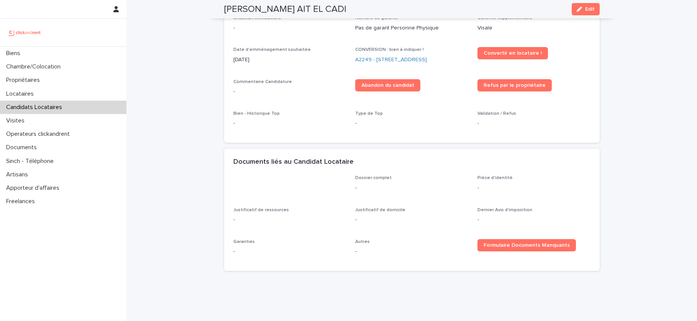
scroll to position [258, 0]
click at [52, 53] on div "Biens" at bounding box center [63, 53] width 126 height 13
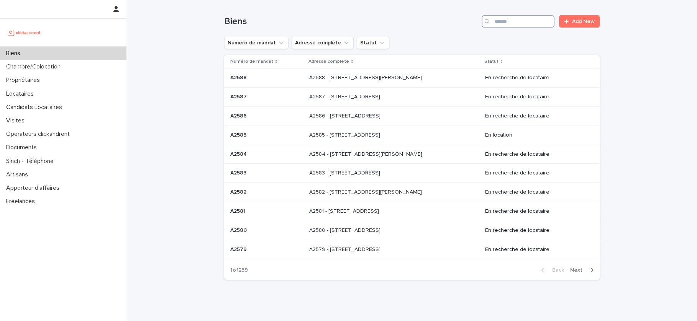
click at [519, 23] on input "Search" at bounding box center [518, 21] width 73 height 12
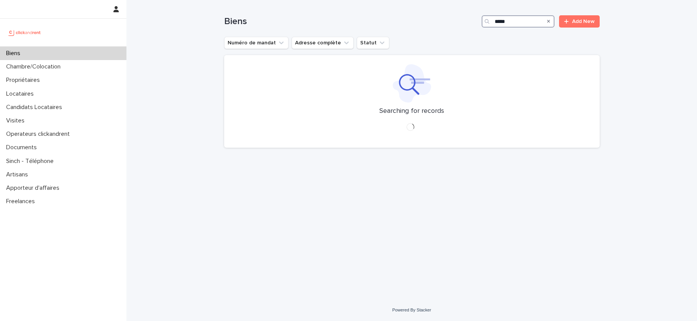
type input "*****"
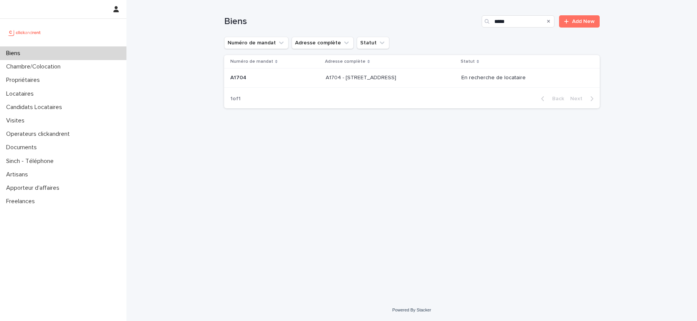
click at [455, 79] on div "A1704 - [STREET_ADDRESS] 91150 A1704 - [STREET_ADDRESS]" at bounding box center [391, 78] width 130 height 13
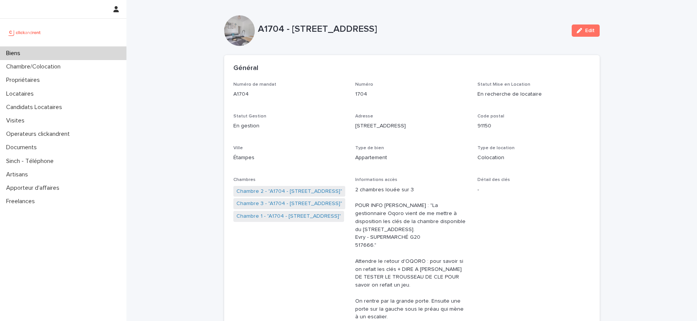
click at [34, 49] on div "Biens" at bounding box center [63, 53] width 126 height 13
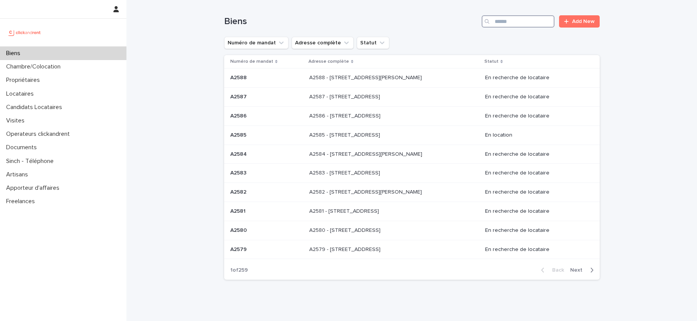
click at [542, 20] on input "Search" at bounding box center [518, 21] width 73 height 12
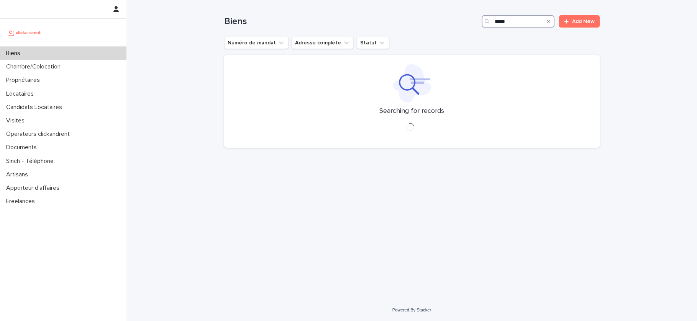
type input "*****"
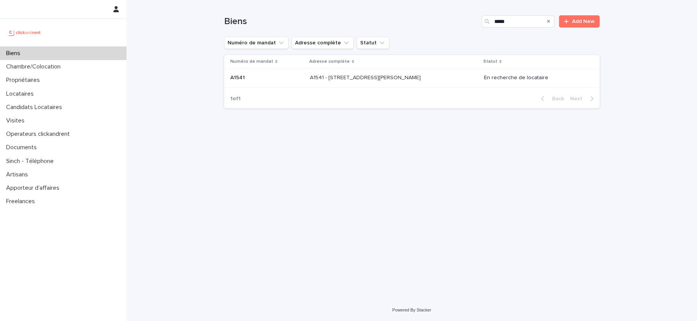
click at [395, 76] on p "A1541 - [STREET_ADDRESS][PERSON_NAME]" at bounding box center [366, 77] width 112 height 8
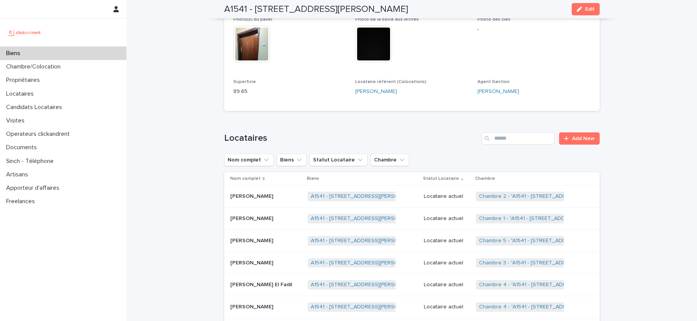
scroll to position [353, 0]
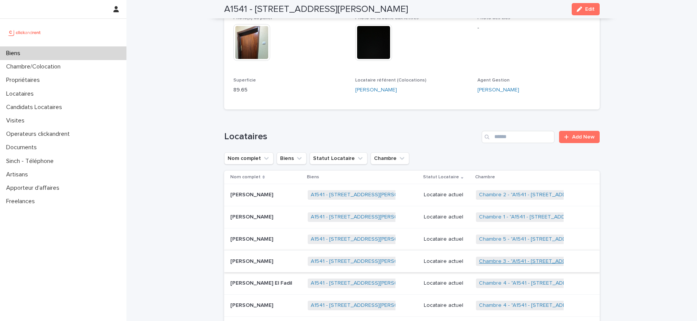
click at [499, 259] on link "Chambre 3 - "A1541 - [STREET_ADDRESS][PERSON_NAME]"" at bounding box center [552, 262] width 146 height 7
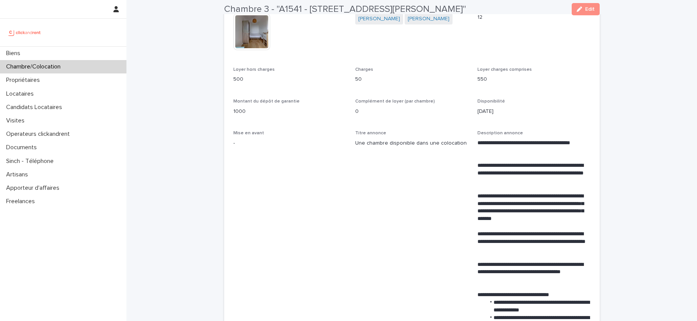
scroll to position [220, 0]
